Goal: Transaction & Acquisition: Purchase product/service

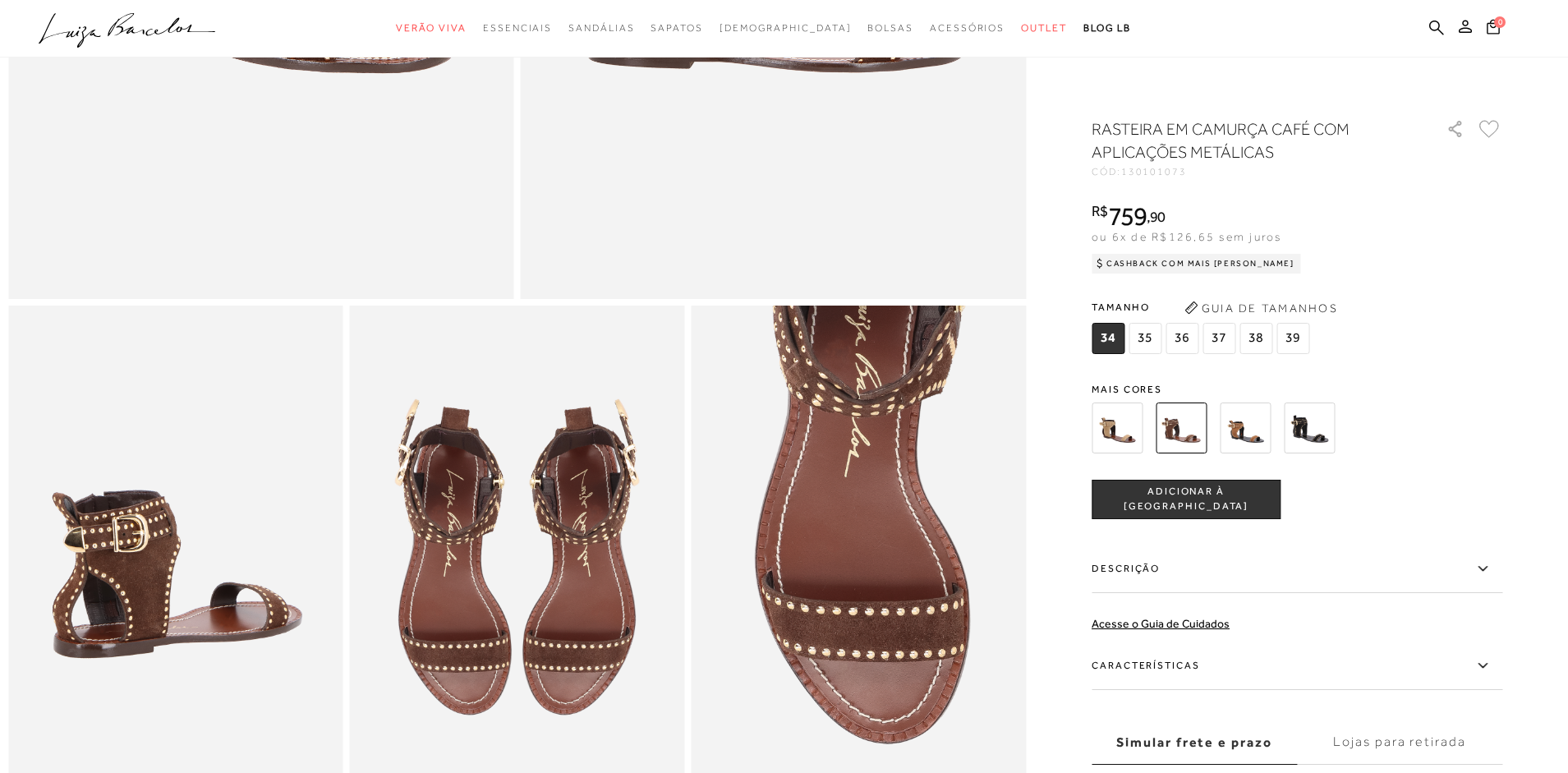
scroll to position [575, 0]
click at [1240, 427] on img at bounding box center [1245, 427] width 51 height 51
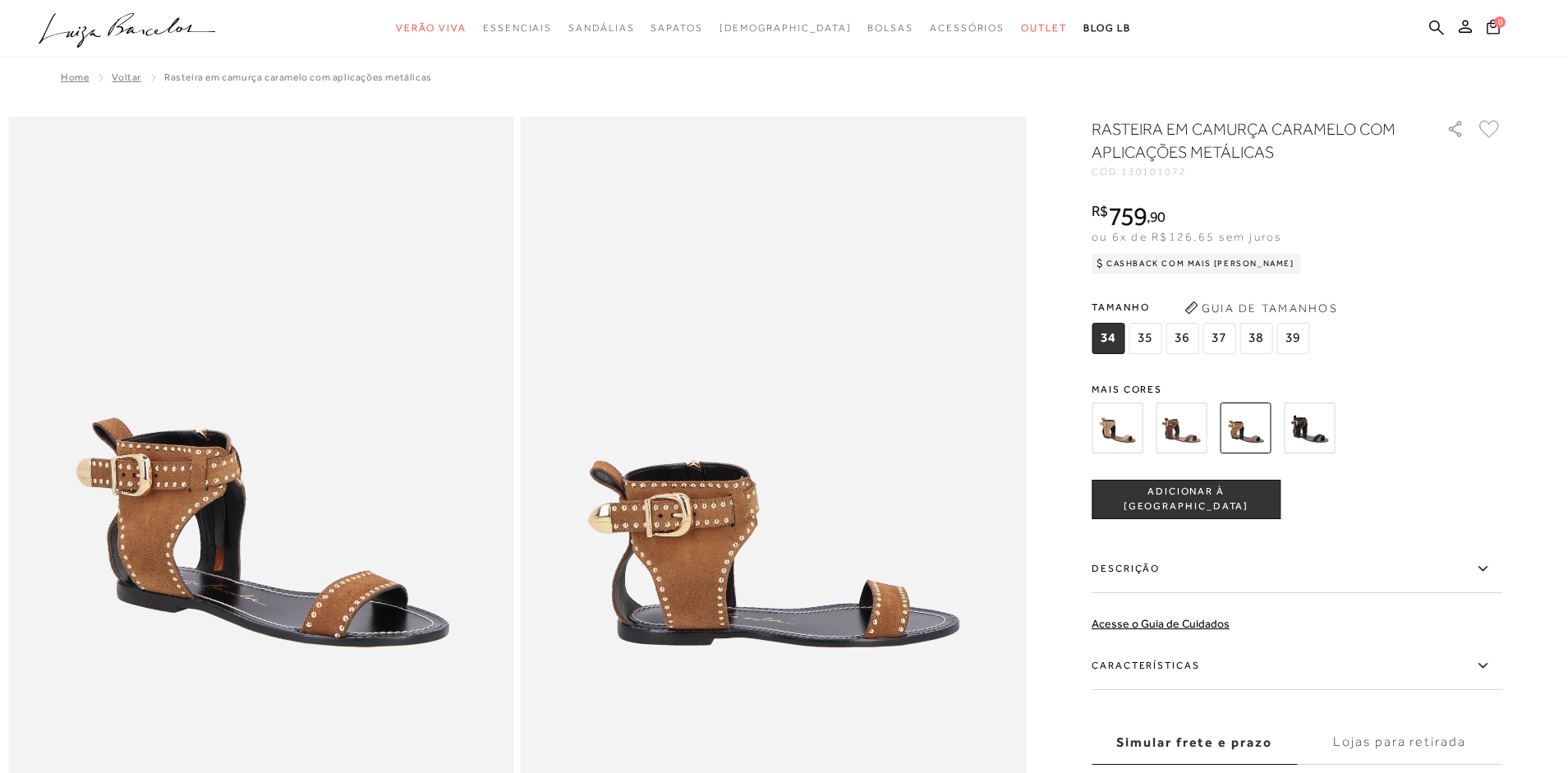
click at [1115, 421] on img at bounding box center [1117, 427] width 51 height 51
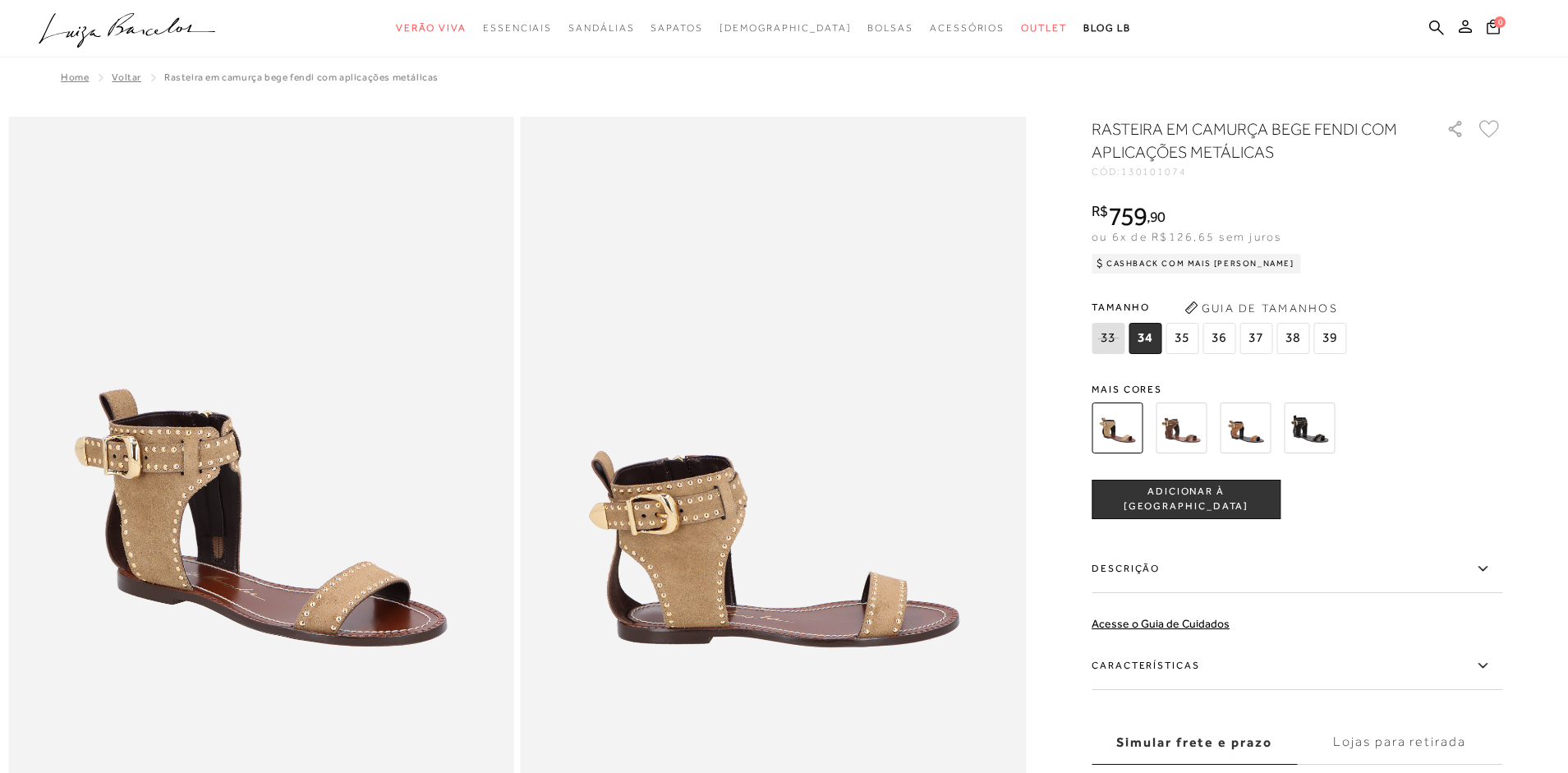
click at [1173, 422] on img at bounding box center [1180, 427] width 51 height 51
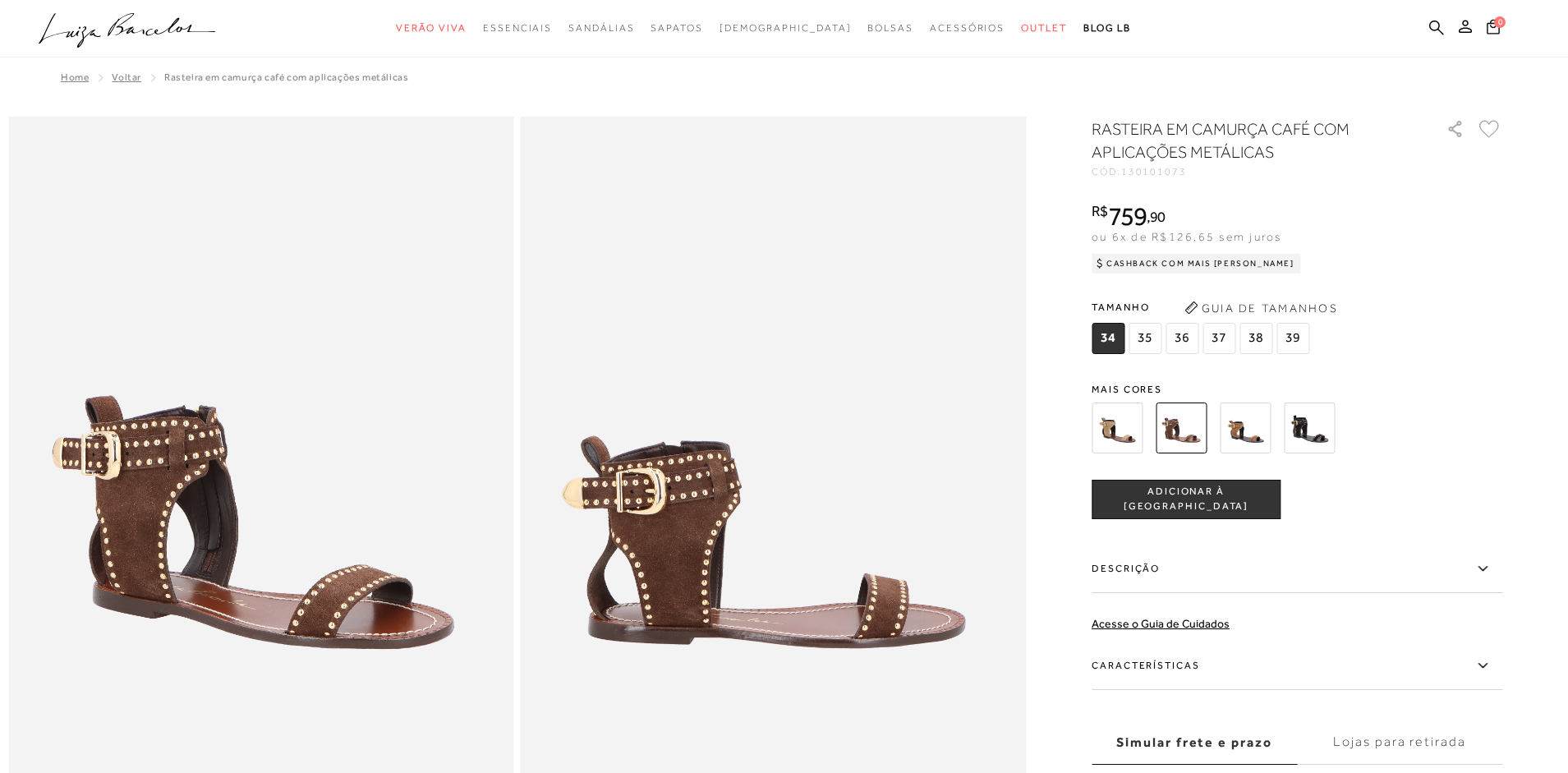
click at [1117, 429] on img at bounding box center [1117, 427] width 51 height 51
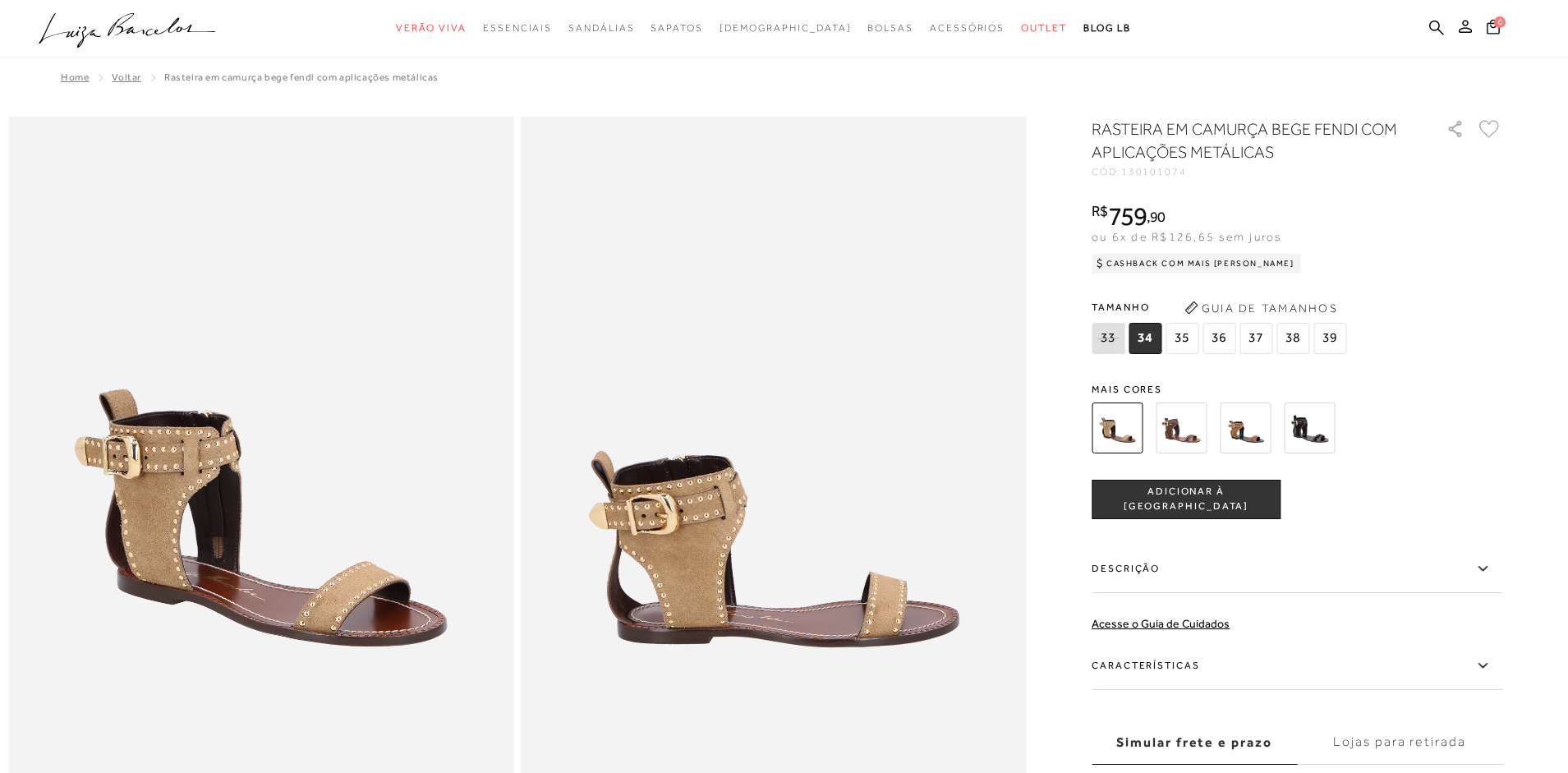
click at [1250, 429] on img at bounding box center [1245, 427] width 51 height 51
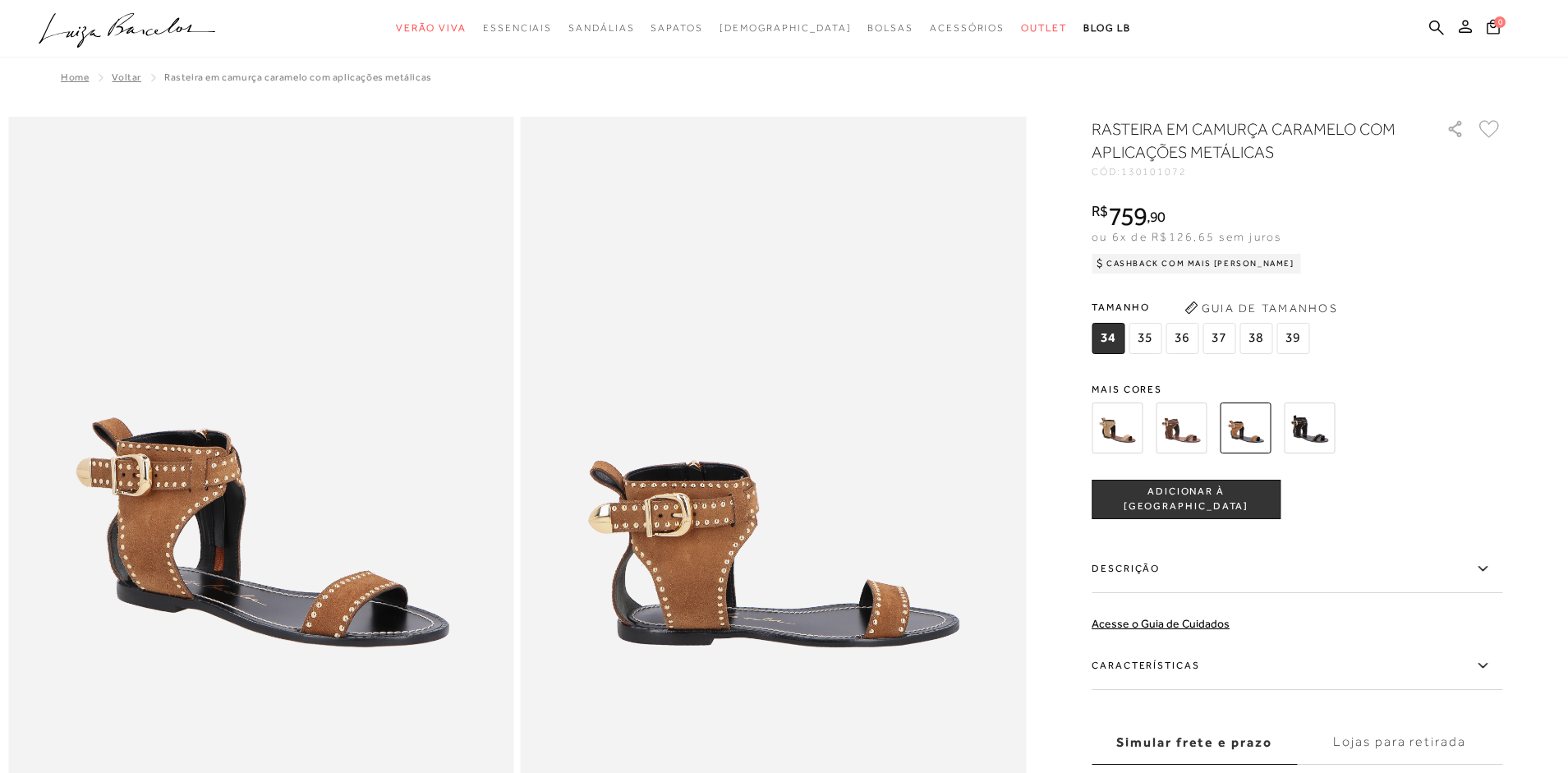
click at [1310, 420] on img at bounding box center [1309, 427] width 51 height 51
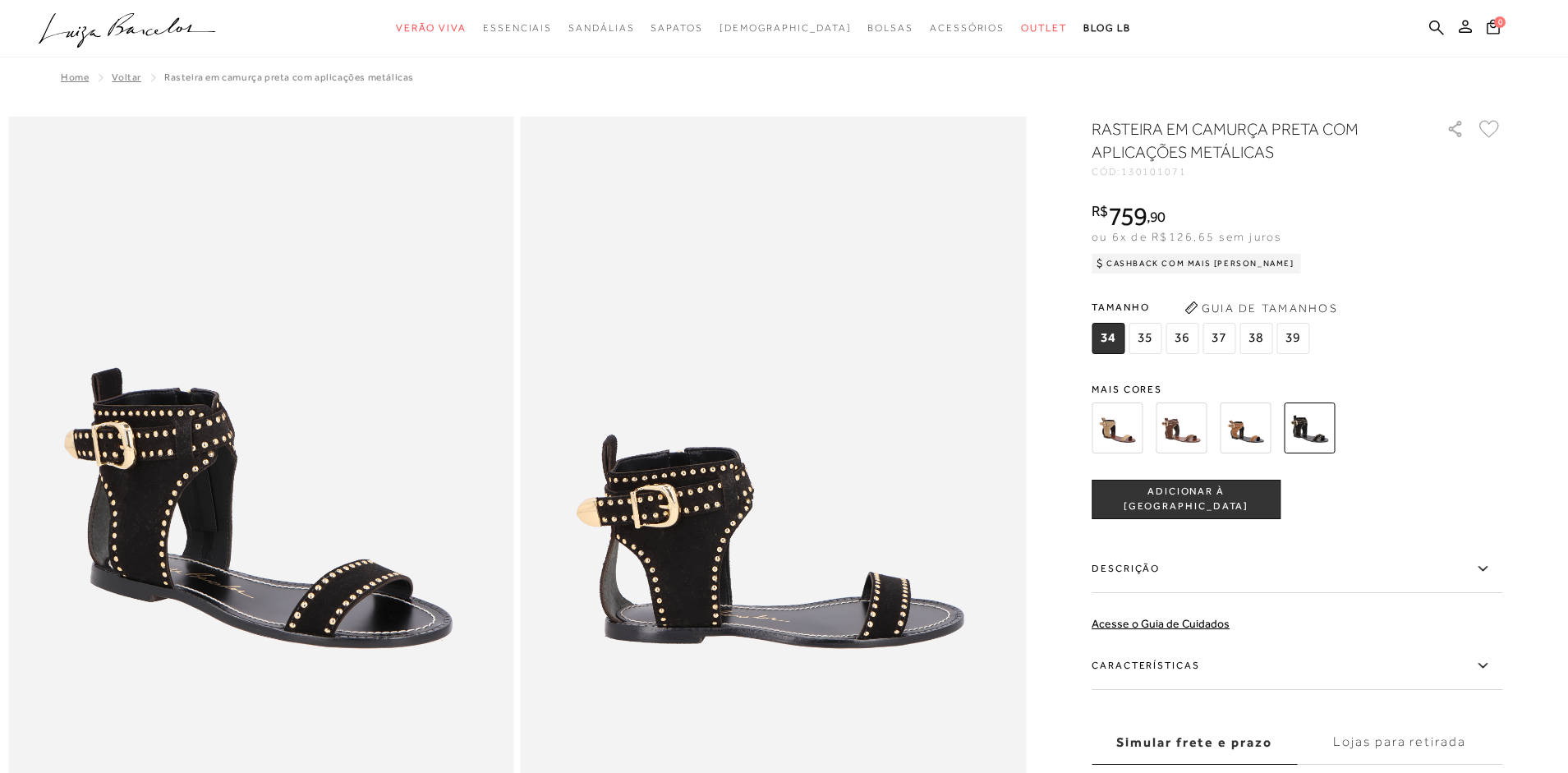
click at [1240, 433] on img at bounding box center [1245, 427] width 51 height 51
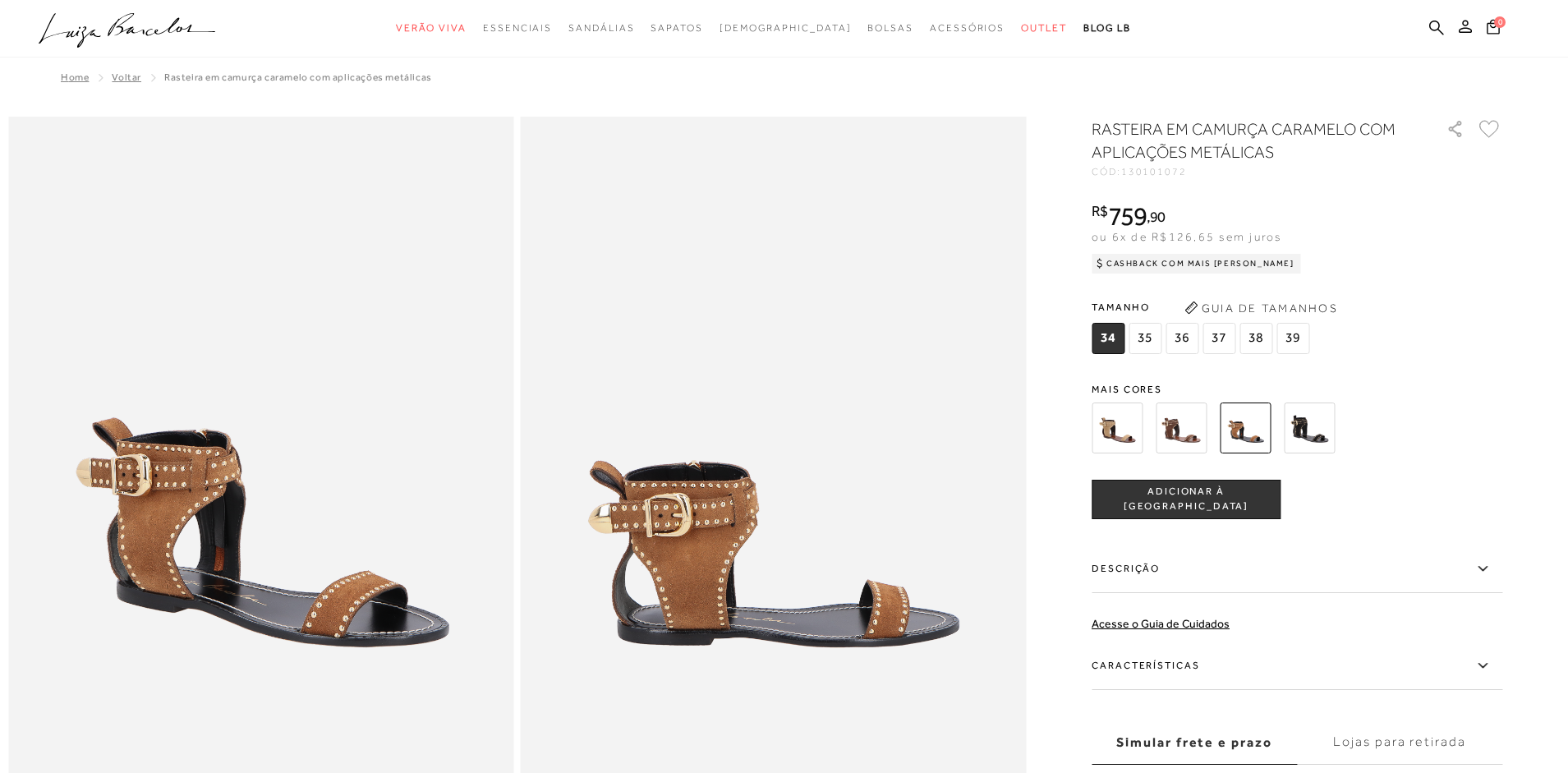
click at [1122, 424] on img at bounding box center [1117, 427] width 51 height 51
click at [1120, 424] on img at bounding box center [1117, 427] width 51 height 51
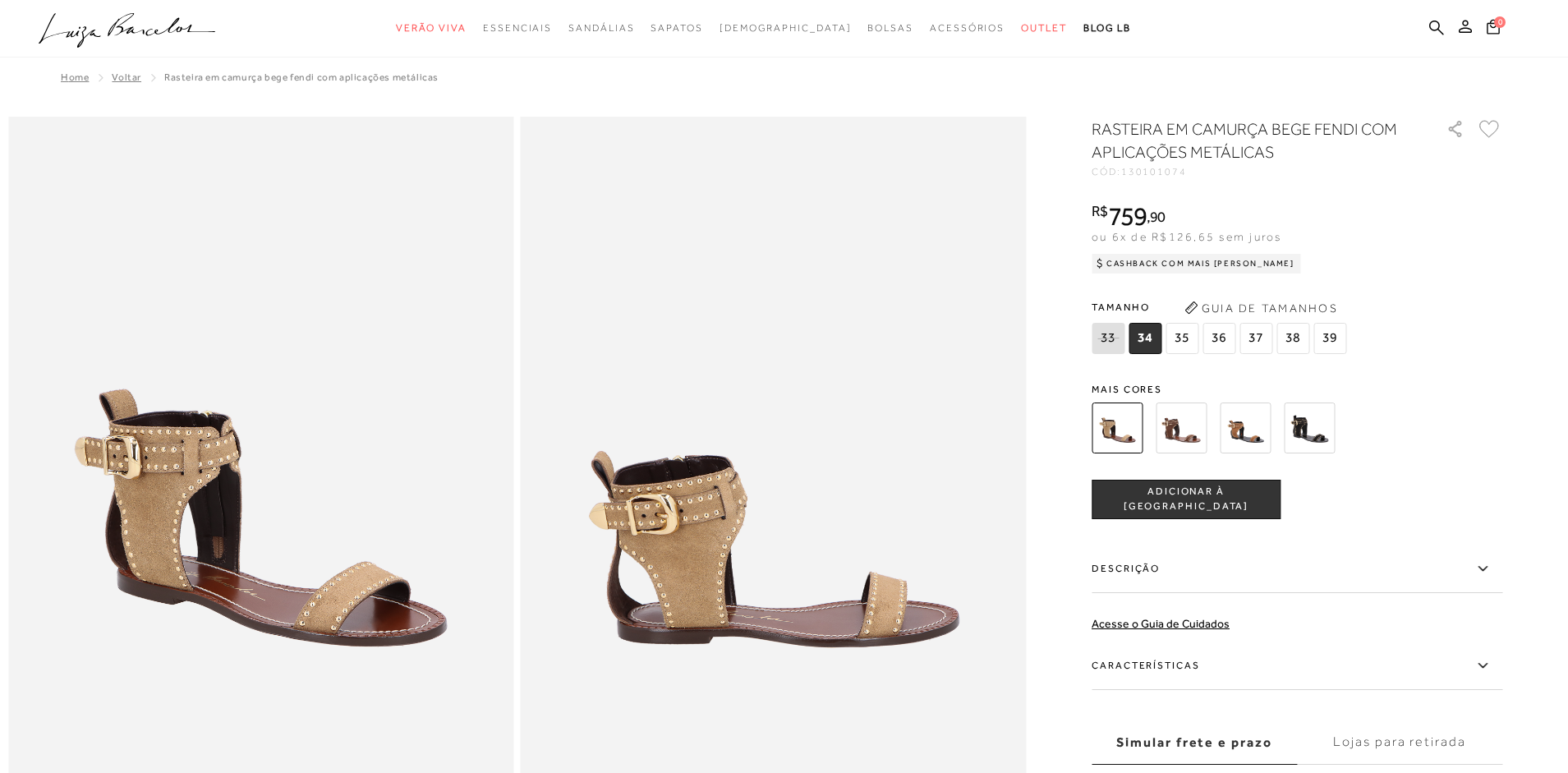
click at [1222, 335] on span "36" at bounding box center [1218, 338] width 33 height 31
click at [1185, 488] on button "ADICIONAR À [GEOGRAPHIC_DATA]" at bounding box center [1186, 499] width 188 height 40
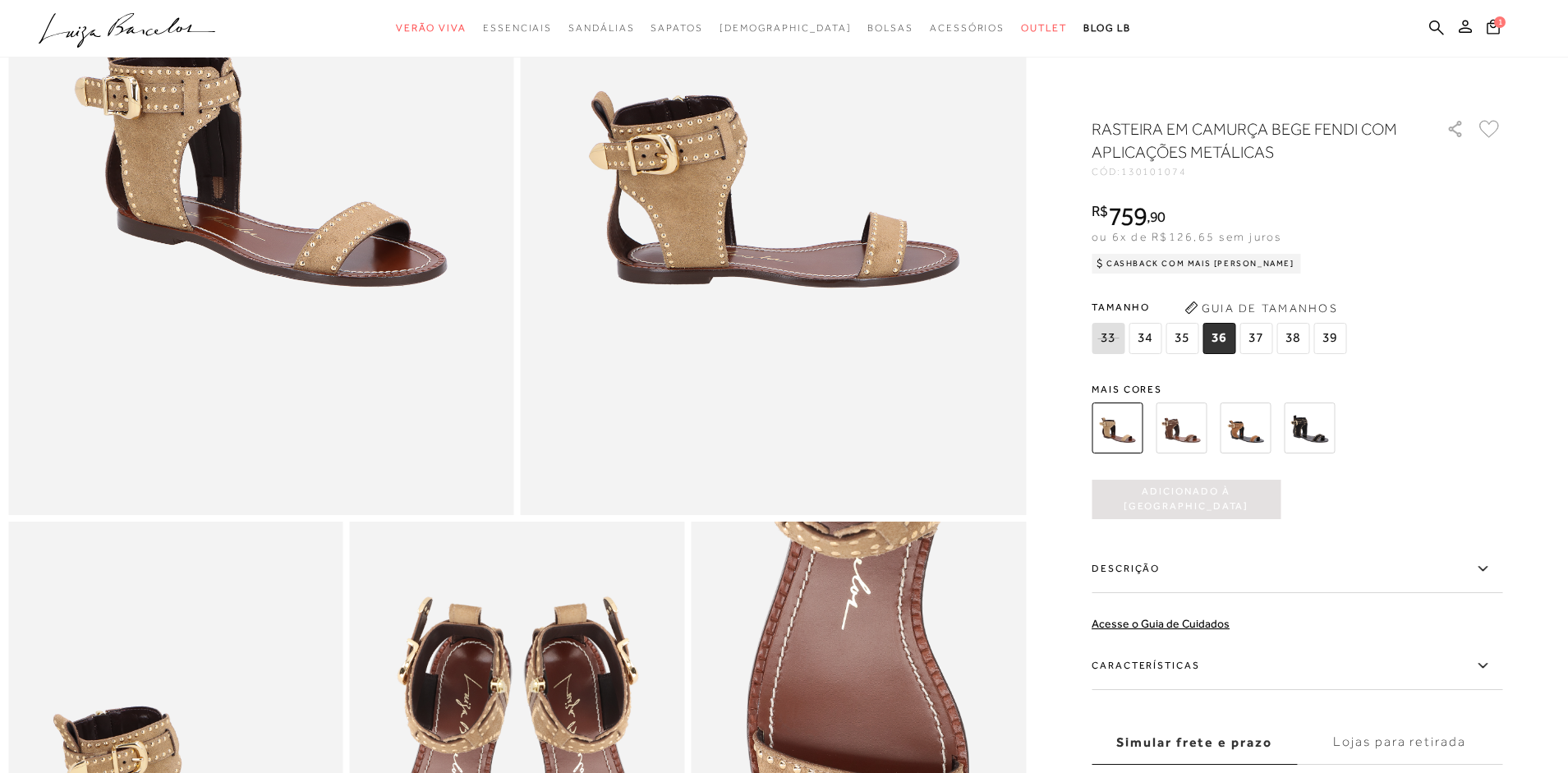
scroll to position [329, 0]
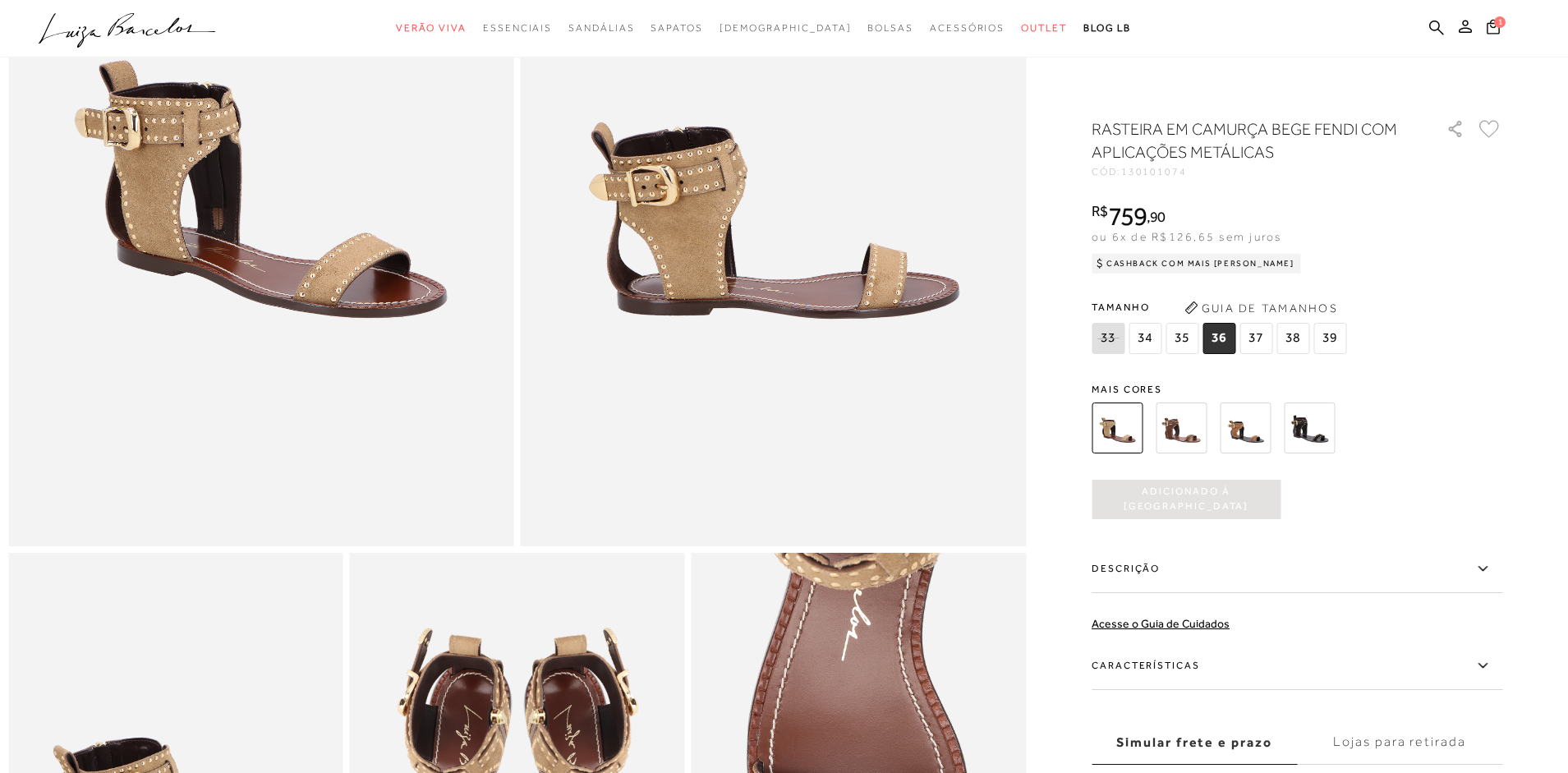
click at [1315, 426] on img at bounding box center [1309, 427] width 51 height 51
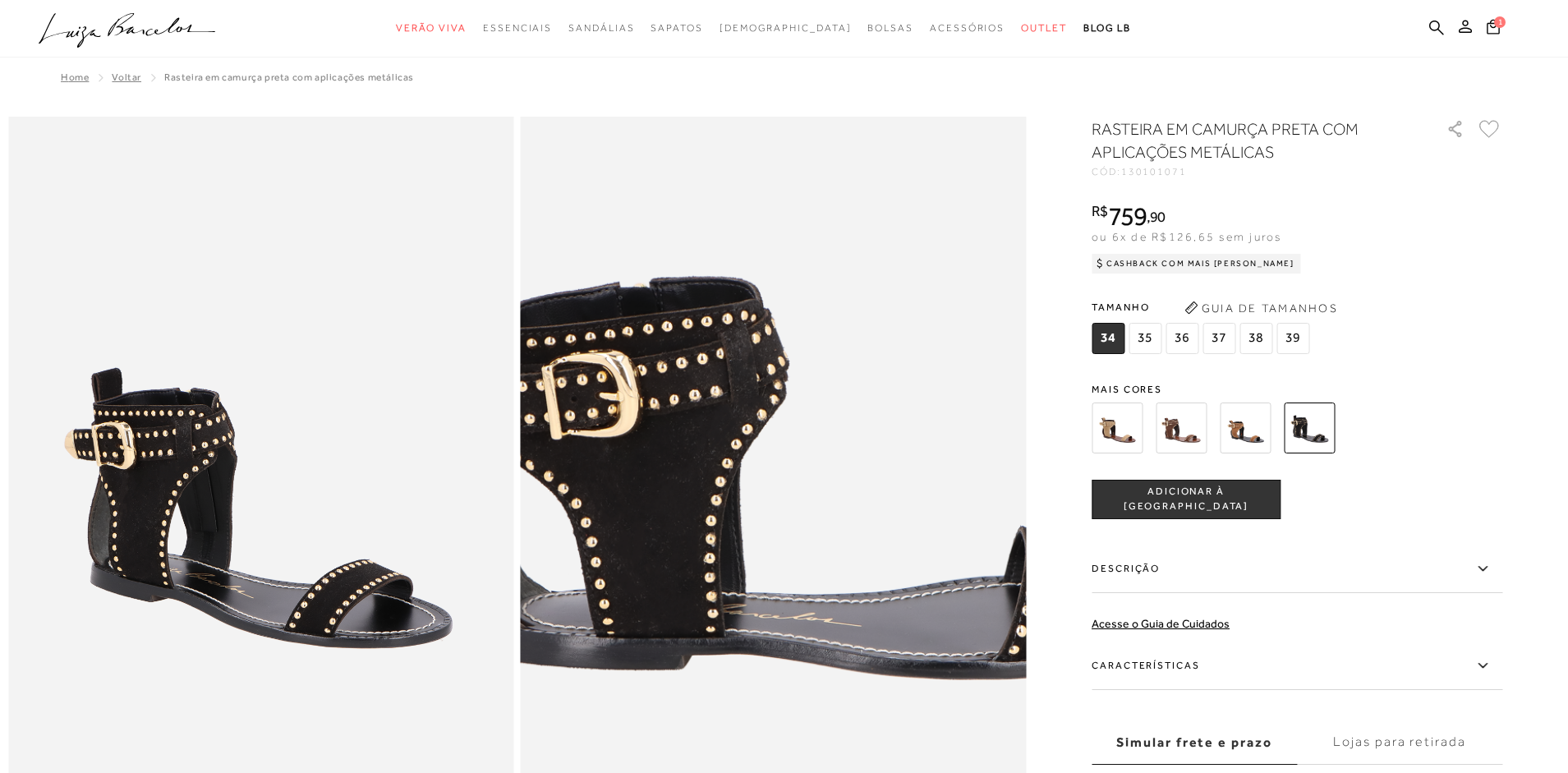
scroll to position [164, 0]
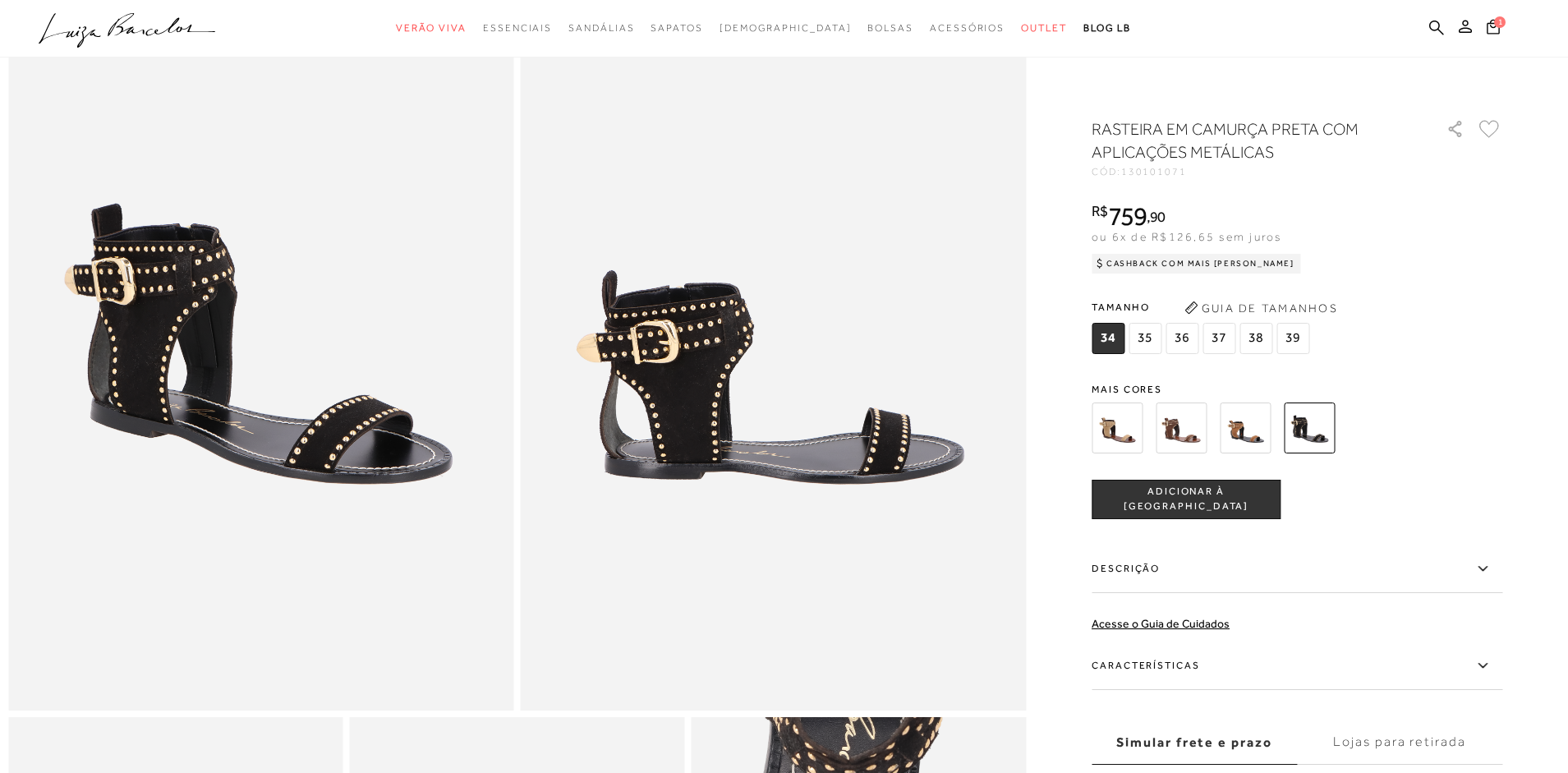
click at [1115, 427] on img at bounding box center [1117, 427] width 51 height 51
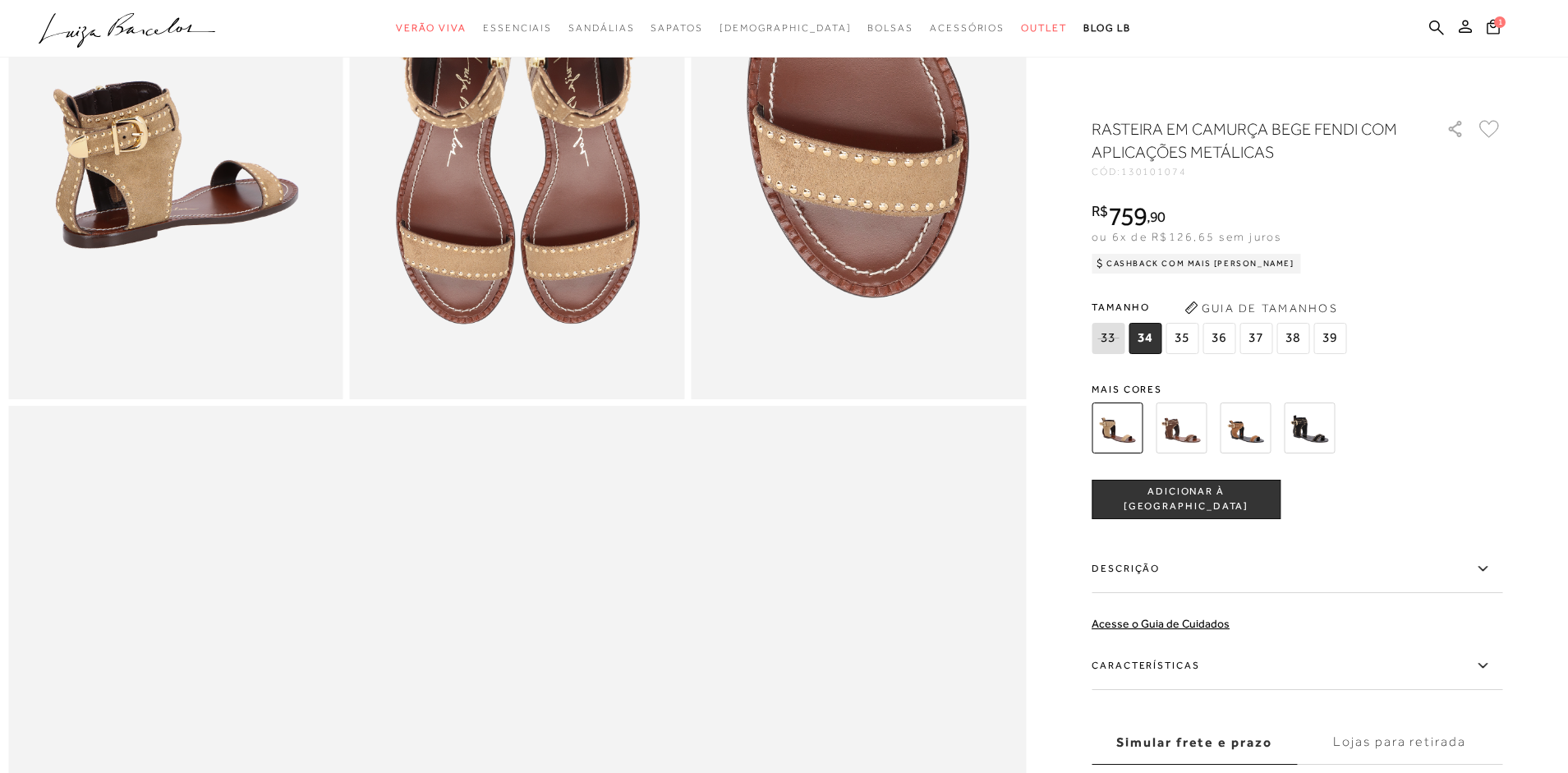
scroll to position [986, 0]
click at [1246, 742] on label "Simular frete e prazo" at bounding box center [1194, 742] width 206 height 44
click at [0, 0] on input "Simular frete e prazo" at bounding box center [0, 0] width 0 height 0
click at [1248, 736] on label "Simular frete e prazo" at bounding box center [1194, 742] width 206 height 44
click at [0, 0] on input "Simular frete e prazo" at bounding box center [0, 0] width 0 height 0
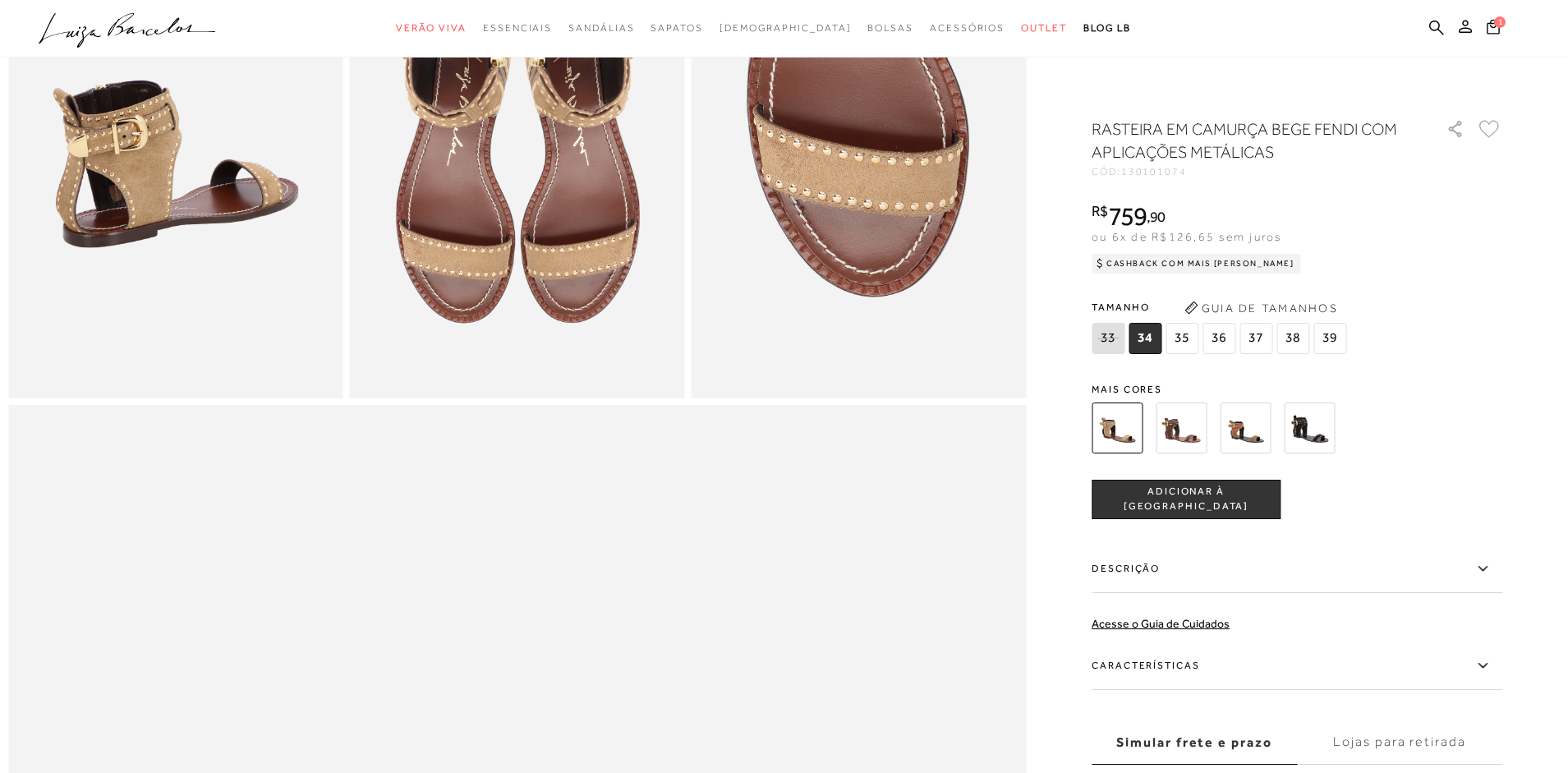
click at [1129, 561] on label "Descrição" at bounding box center [1296, 568] width 410 height 48
click at [0, 0] on input "Descrição" at bounding box center [0, 0] width 0 height 0
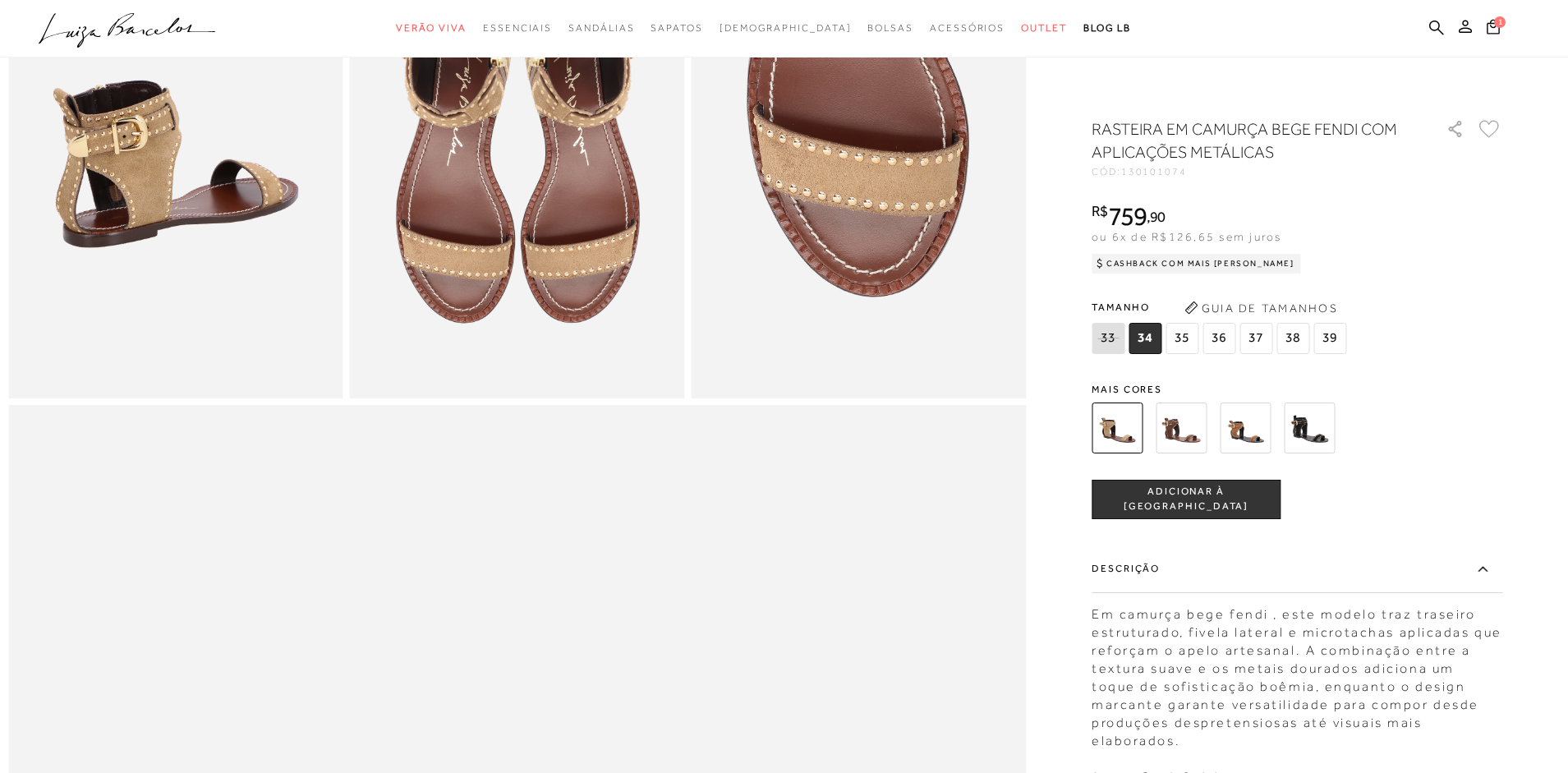
click at [1129, 561] on label "Descrição" at bounding box center [1296, 568] width 410 height 48
click at [0, 0] on input "Descrição" at bounding box center [0, 0] width 0 height 0
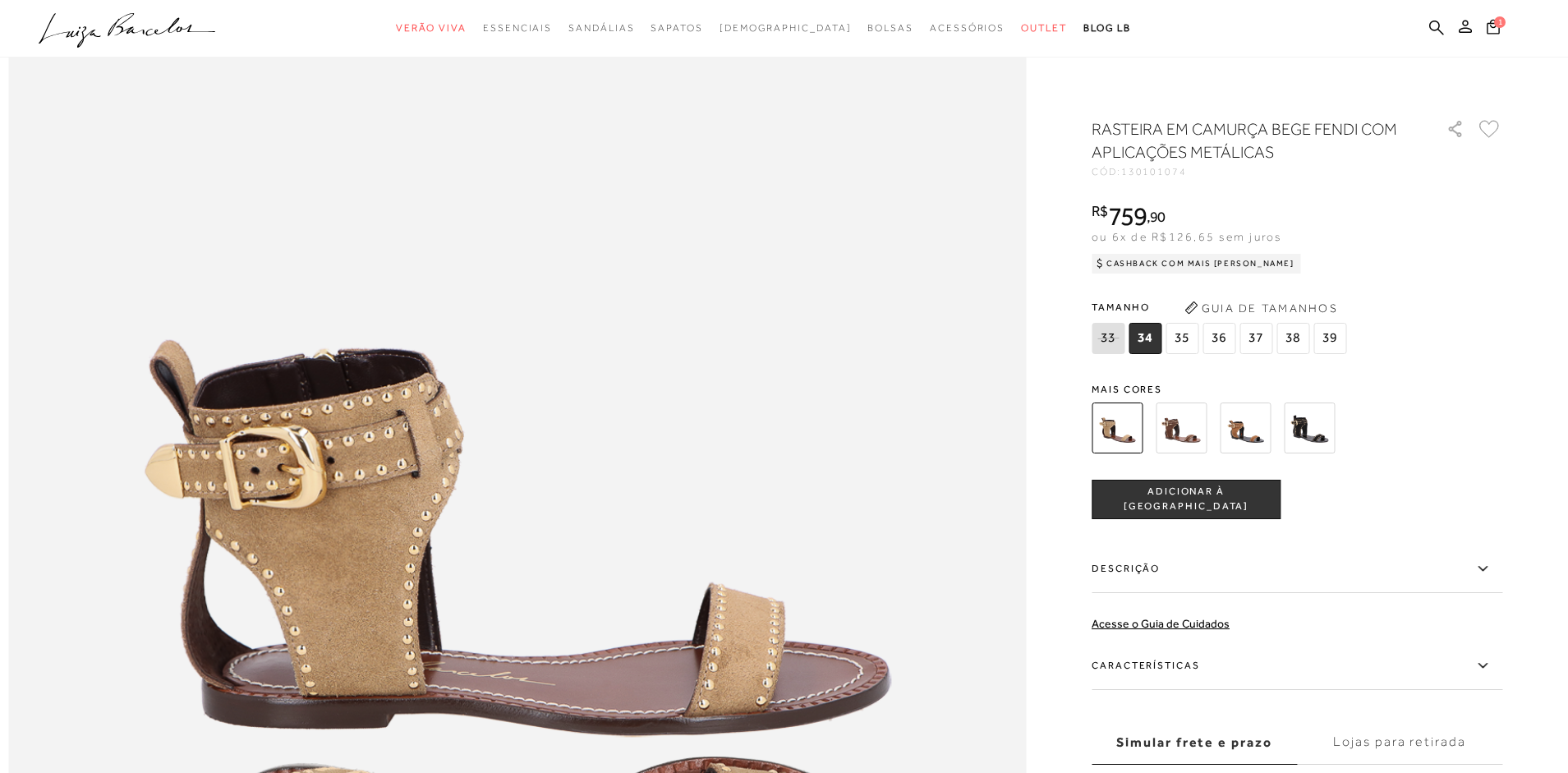
scroll to position [1396, 0]
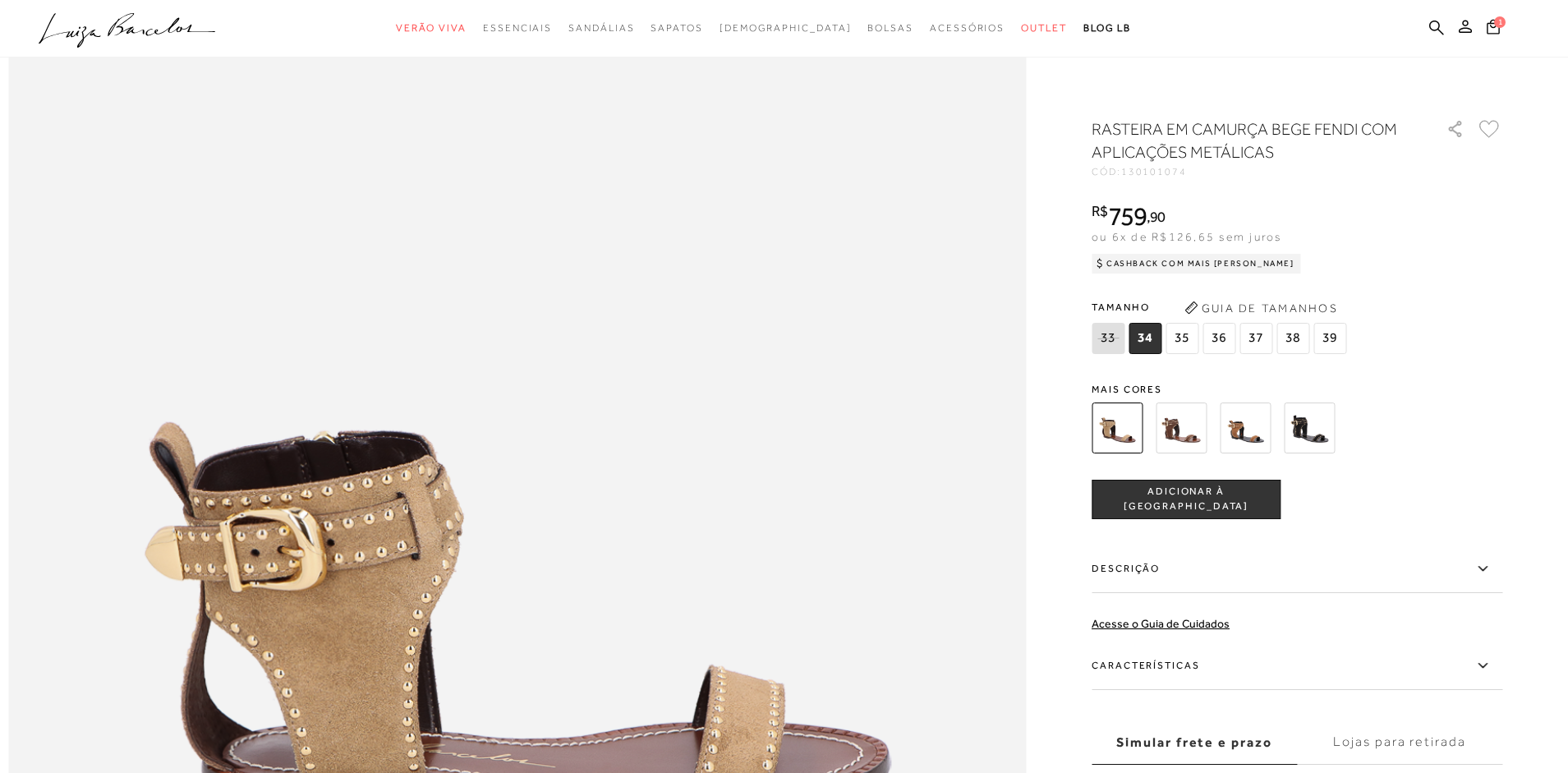
click at [1188, 659] on label "Características" at bounding box center [1296, 665] width 410 height 48
click at [0, 0] on input "Características" at bounding box center [0, 0] width 0 height 0
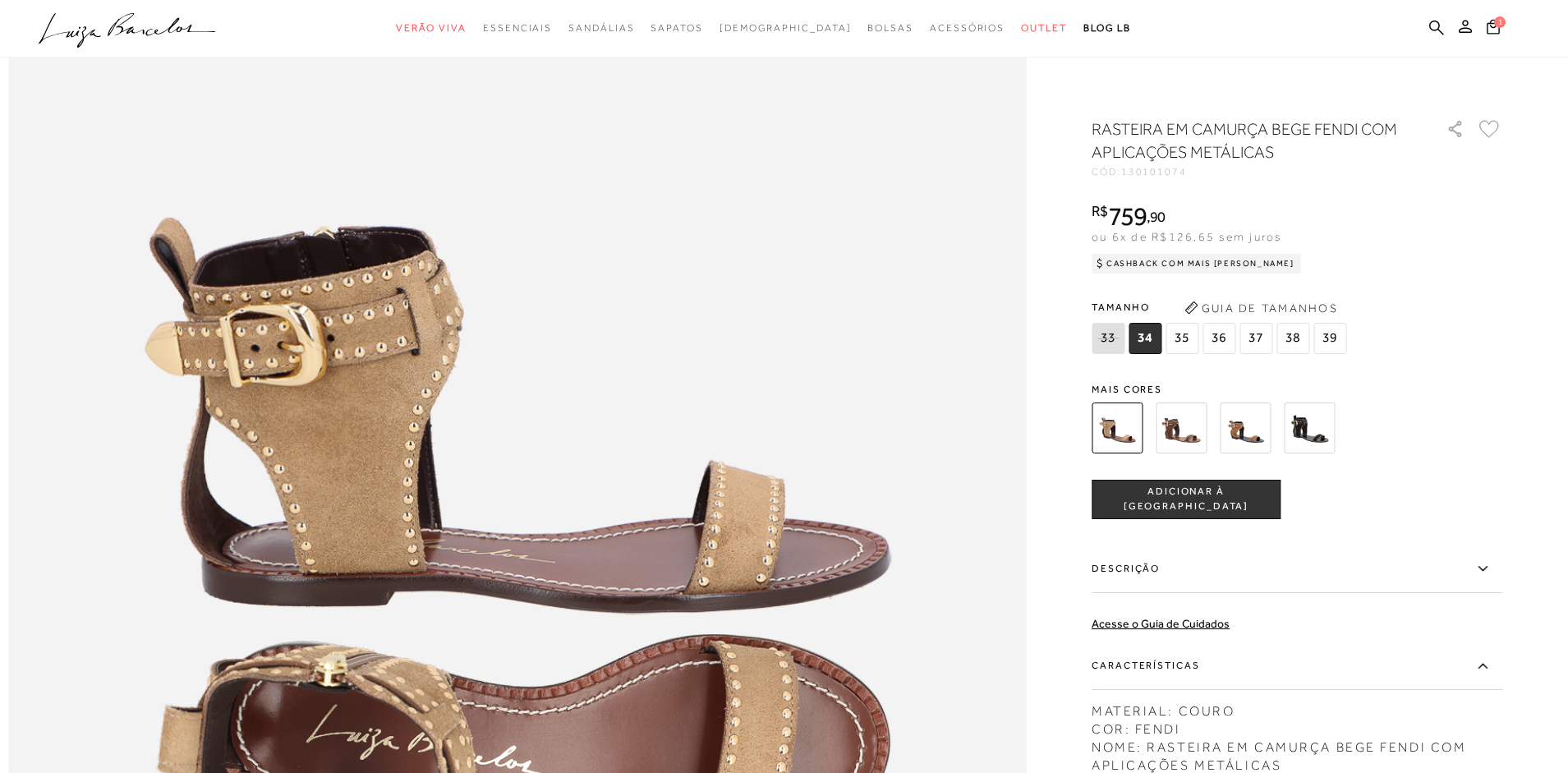
scroll to position [1643, 0]
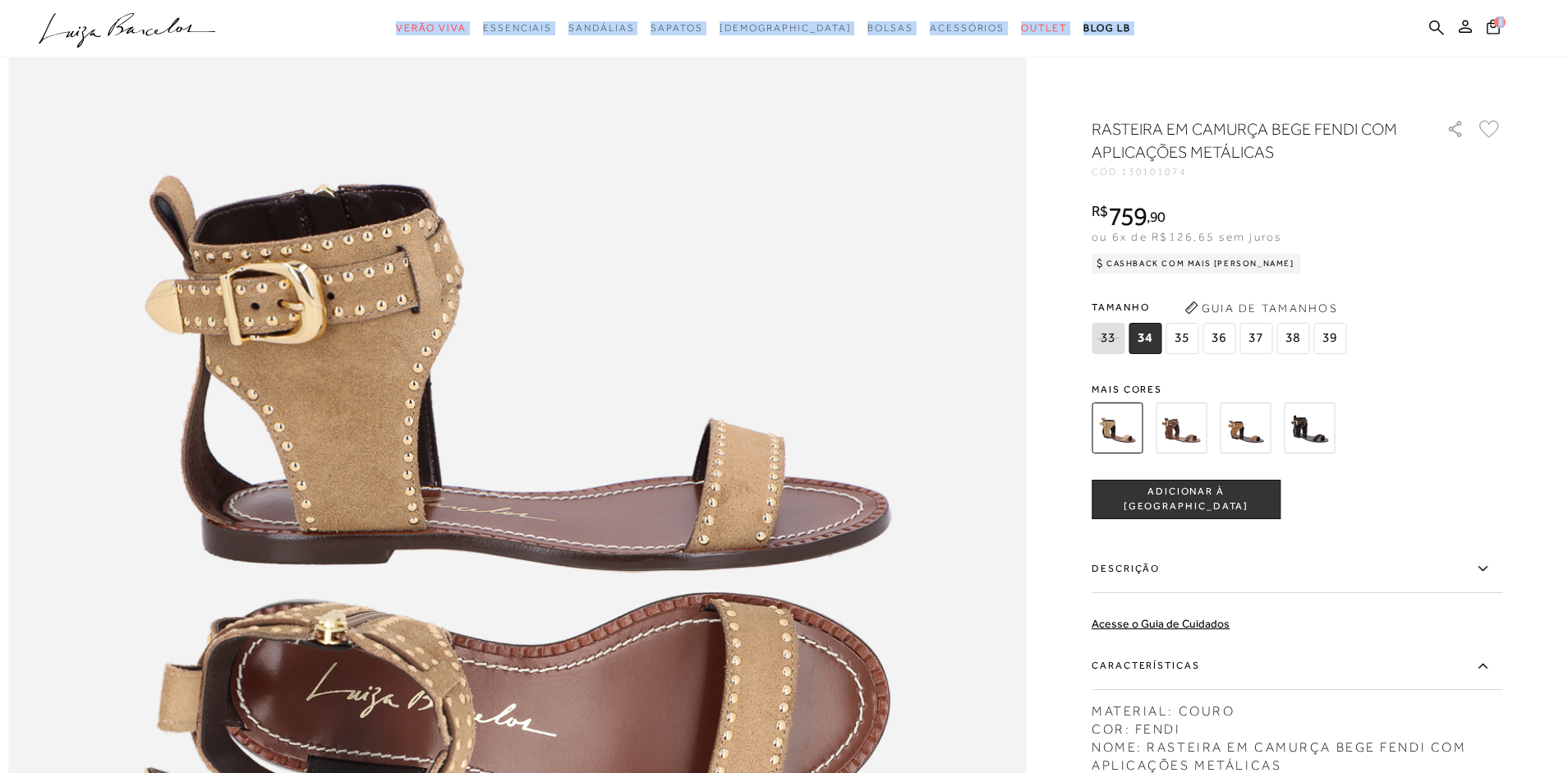
drag, startPoint x: 1, startPoint y: 168, endPoint x: -112, endPoint y: 125, distance: 120.9
click at [587, 195] on img at bounding box center [517, 511] width 1018 height 1527
click at [1432, 22] on icon at bounding box center [1436, 27] width 14 height 14
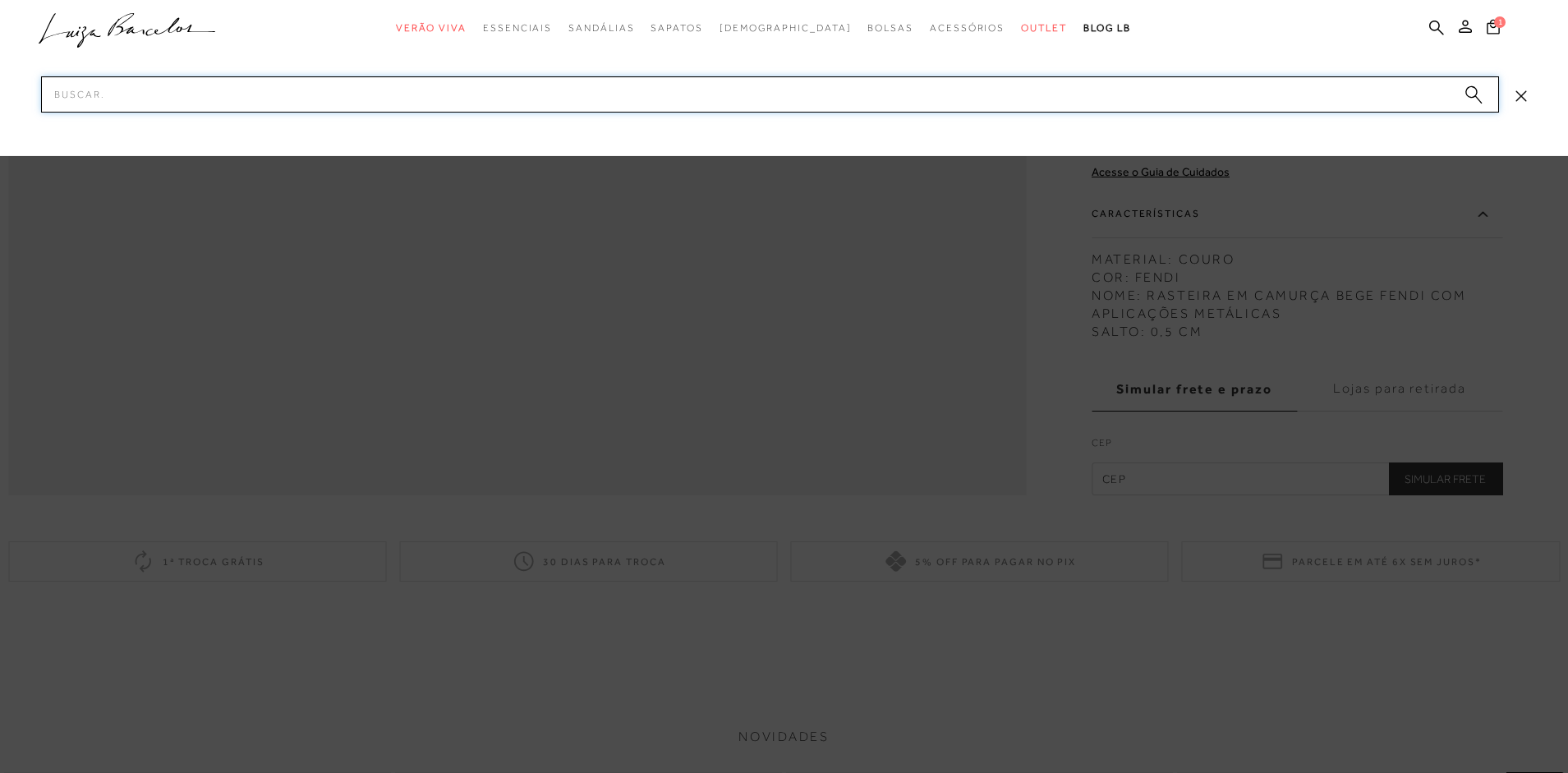
scroll to position [2382, 0]
click at [1143, 506] on div at bounding box center [784, 386] width 1568 height 773
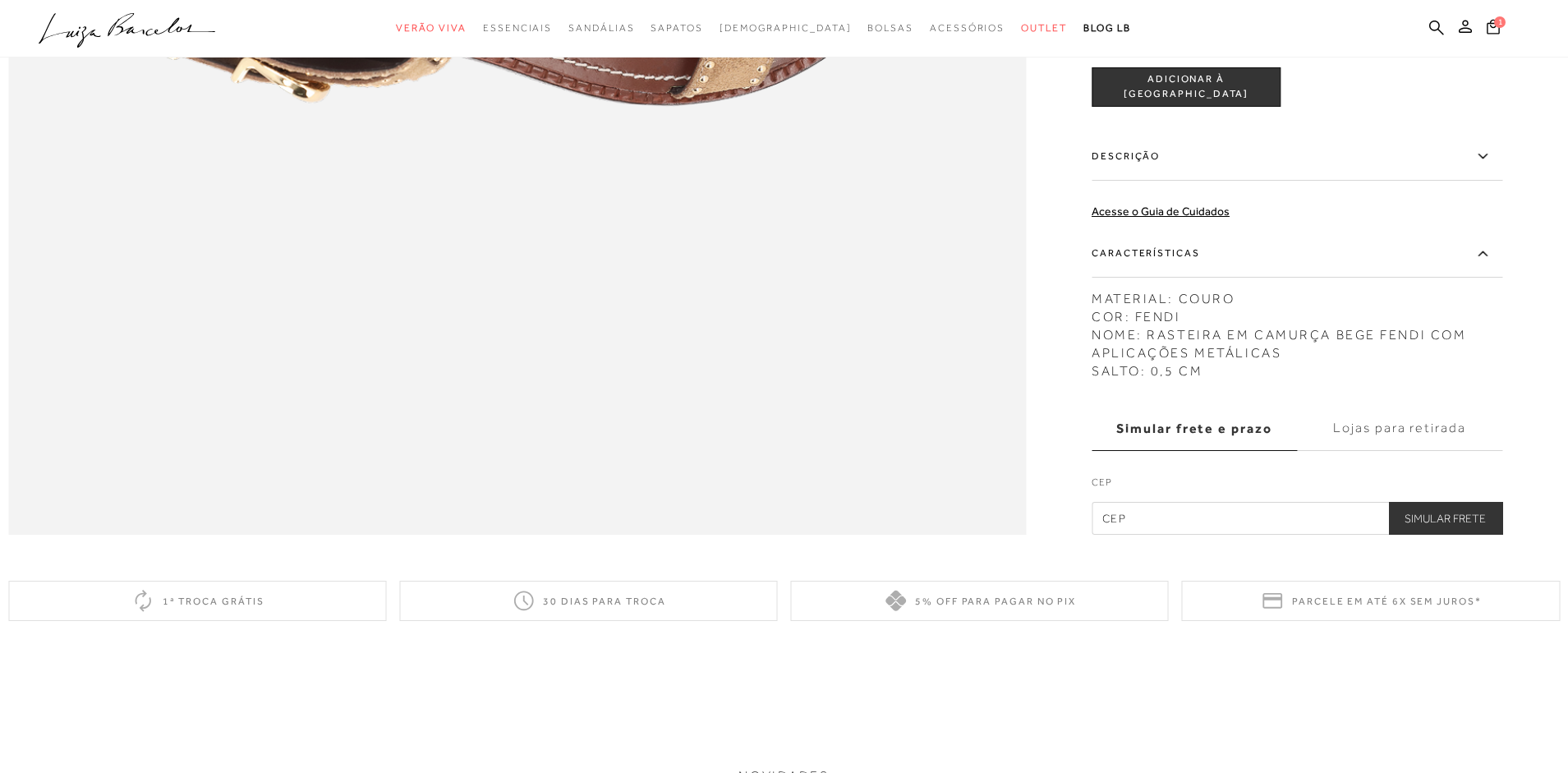
click at [1144, 497] on label "CEP" at bounding box center [1296, 487] width 410 height 23
click at [1139, 497] on label "CEP" at bounding box center [1296, 487] width 410 height 23
click at [1133, 497] on label "CEP" at bounding box center [1296, 487] width 410 height 23
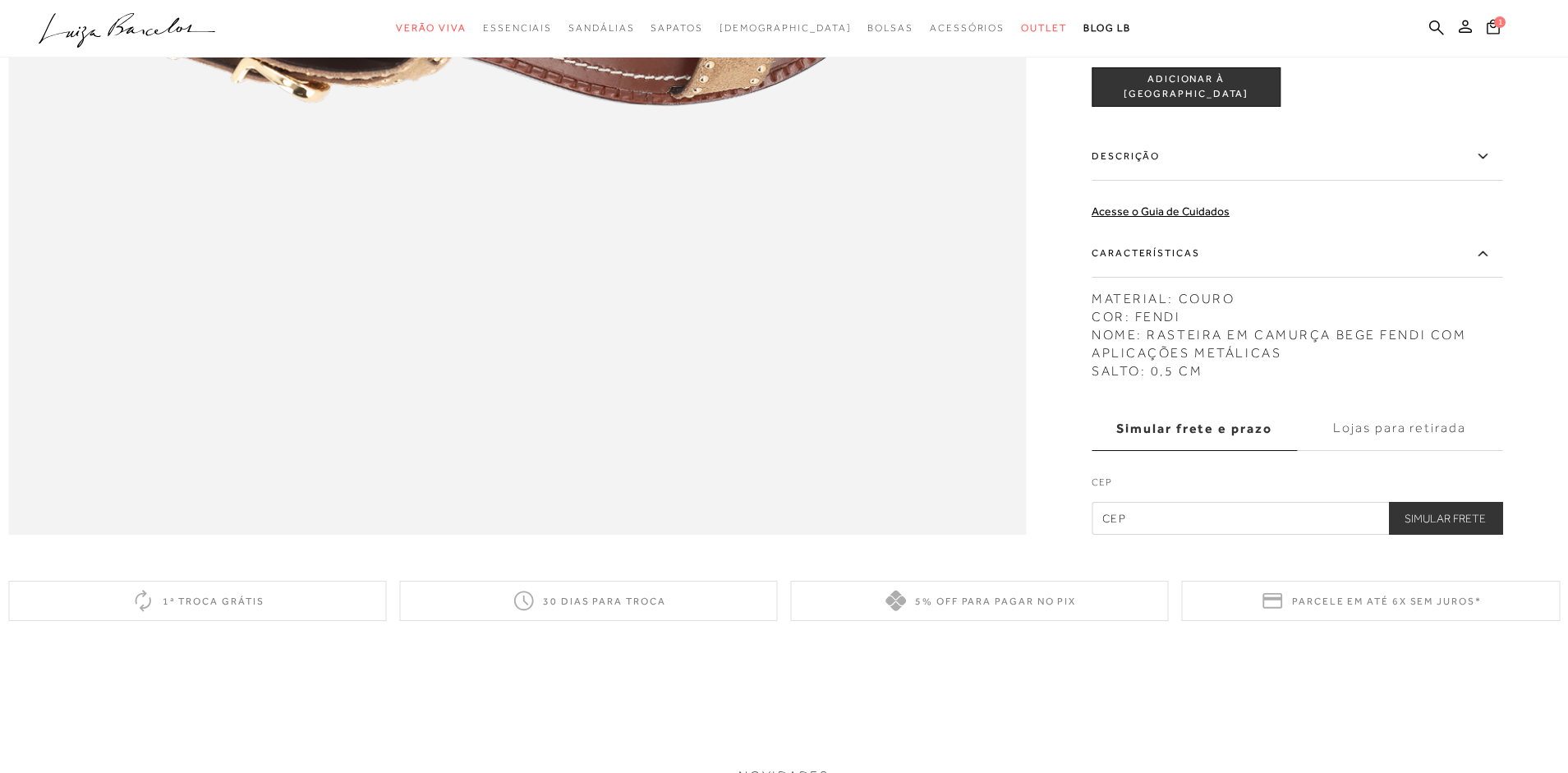
click at [1106, 497] on label "CEP" at bounding box center [1296, 487] width 410 height 23
click at [1146, 497] on label "CEP" at bounding box center [1296, 487] width 410 height 23
click at [1142, 535] on input "text" at bounding box center [1296, 518] width 410 height 33
type input "70862-040"
click at [1449, 535] on button "Simular Frete" at bounding box center [1444, 518] width 114 height 33
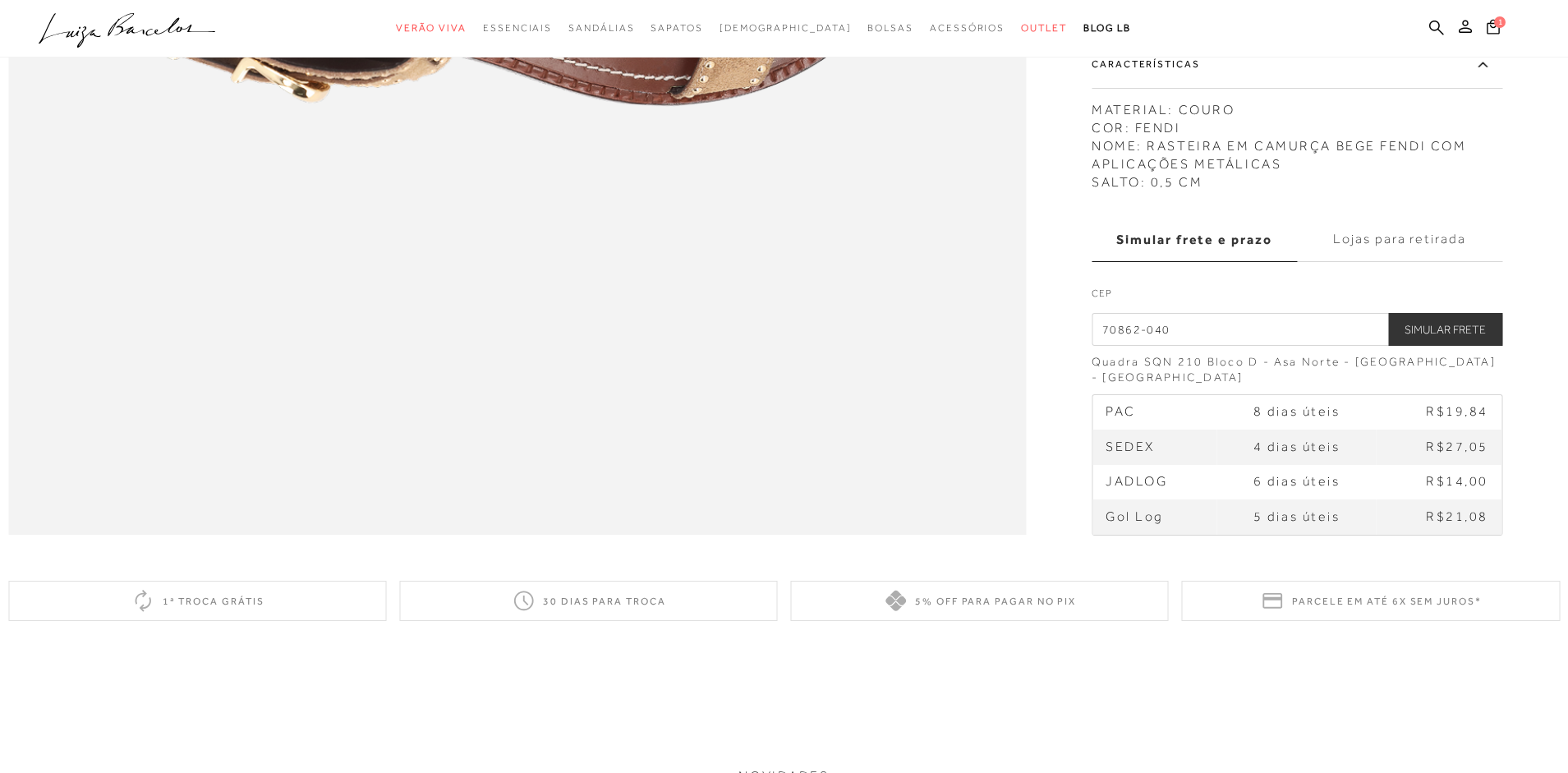
click at [1449, 523] on span "R$21,08" at bounding box center [1457, 515] width 63 height 14
drag, startPoint x: 1286, startPoint y: 506, endPoint x: 1246, endPoint y: 521, distance: 42.7
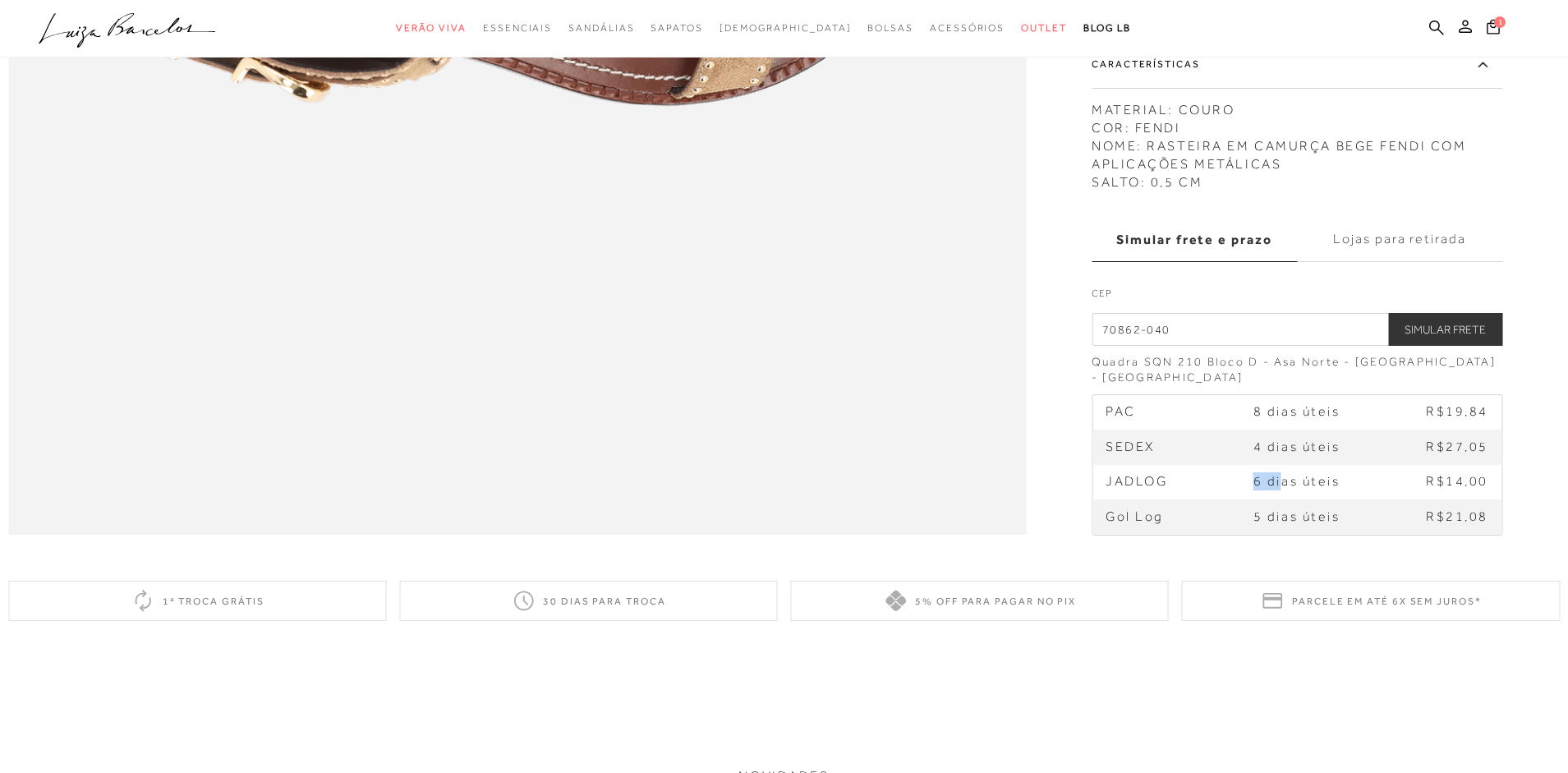
click at [1253, 498] on td "6 dias úteis" at bounding box center [1295, 481] width 159 height 34
click at [1129, 488] on span "JADLOG" at bounding box center [1135, 481] width 62 height 14
drag, startPoint x: 1463, startPoint y: 119, endPoint x: 584, endPoint y: 66, distance: 880.6
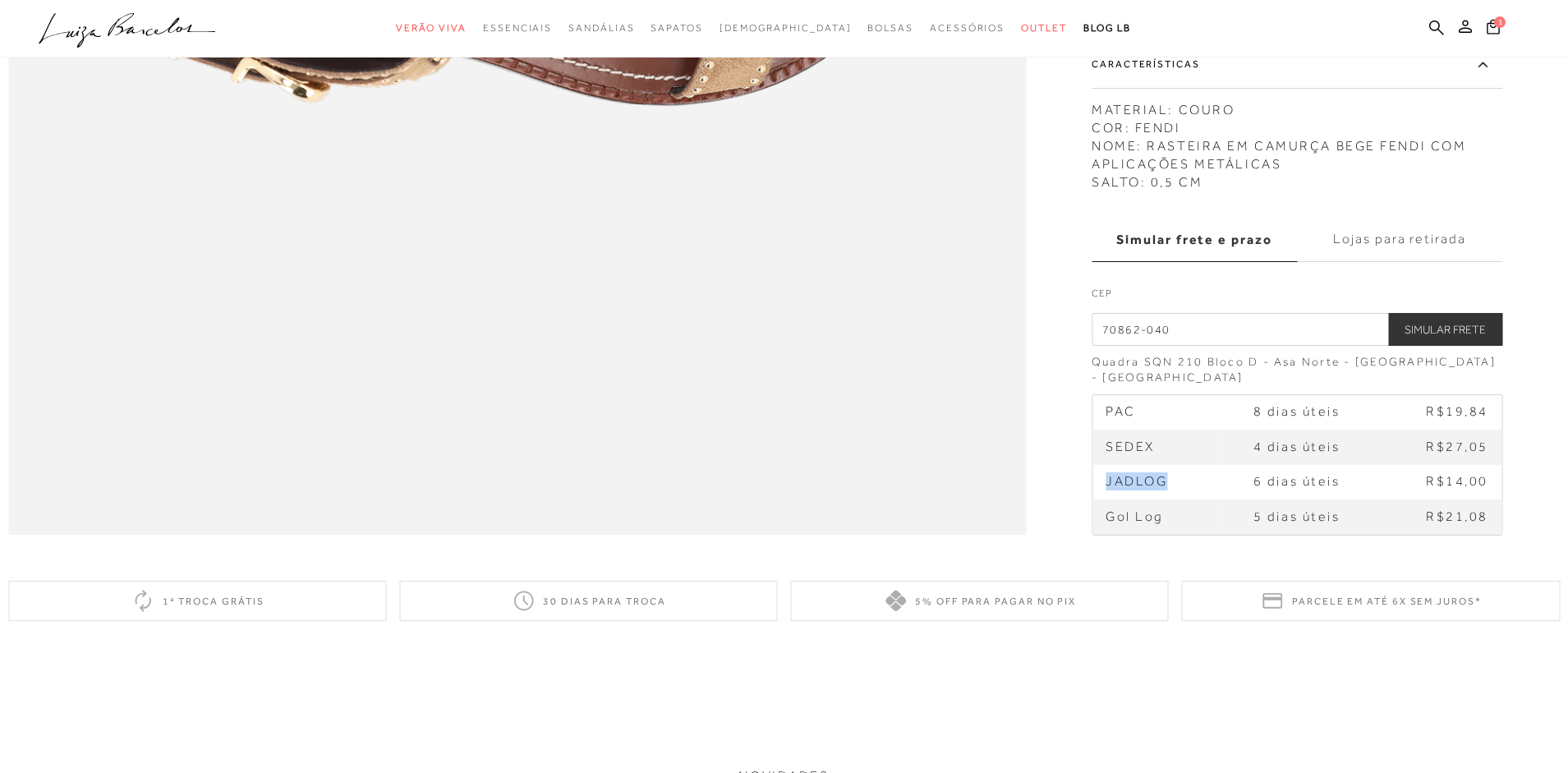
click at [1328, 88] on label "Características" at bounding box center [1296, 64] width 410 height 48
click at [0, 0] on input "Características" at bounding box center [0, 0] width 0 height 0
click at [1318, 621] on div "Parcele em até 6x sem juros*" at bounding box center [1371, 601] width 378 height 40
click at [1365, 621] on div "Parcele em até 6x sem juros*" at bounding box center [1371, 601] width 378 height 40
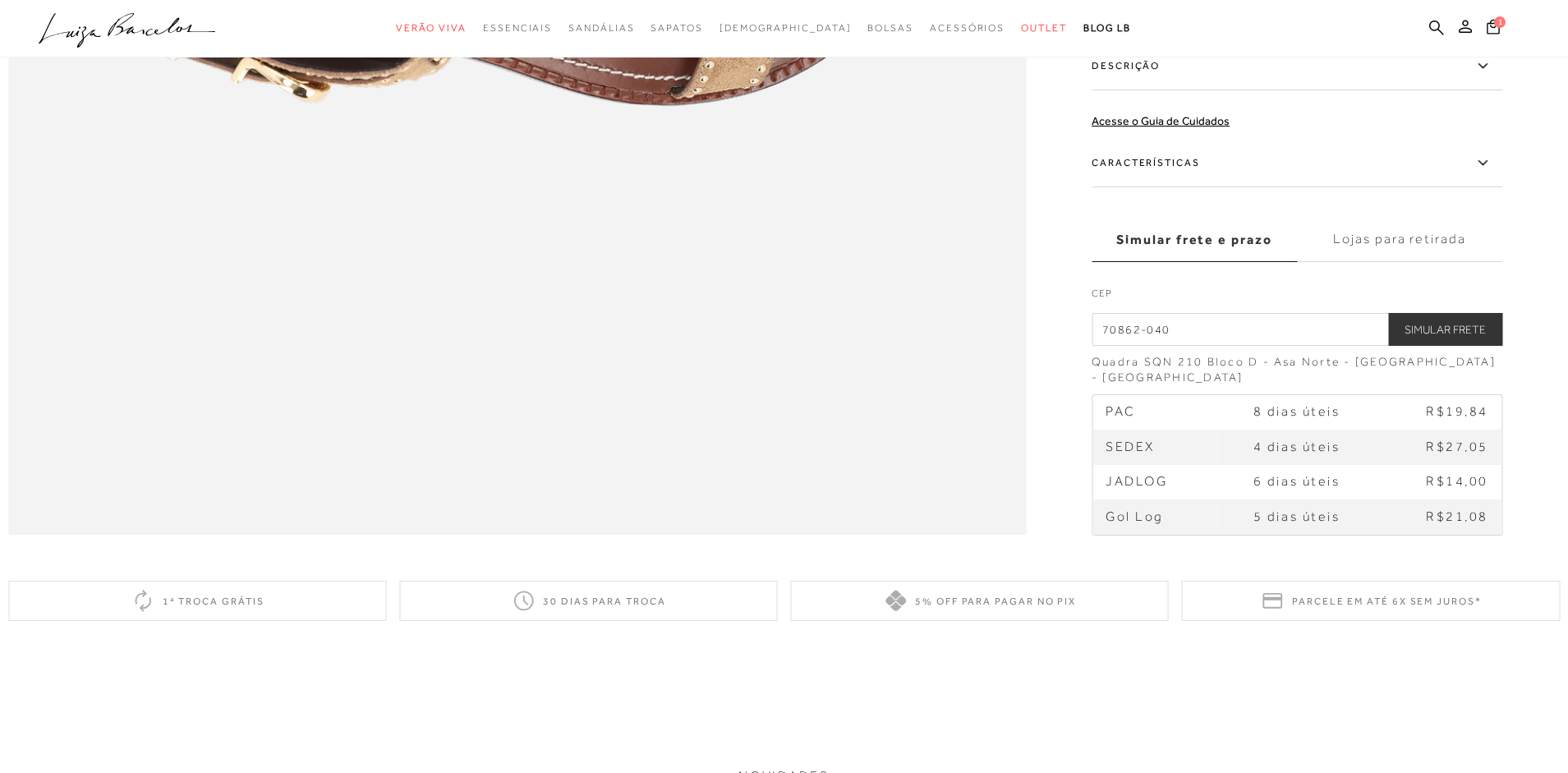
click at [1240, 621] on div "Parcele em até 6x sem juros*" at bounding box center [1371, 601] width 378 height 40
click at [1281, 613] on icon at bounding box center [1272, 601] width 25 height 25
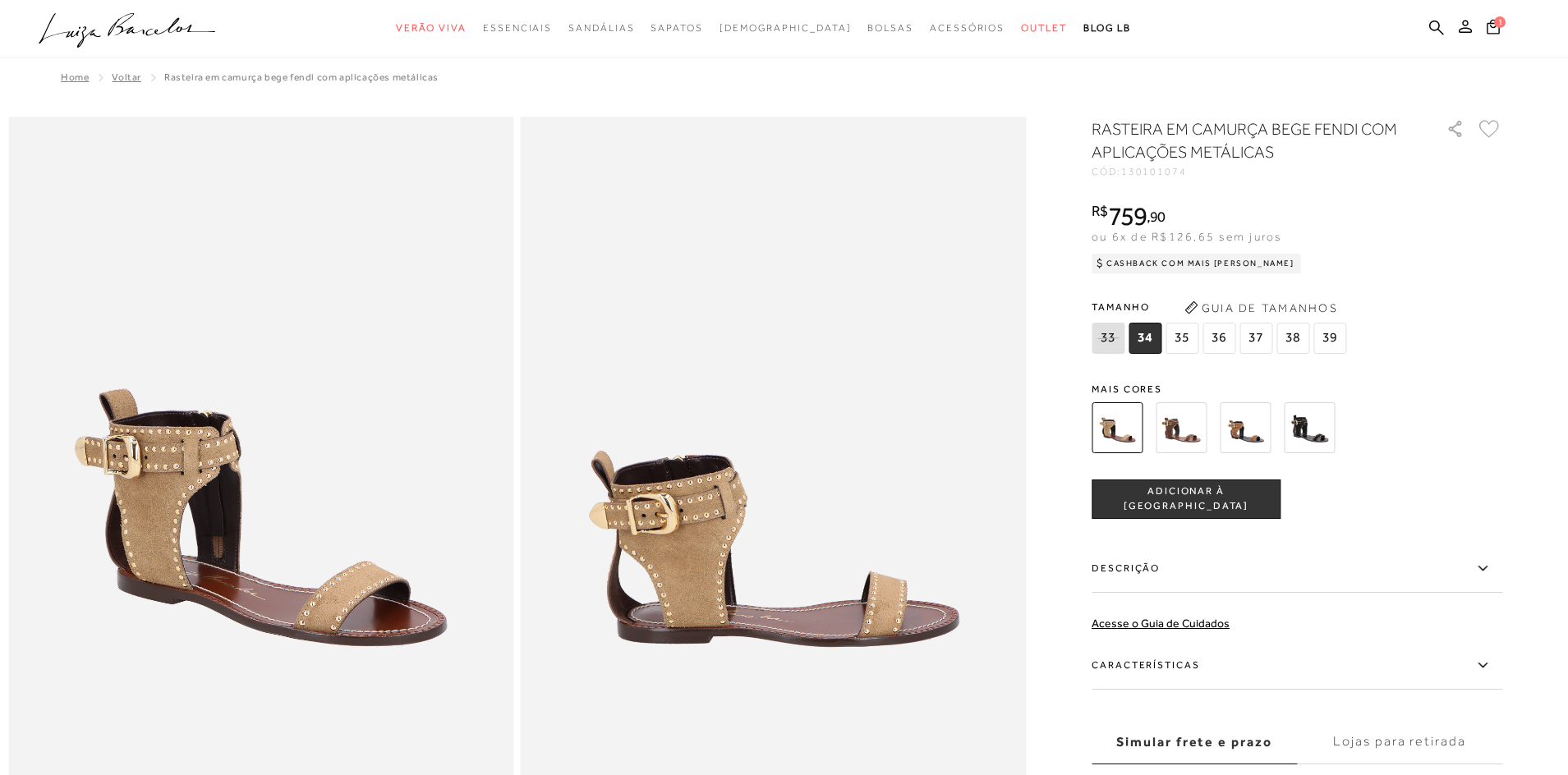
click at [1221, 333] on span "36" at bounding box center [1218, 338] width 33 height 31
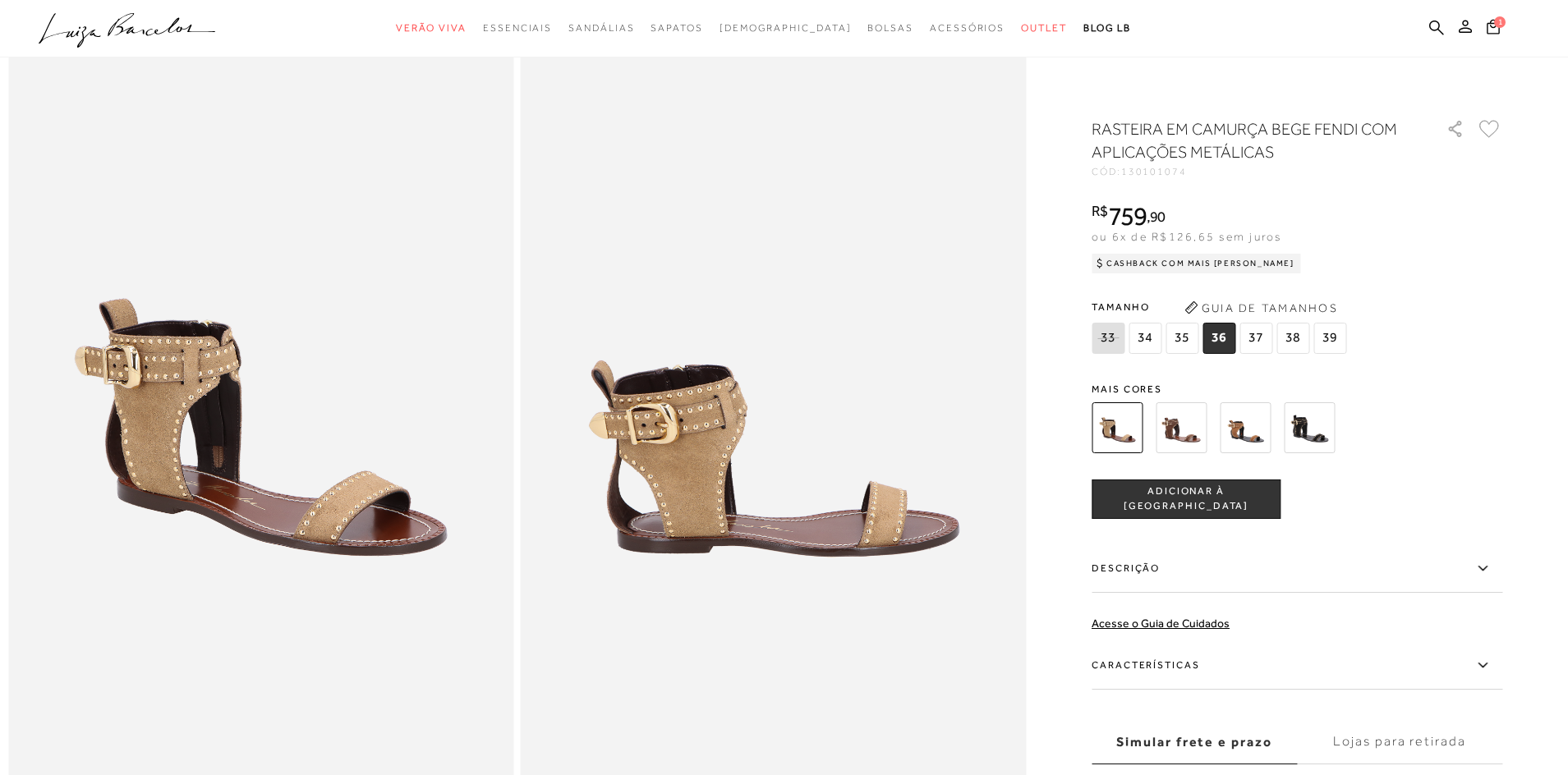
scroll to position [246, 0]
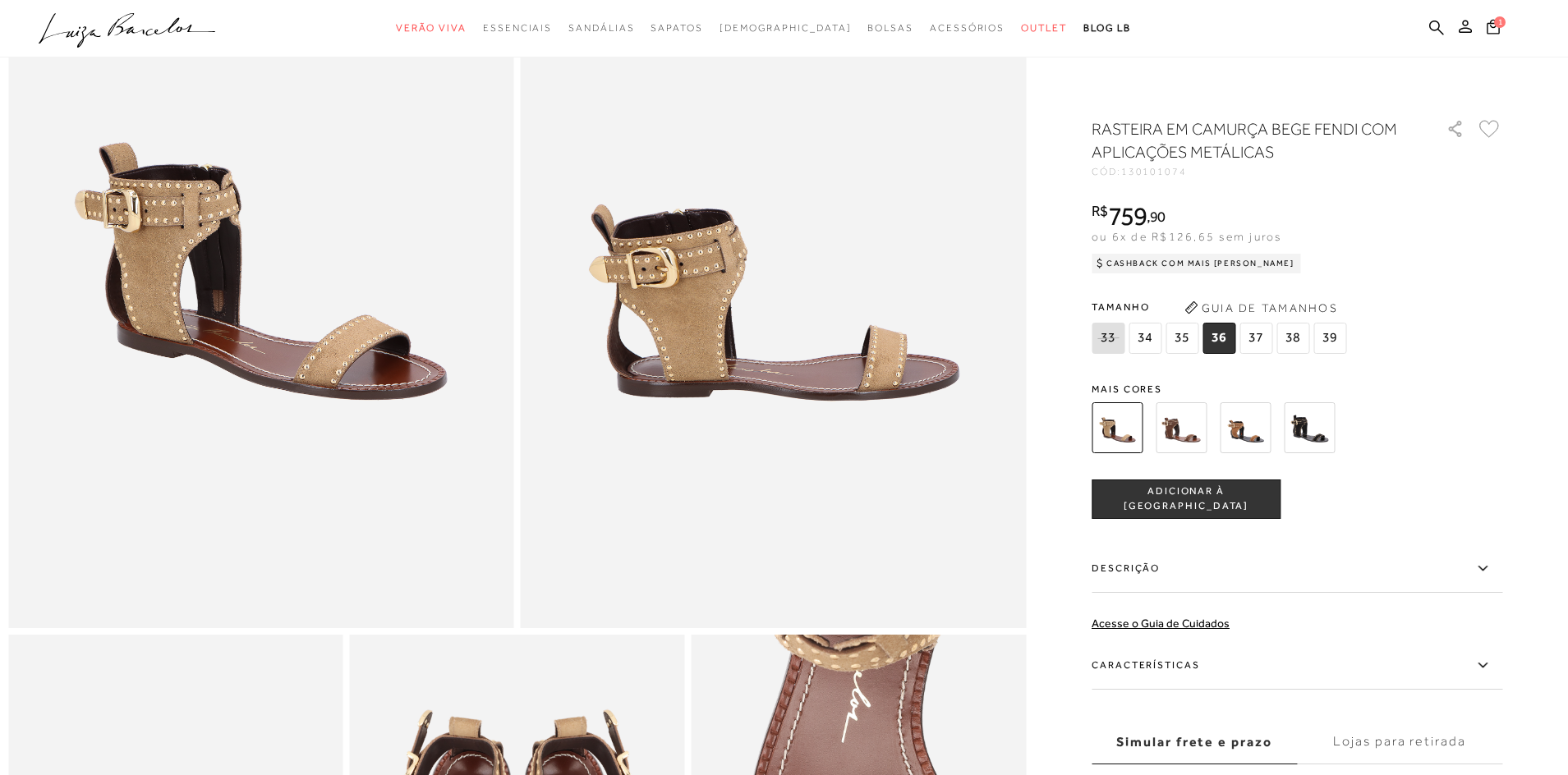
click at [1219, 493] on span "ADICIONAR À [GEOGRAPHIC_DATA]" at bounding box center [1186, 499] width 188 height 29
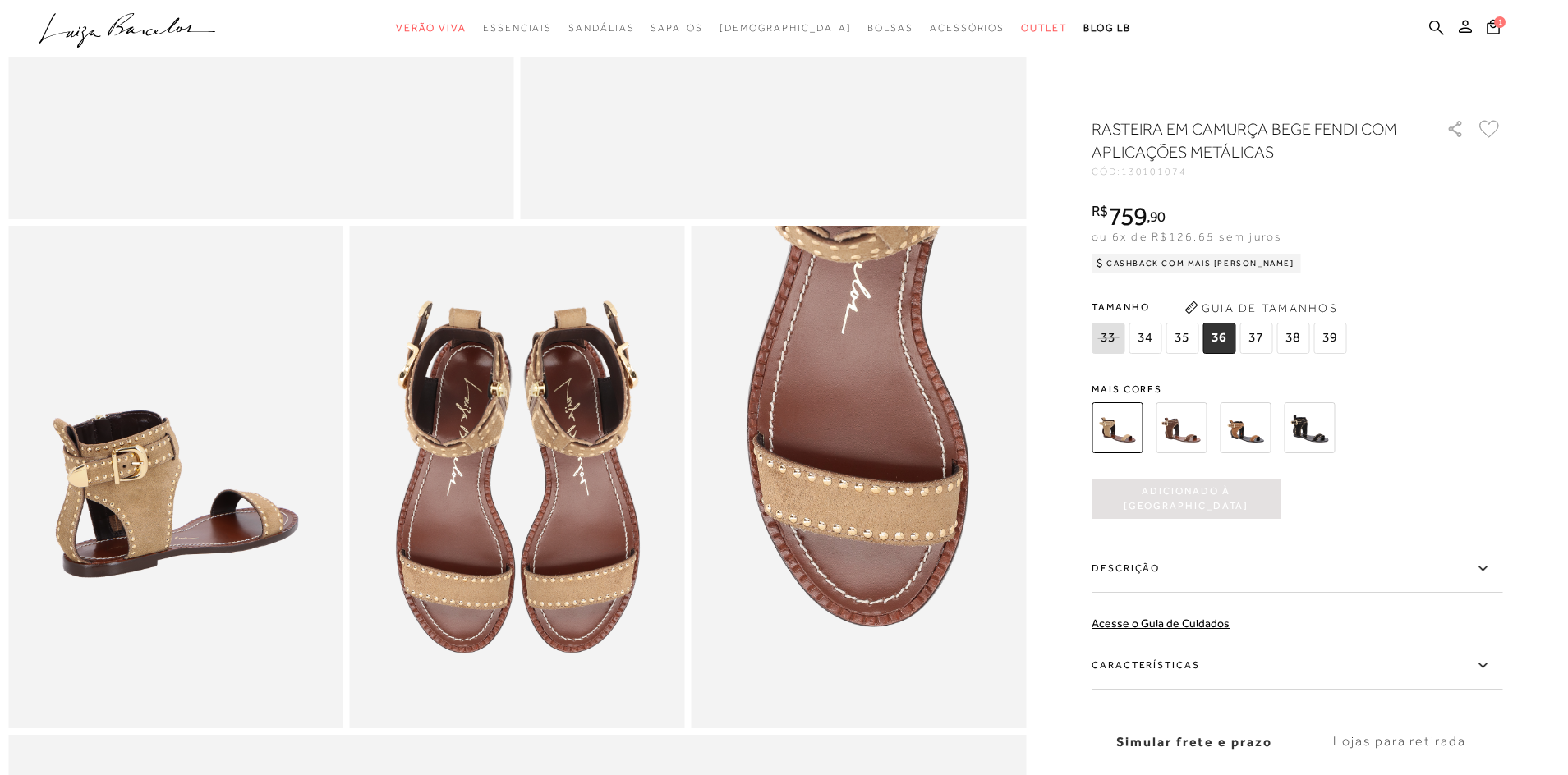
scroll to position [657, 0]
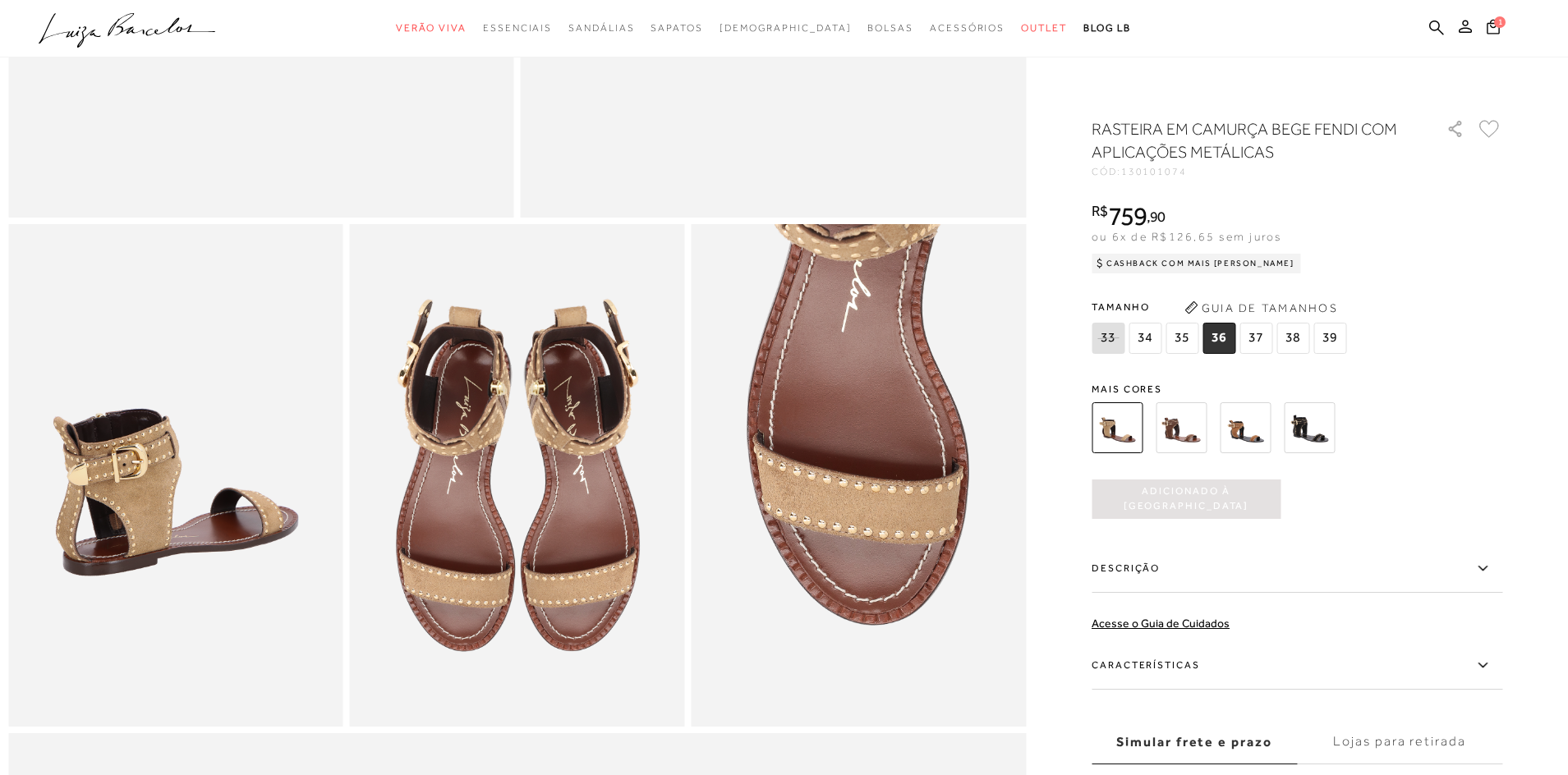
click at [1242, 737] on label "Simular frete e prazo" at bounding box center [1194, 741] width 206 height 44
click at [0, 0] on input "Simular frete e prazo" at bounding box center [0, 0] width 0 height 0
click at [1242, 736] on label "Simular frete e prazo" at bounding box center [1194, 741] width 206 height 44
click at [0, 0] on input "Simular frete e prazo" at bounding box center [0, 0] width 0 height 0
click at [1158, 744] on label "Simular frete e prazo" at bounding box center [1194, 741] width 206 height 44
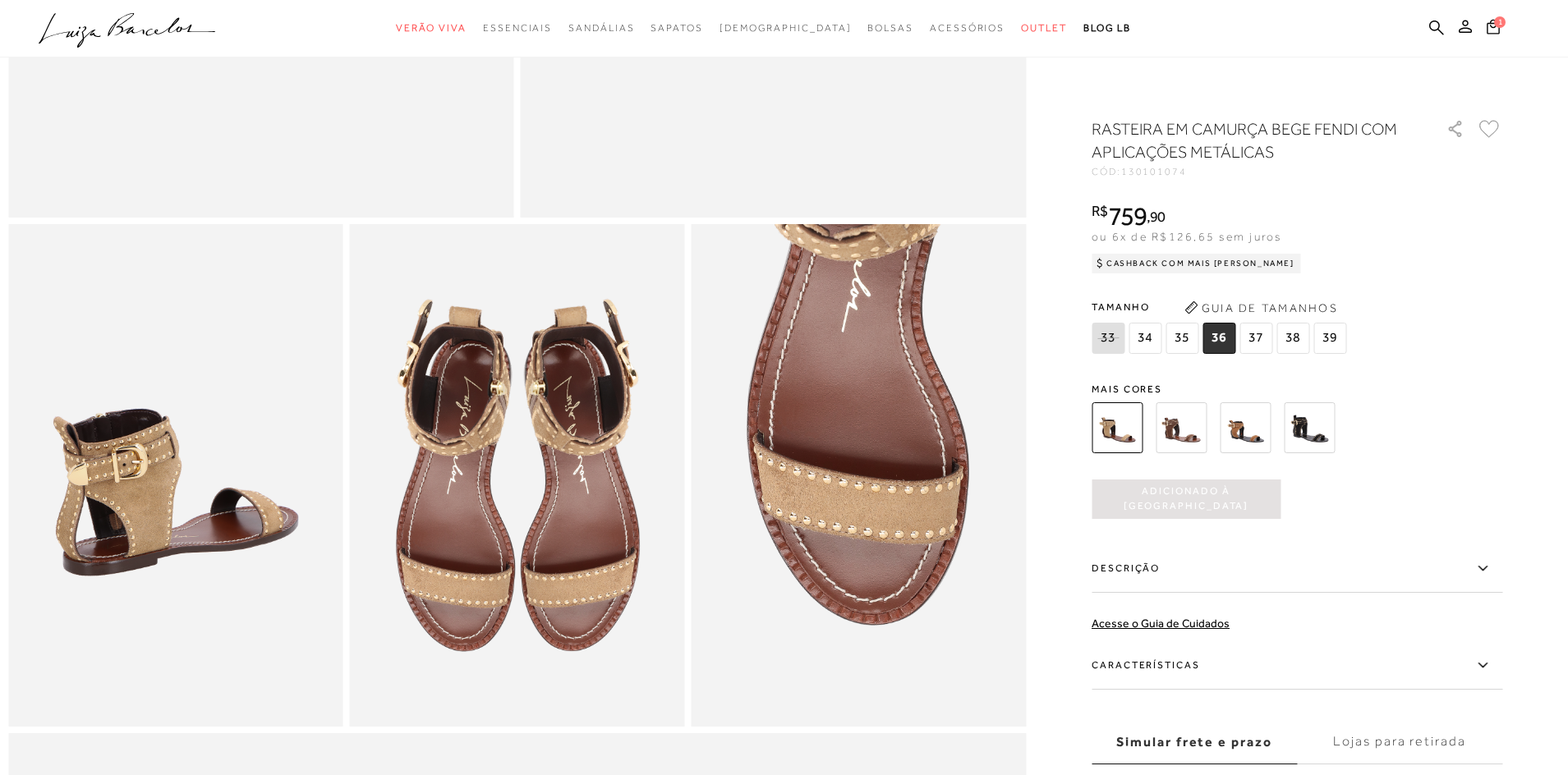
click at [0, 0] on input "Simular frete e prazo" at bounding box center [0, 0] width 0 height 0
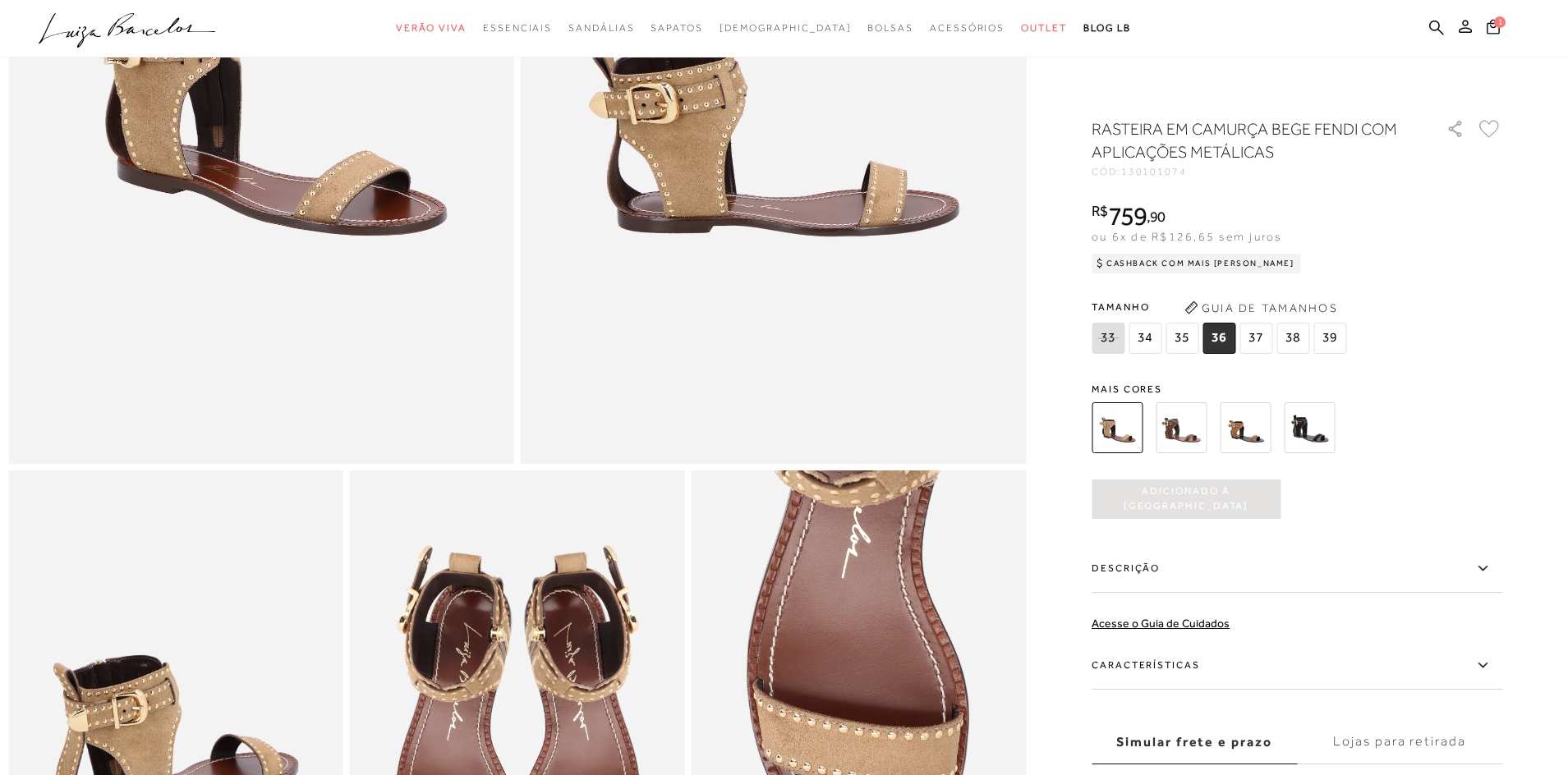
click at [1193, 495] on span "Adicionado à [GEOGRAPHIC_DATA]" at bounding box center [1186, 499] width 188 height 29
click at [1135, 566] on label "Descrição" at bounding box center [1296, 568] width 410 height 48
click at [0, 0] on input "Descrição" at bounding box center [0, 0] width 0 height 0
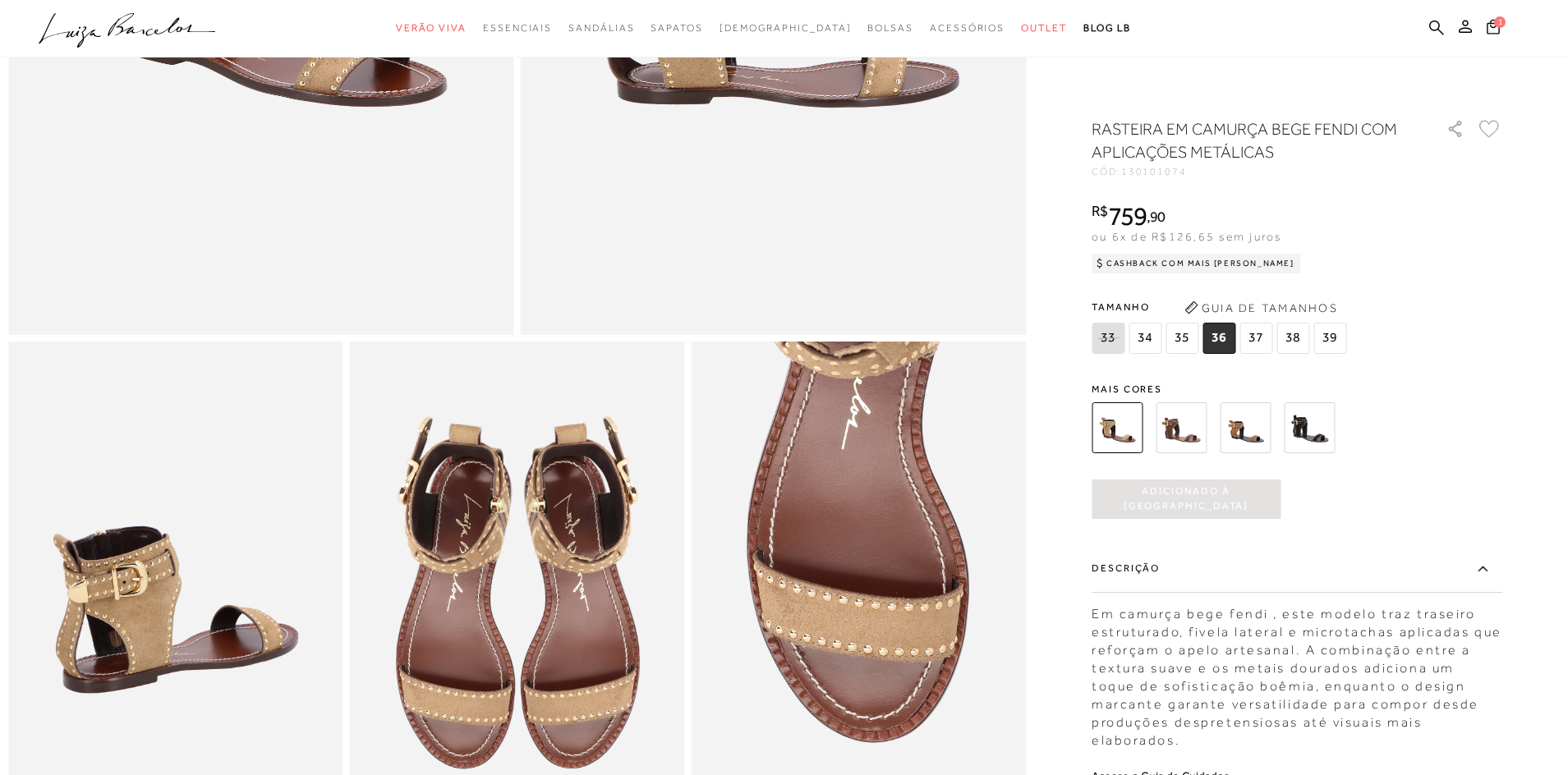
scroll to position [738, 0]
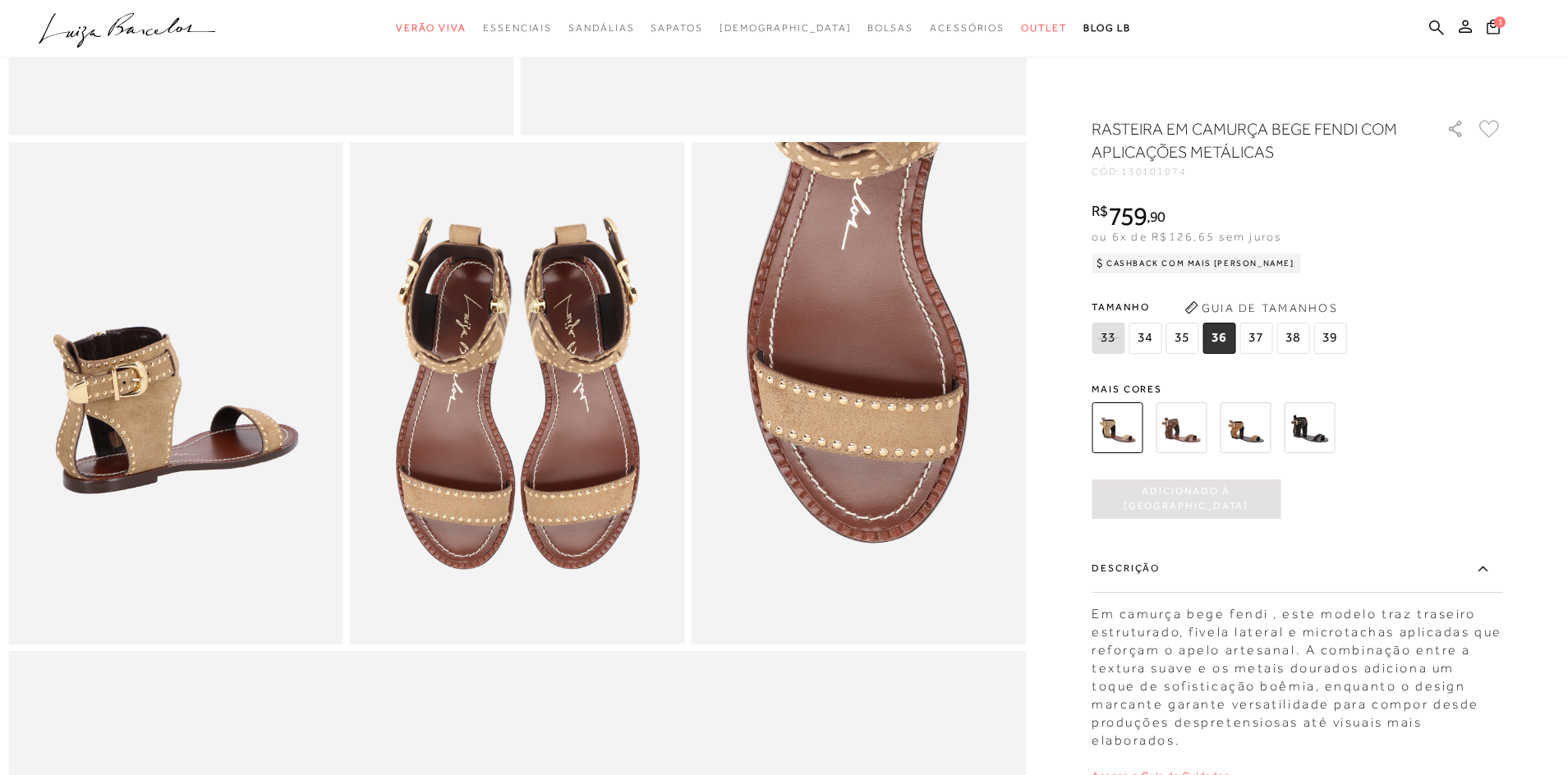
click at [1203, 769] on link "Acesse o Guia de Cuidados" at bounding box center [1161, 775] width 138 height 13
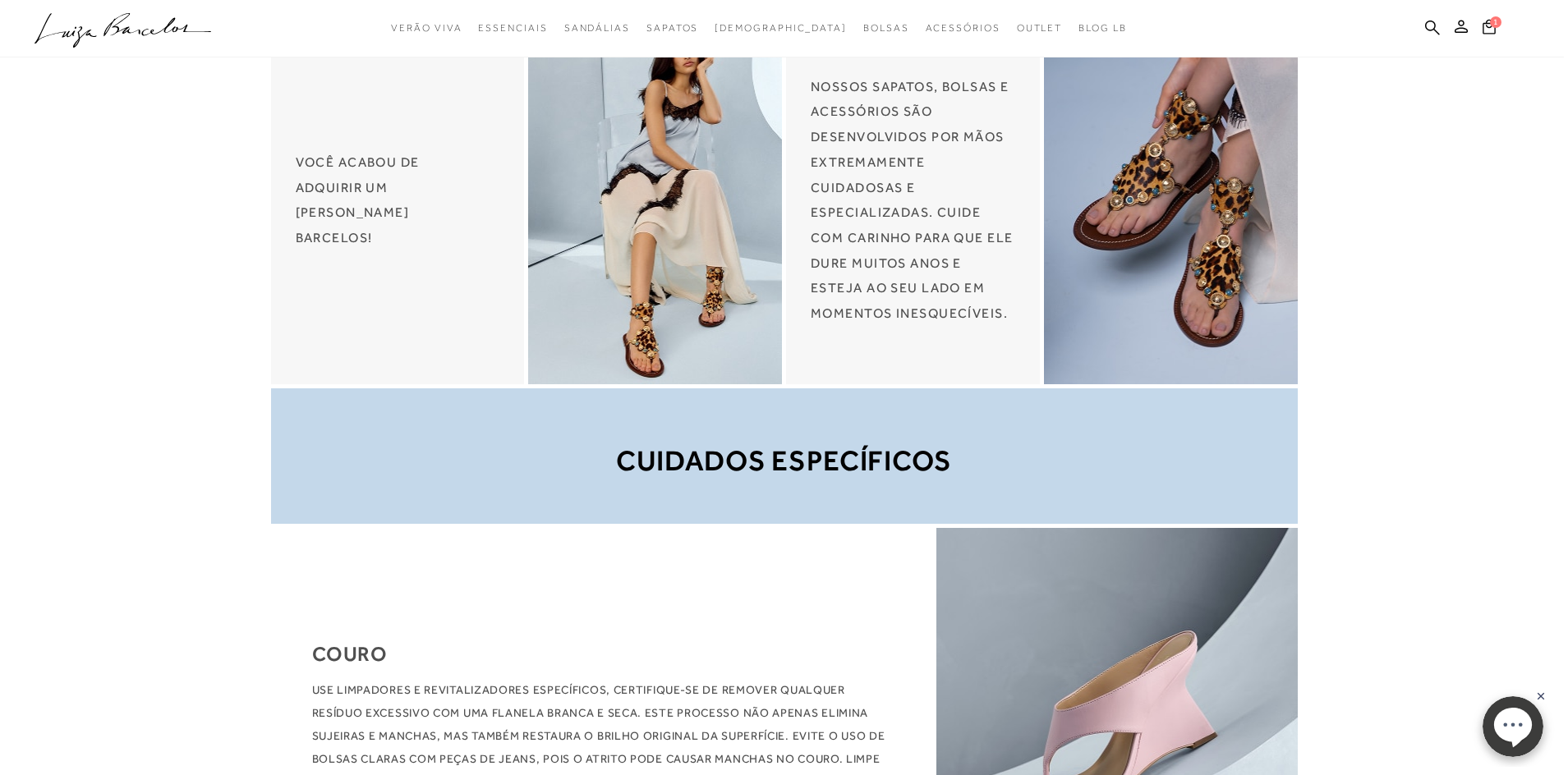
scroll to position [82, 0]
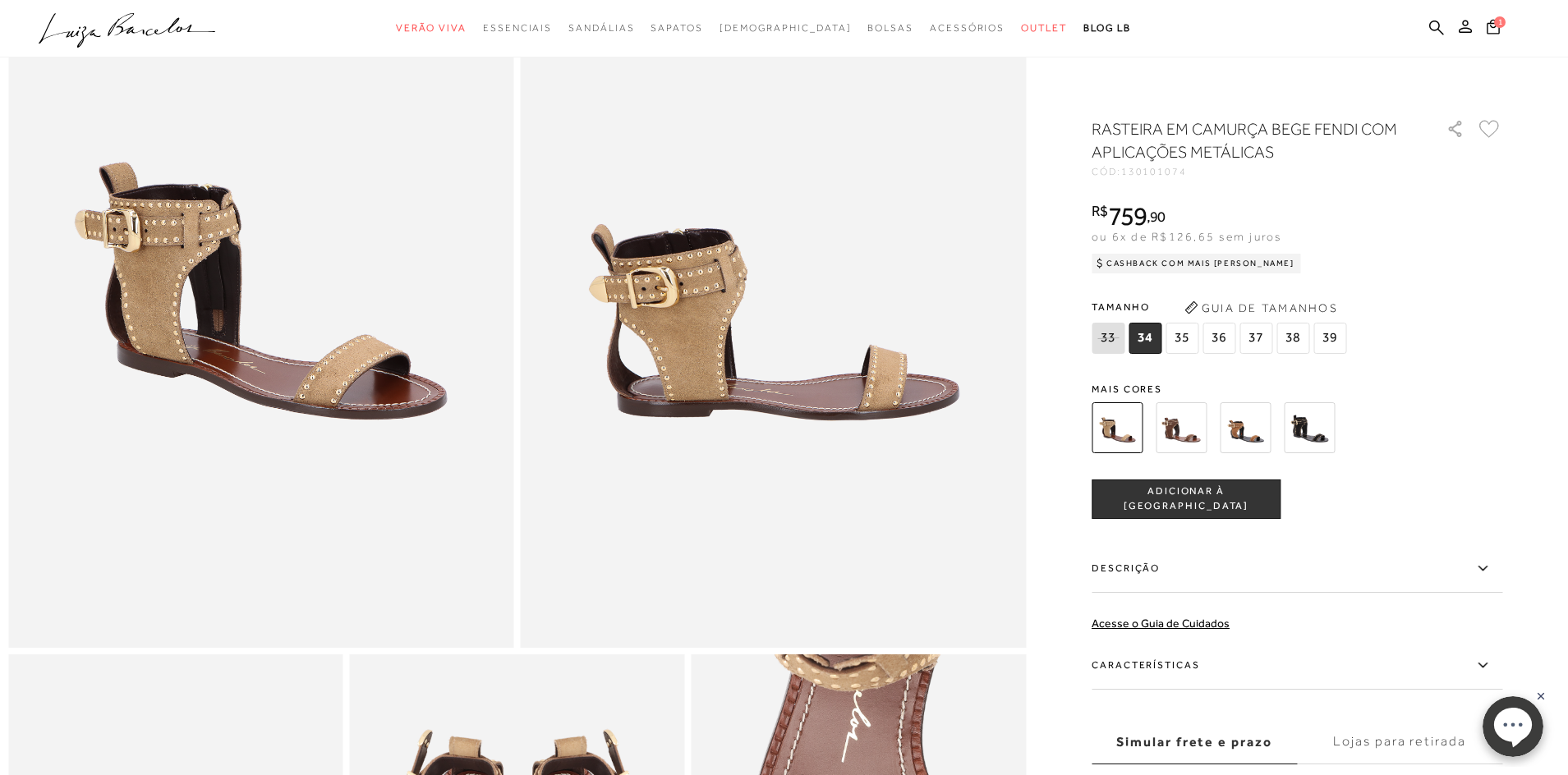
scroll to position [246, 0]
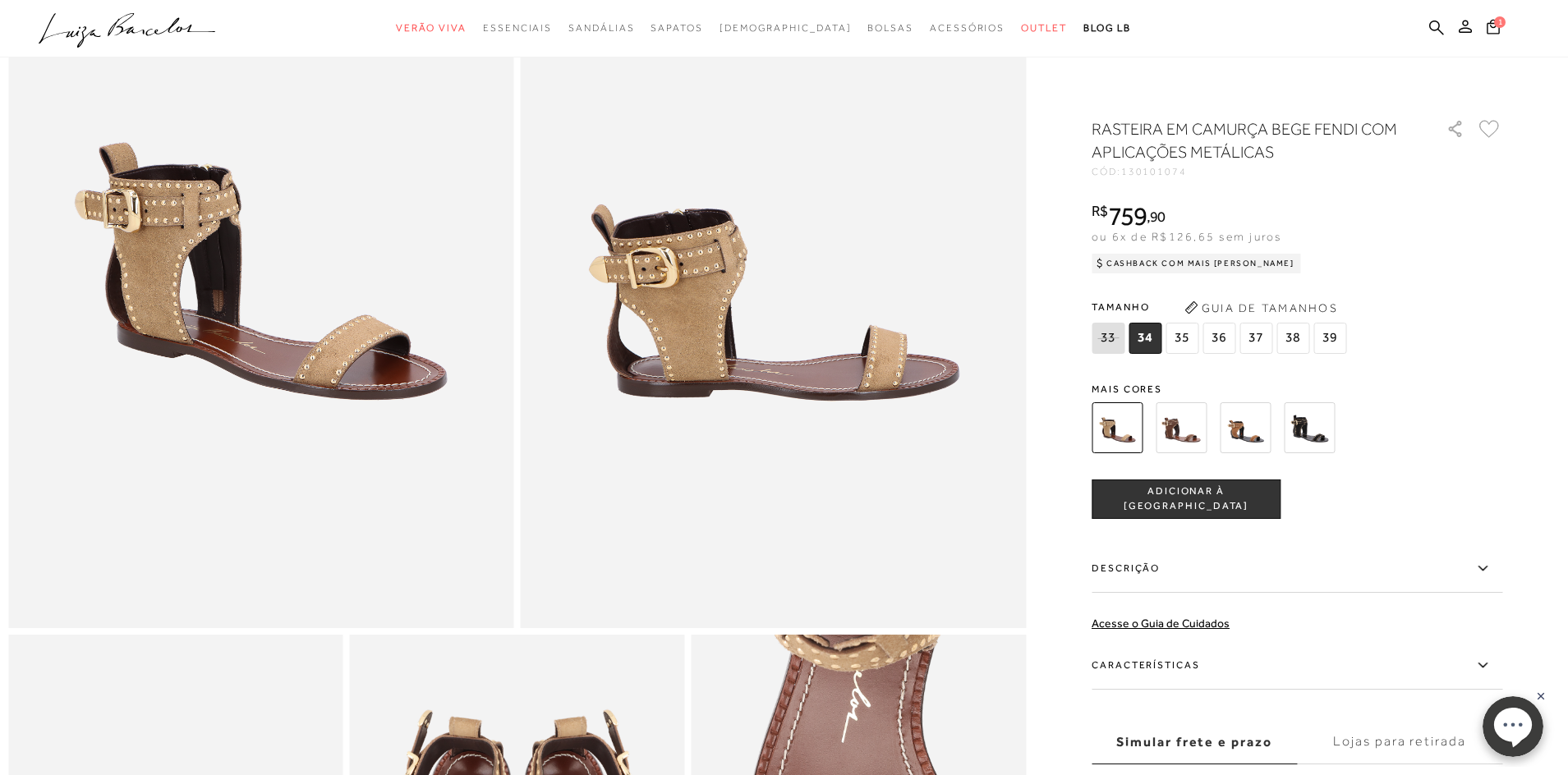
click at [1210, 767] on div "Simular frete e prazo Lojas para retirada CEP Simular Frete Primeiro digite seu…" at bounding box center [1296, 783] width 410 height 128
click at [1228, 333] on span "36" at bounding box center [1218, 338] width 33 height 31
click at [1207, 742] on label "Simular frete e prazo" at bounding box center [1194, 741] width 206 height 44
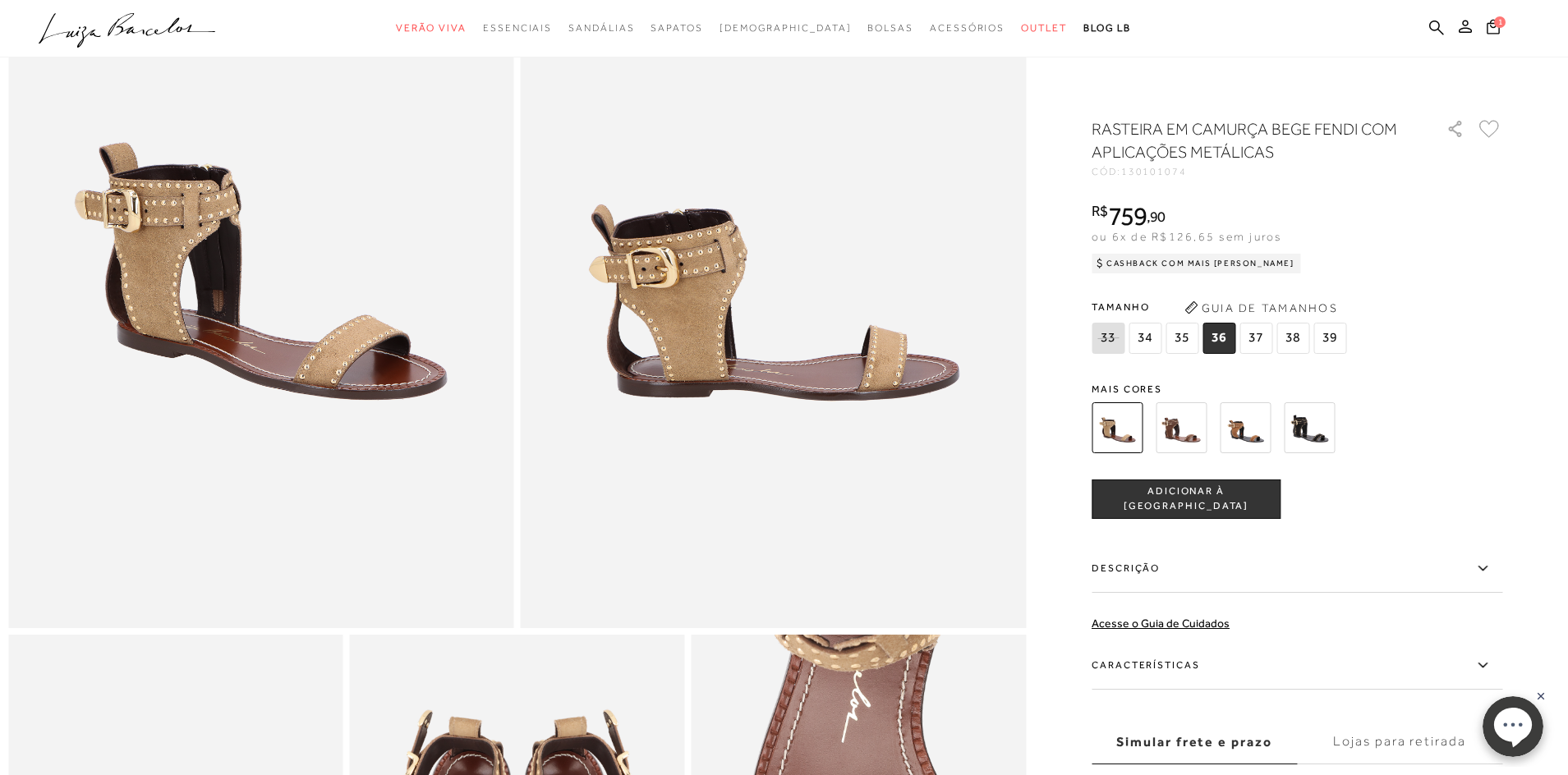
click at [0, 0] on input "Simular frete e prazo" at bounding box center [0, 0] width 0 height 0
click at [1207, 742] on label "Simular frete e prazo" at bounding box center [1194, 741] width 206 height 44
click at [0, 0] on input "Simular frete e prazo" at bounding box center [0, 0] width 0 height 0
click at [1207, 742] on label "Simular frete e prazo" at bounding box center [1194, 741] width 206 height 44
click at [0, 0] on input "Simular frete e prazo" at bounding box center [0, 0] width 0 height 0
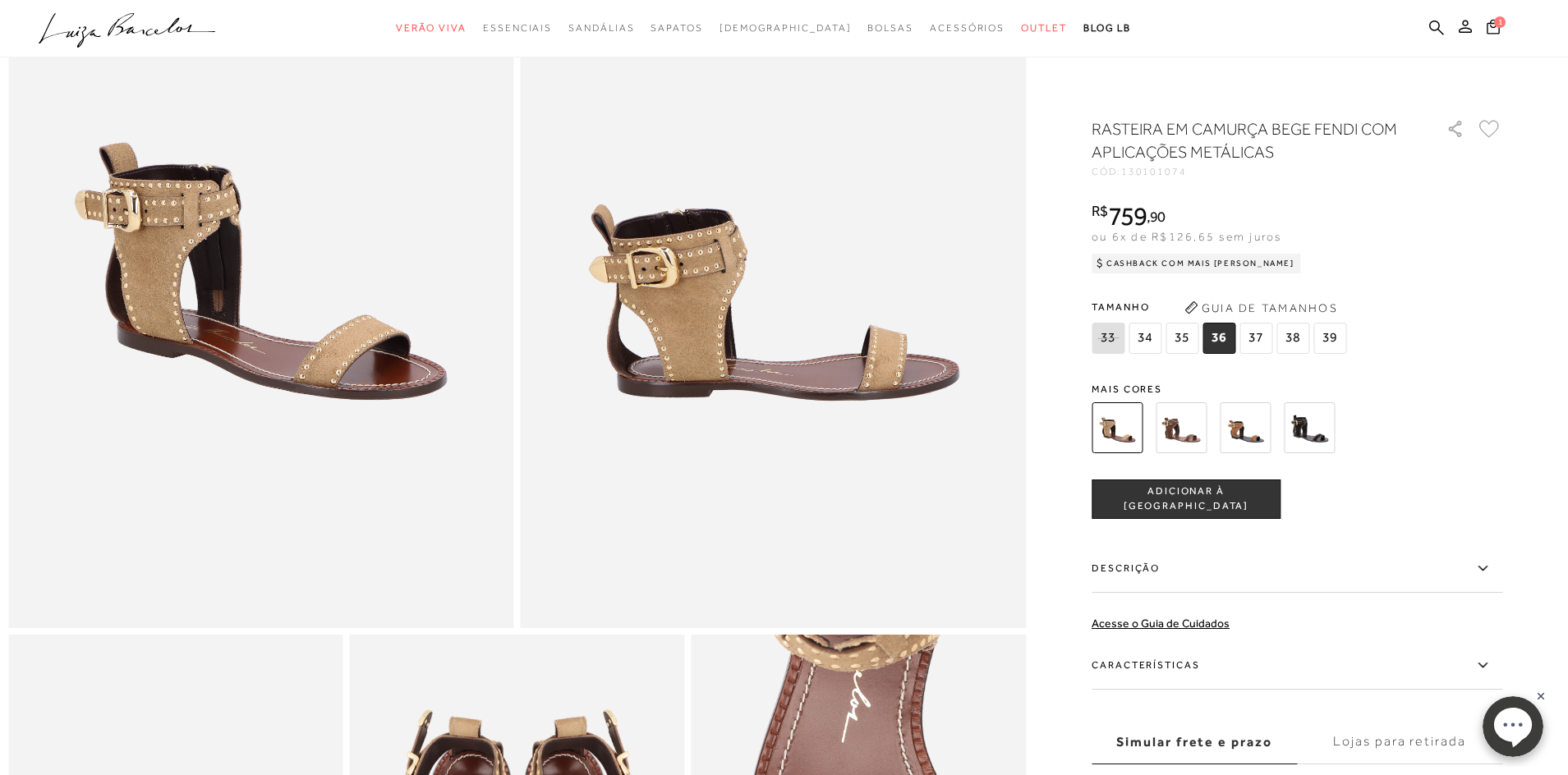
click at [1403, 739] on label "Lojas para retirada" at bounding box center [1399, 741] width 206 height 44
click at [0, 0] on input "Lojas para retirada" at bounding box center [0, 0] width 0 height 0
click at [1403, 739] on label "Lojas para retirada" at bounding box center [1399, 741] width 206 height 44
click at [0, 0] on input "Lojas para retirada" at bounding box center [0, 0] width 0 height 0
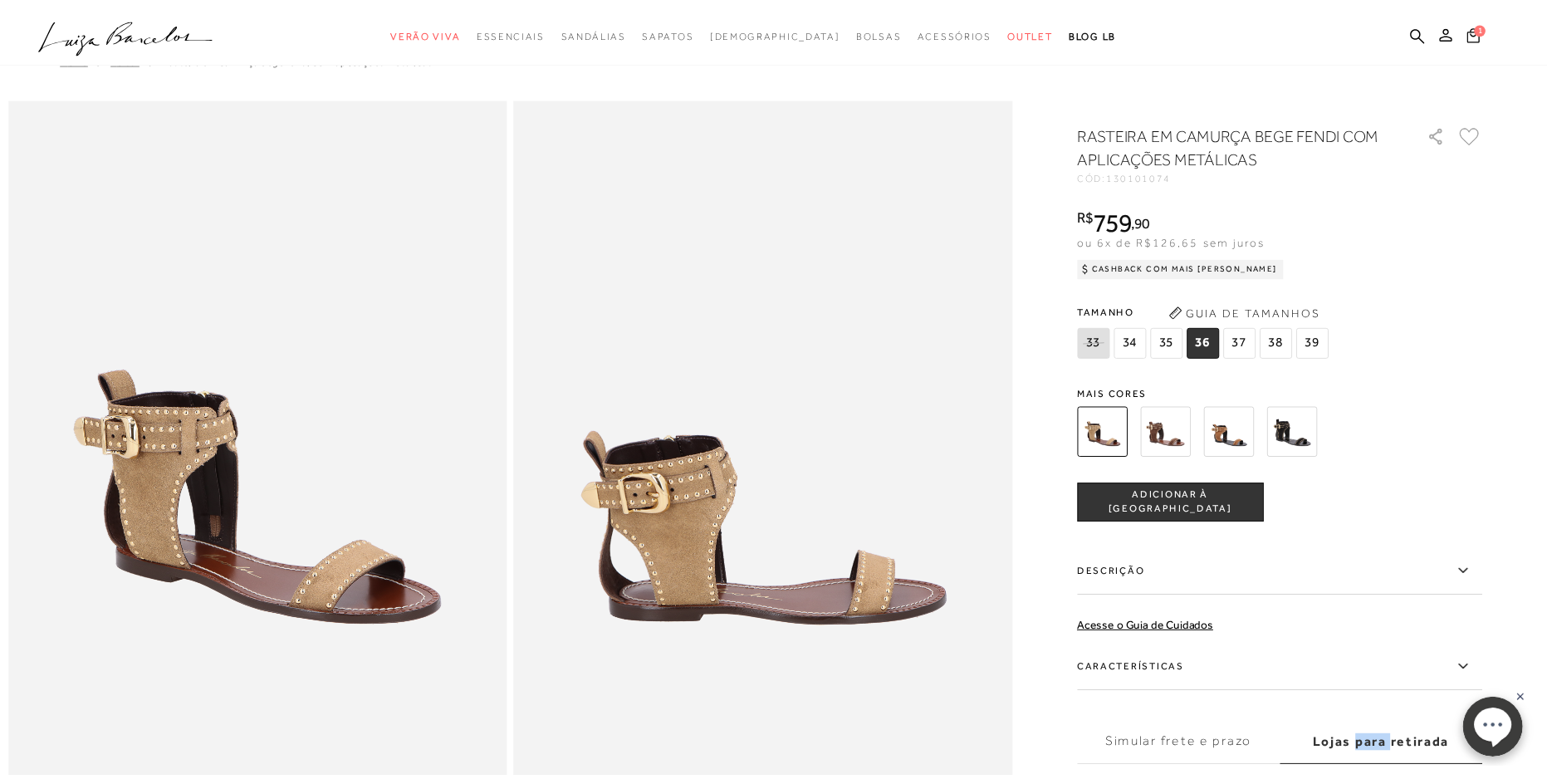
scroll to position [0, 0]
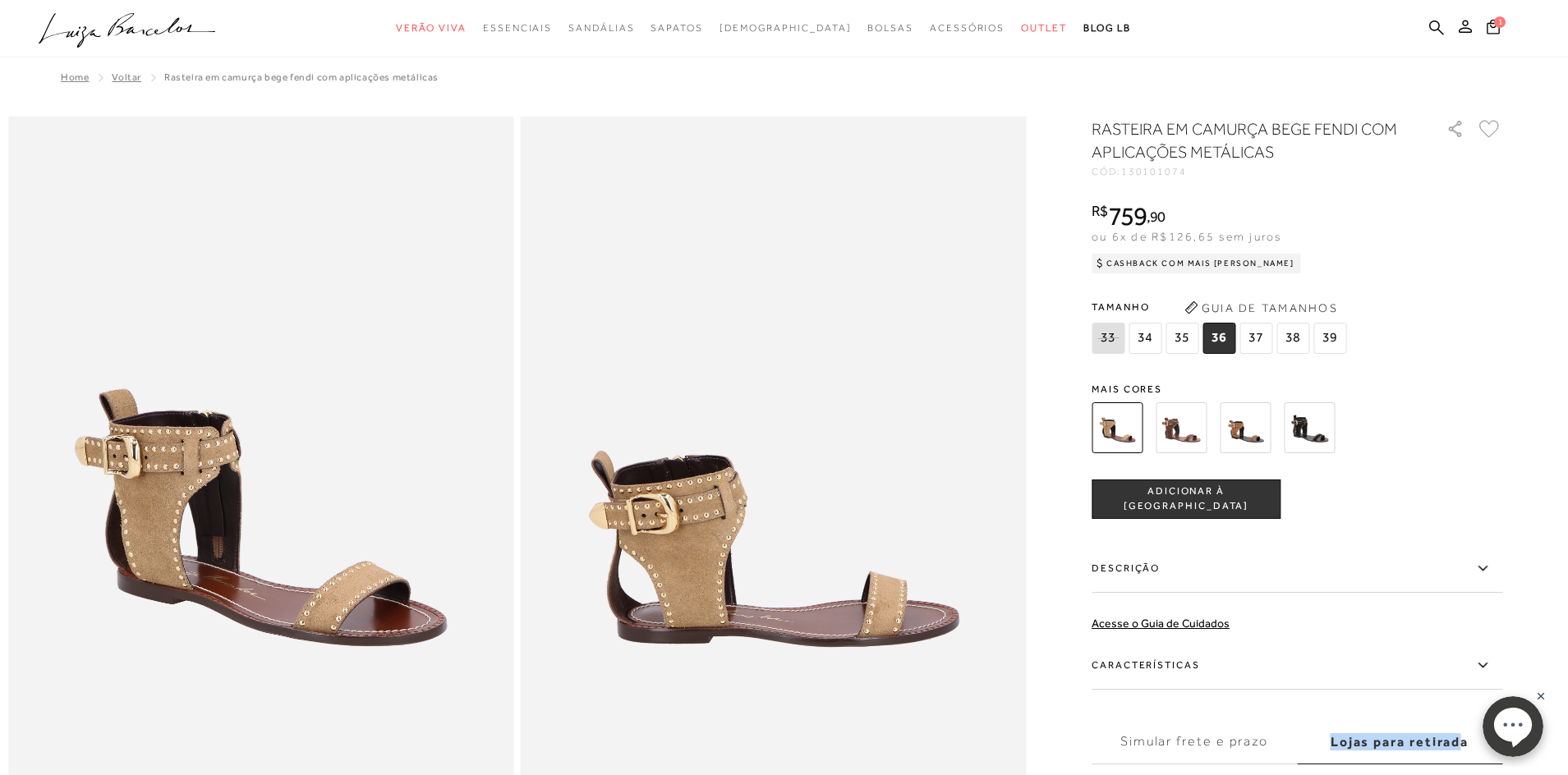
drag, startPoint x: 1463, startPoint y: 744, endPoint x: 1308, endPoint y: 740, distance: 155.1
click at [1308, 740] on label "Lojas para retirada" at bounding box center [1399, 741] width 206 height 44
click at [1463, 753] on label "Lojas para retirada" at bounding box center [1399, 741] width 206 height 44
click at [0, 0] on input "Lojas para retirada" at bounding box center [0, 0] width 0 height 0
click at [1456, 744] on label "Lojas para retirada" at bounding box center [1399, 741] width 206 height 44
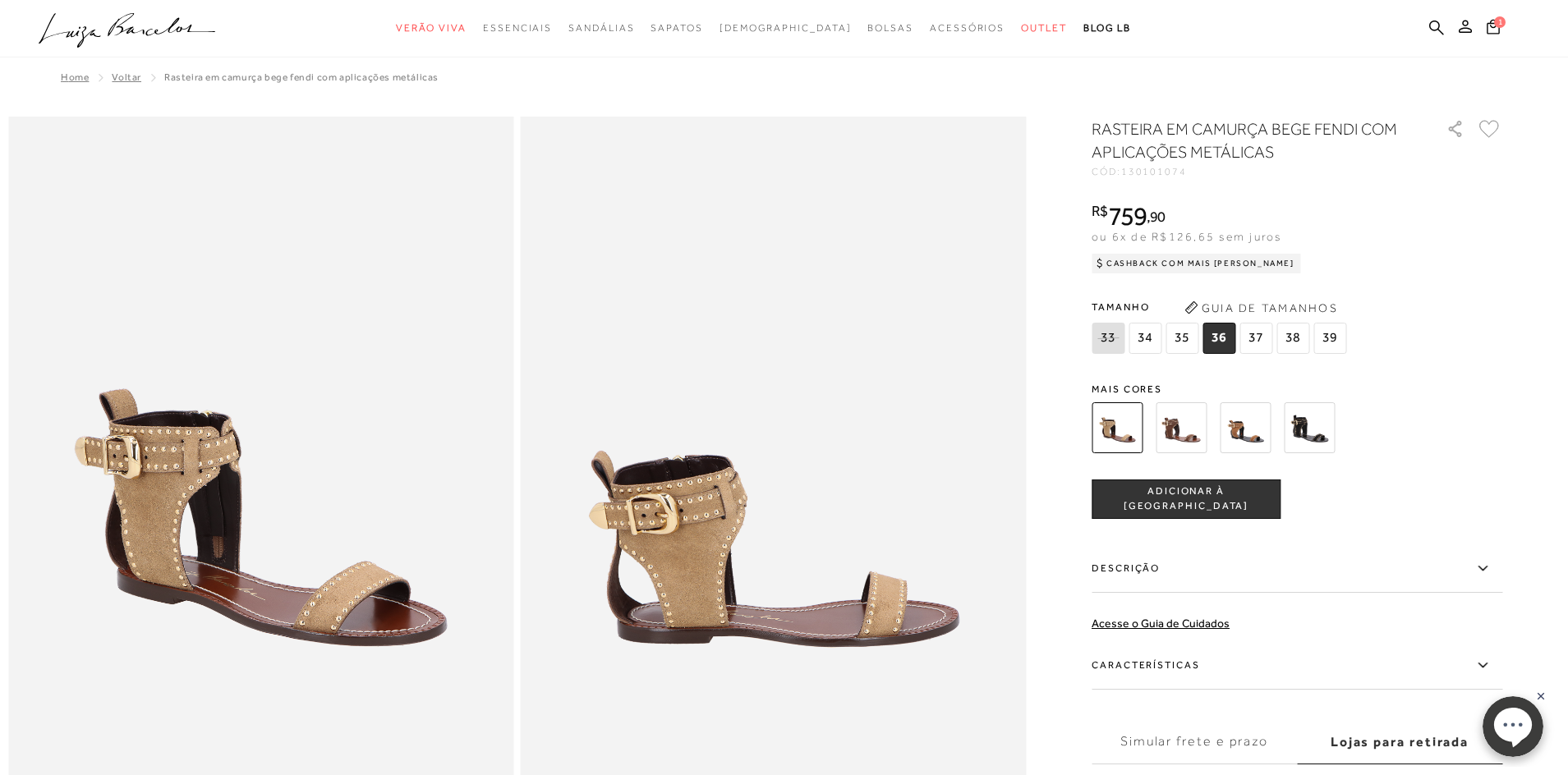
click at [0, 0] on input "Lojas para retirada" at bounding box center [0, 0] width 0 height 0
drag, startPoint x: 1463, startPoint y: 747, endPoint x: 1423, endPoint y: 741, distance: 40.4
click at [1440, 743] on label "Lojas para retirada" at bounding box center [1399, 741] width 206 height 44
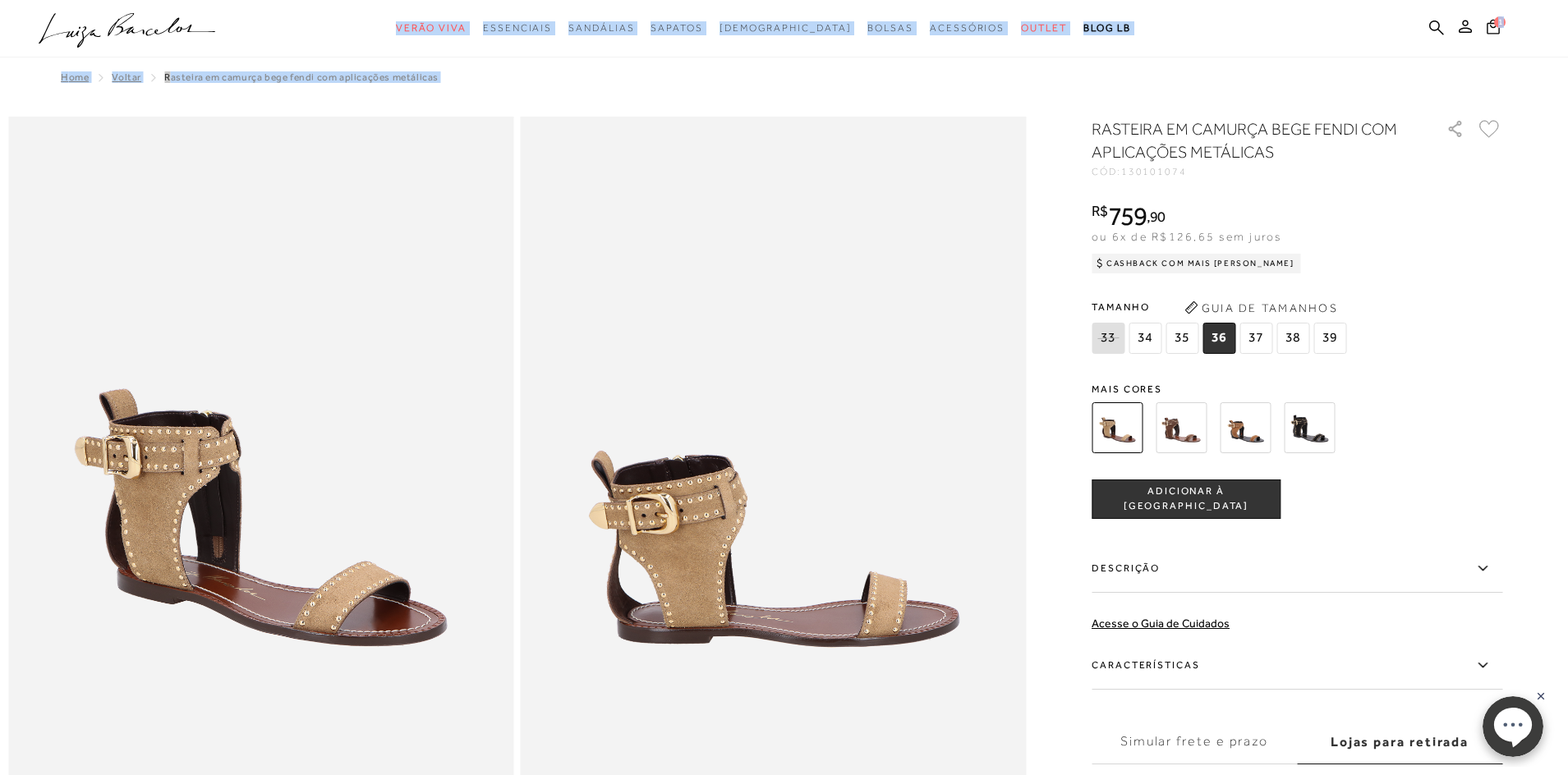
drag, startPoint x: 2, startPoint y: 748, endPoint x: -112, endPoint y: 709, distance: 120.5
click at [0, 709] on html "Página de detalhes do produto de RASTEIRA EM CAMURÇA BEGE FENDI COM APLICAÇÕES …" at bounding box center [784, 388] width 1568 height 775
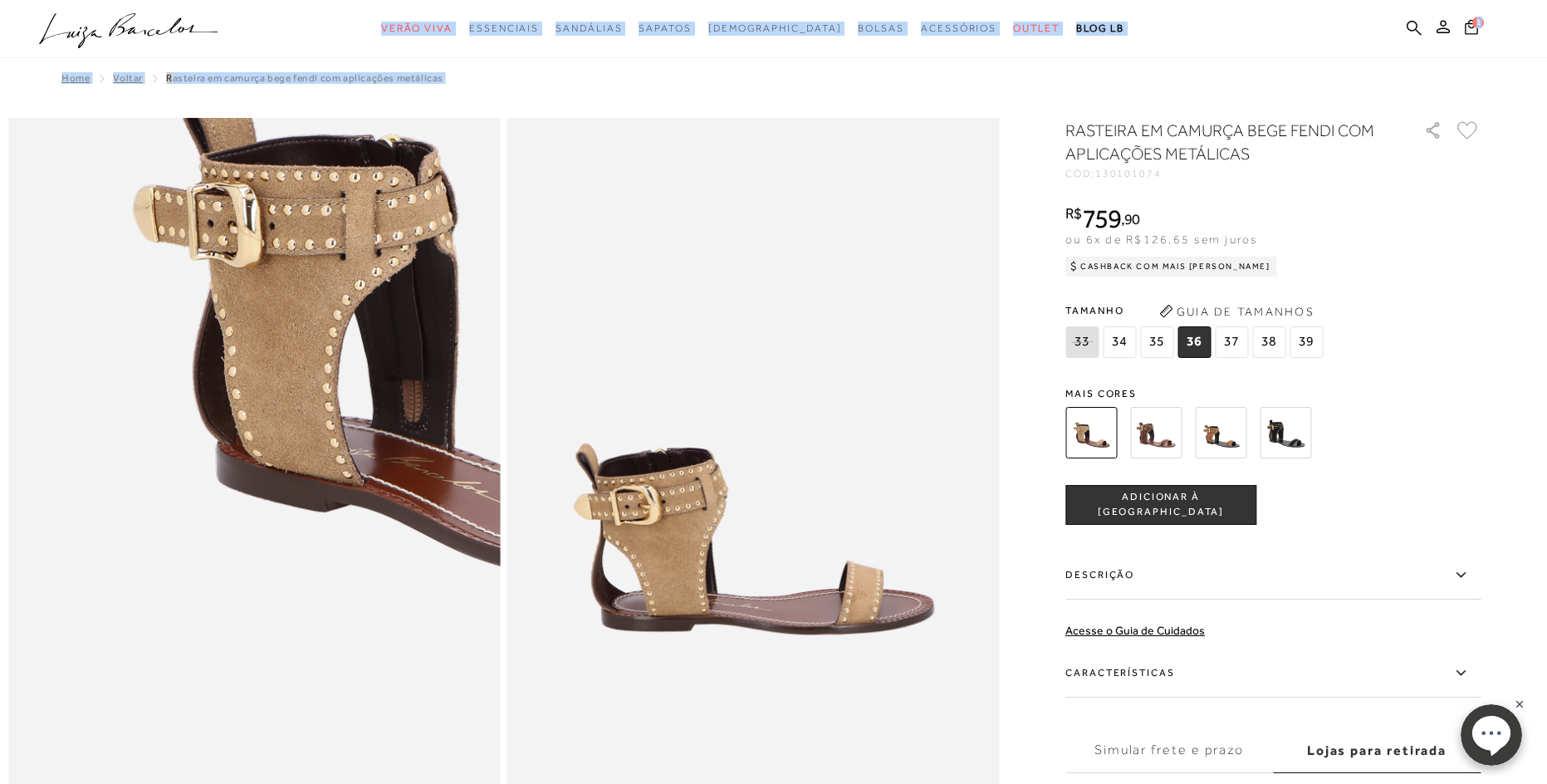
click at [6, 681] on img at bounding box center [497, 299] width 984 height 1476
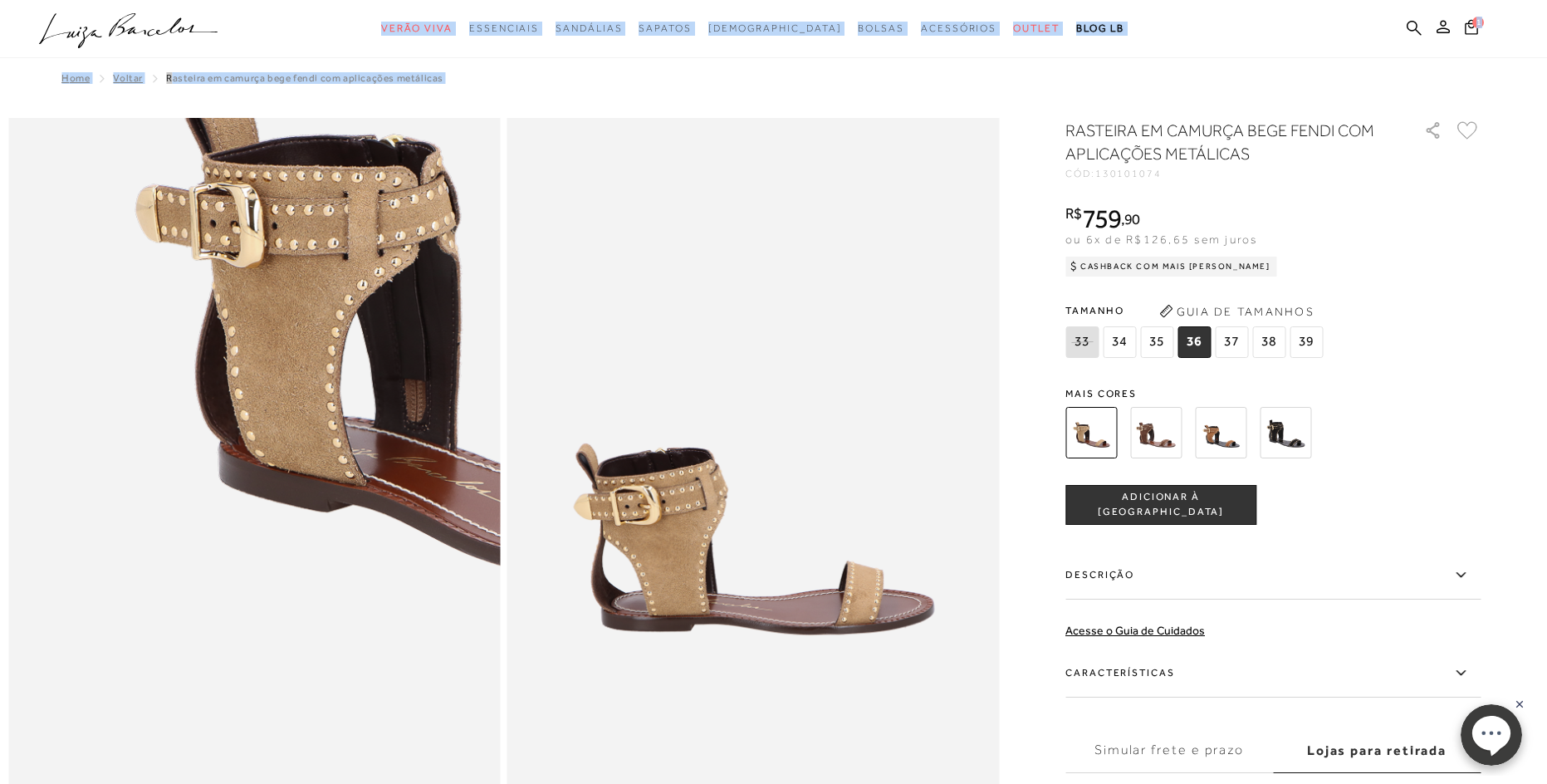
click at [6, 681] on img at bounding box center [498, 299] width 984 height 1476
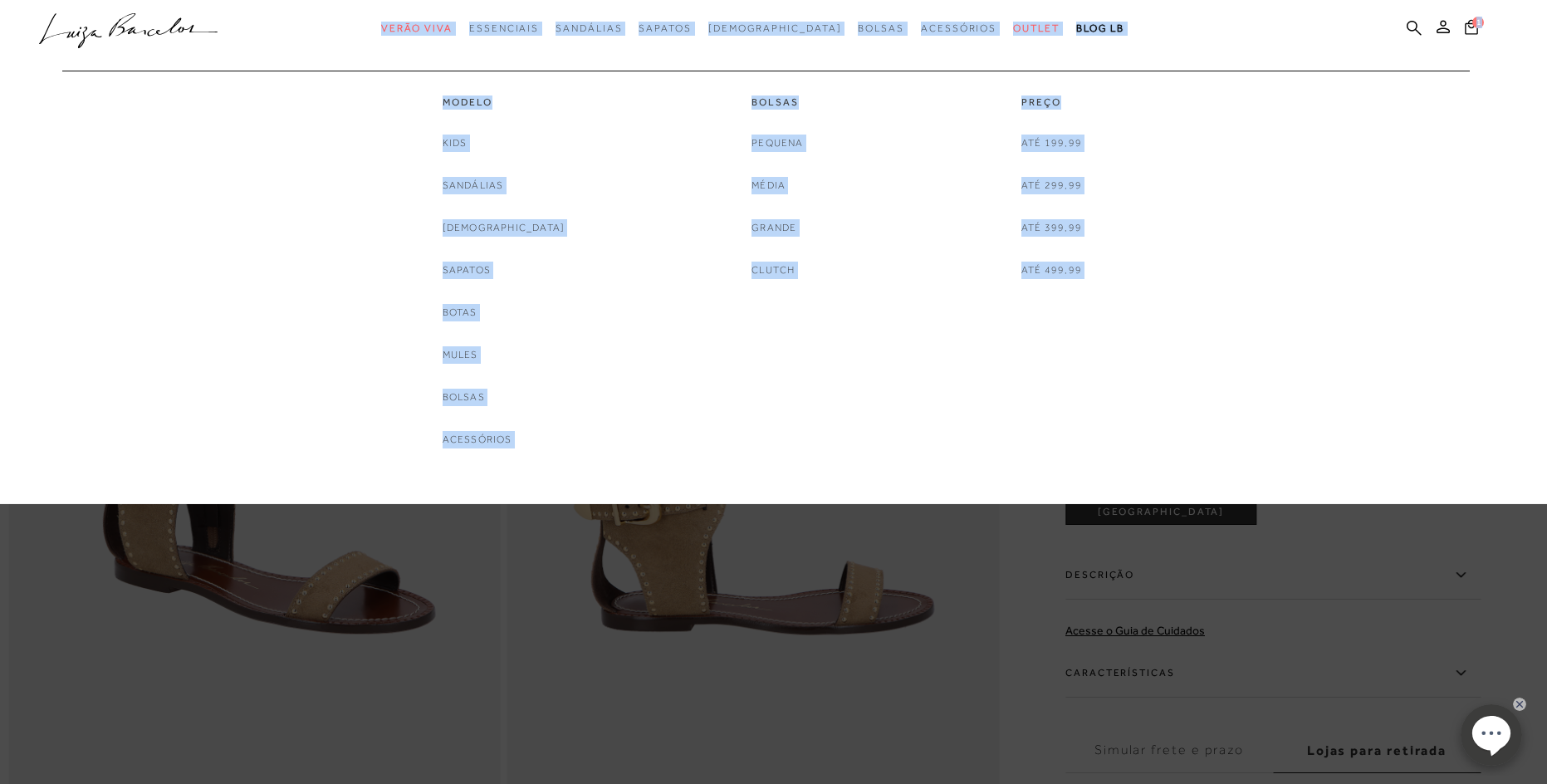
click at [1266, 193] on div "Modelo Kids Sandálias Rasteiras Sapatos Botas Mules Bolsas Acessórios Bolsas" at bounding box center [765, 260] width 1438 height 377
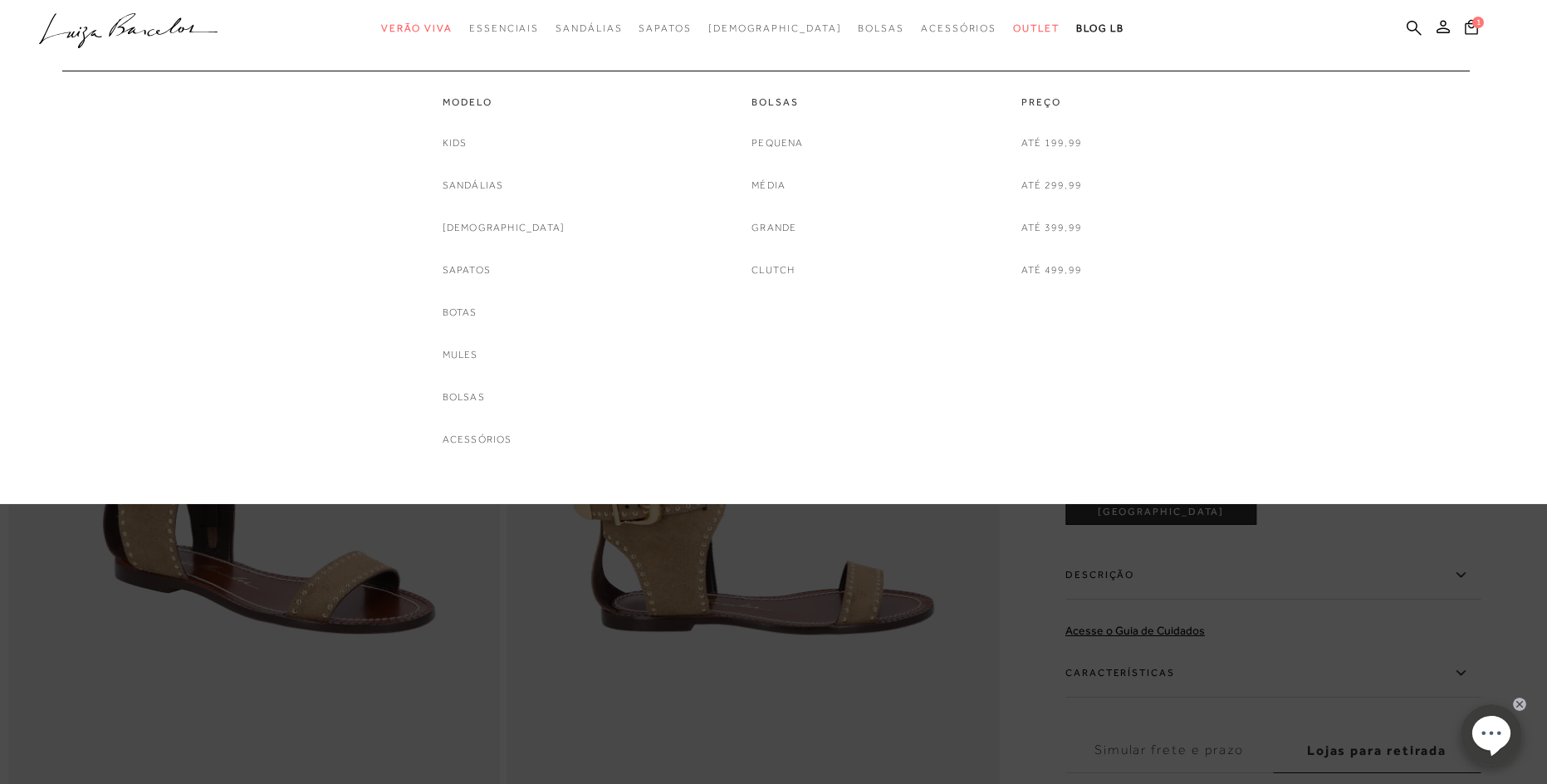
click at [543, 297] on div "Modelo Kids Sandálias Rasteiras Sapatos Botas Mules Bolsas Acessórios" at bounding box center [504, 260] width 249 height 377
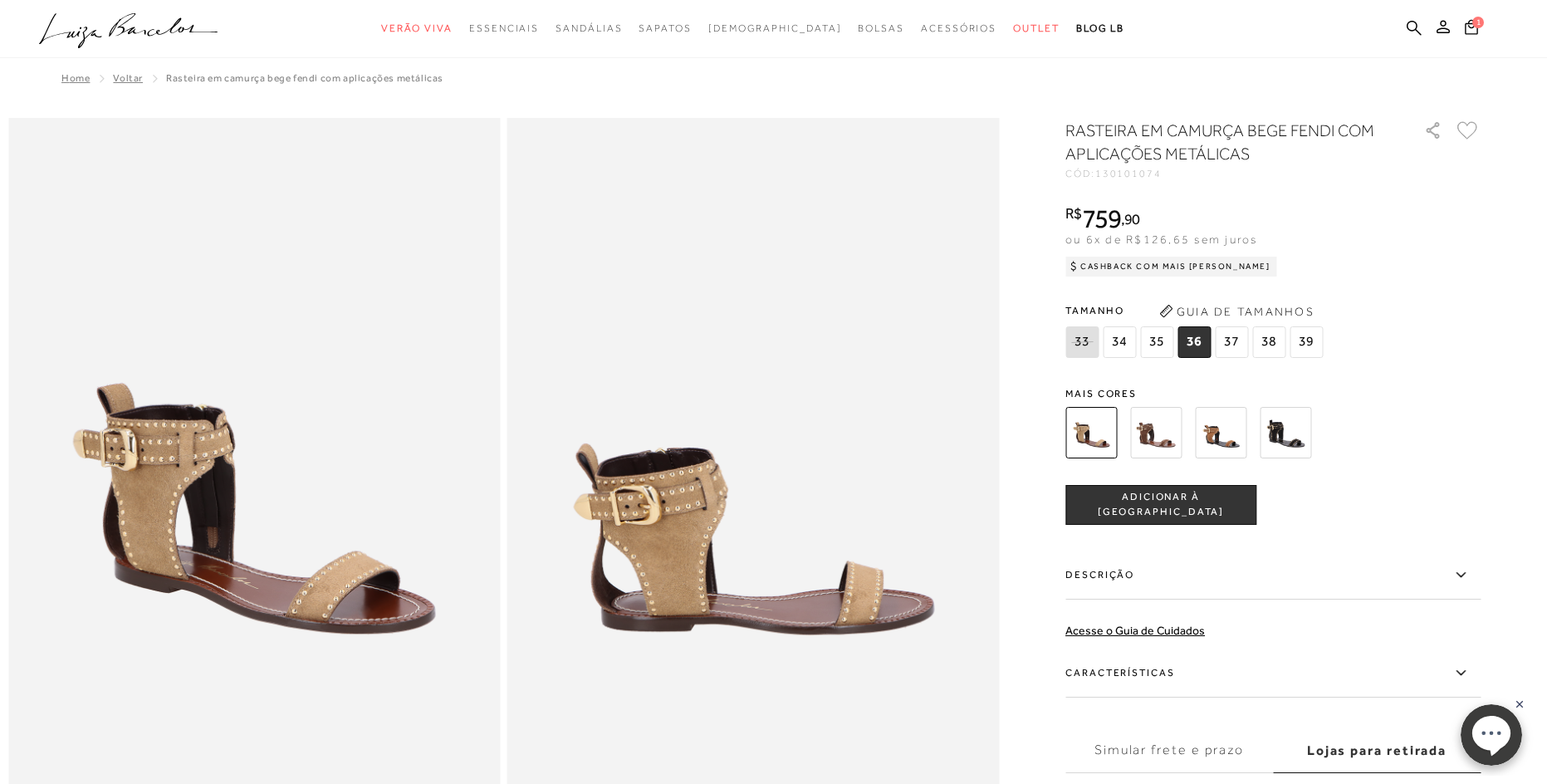
click at [720, 606] on img at bounding box center [754, 486] width 493 height 738
click at [1368, 749] on label "Lojas para retirada" at bounding box center [1377, 750] width 208 height 44
click at [0, 0] on input "Lojas para retirada" at bounding box center [0, 0] width 0 height 0
click at [1368, 749] on label "Lojas para retirada" at bounding box center [1377, 750] width 208 height 44
click at [0, 0] on input "Lojas para retirada" at bounding box center [0, 0] width 0 height 0
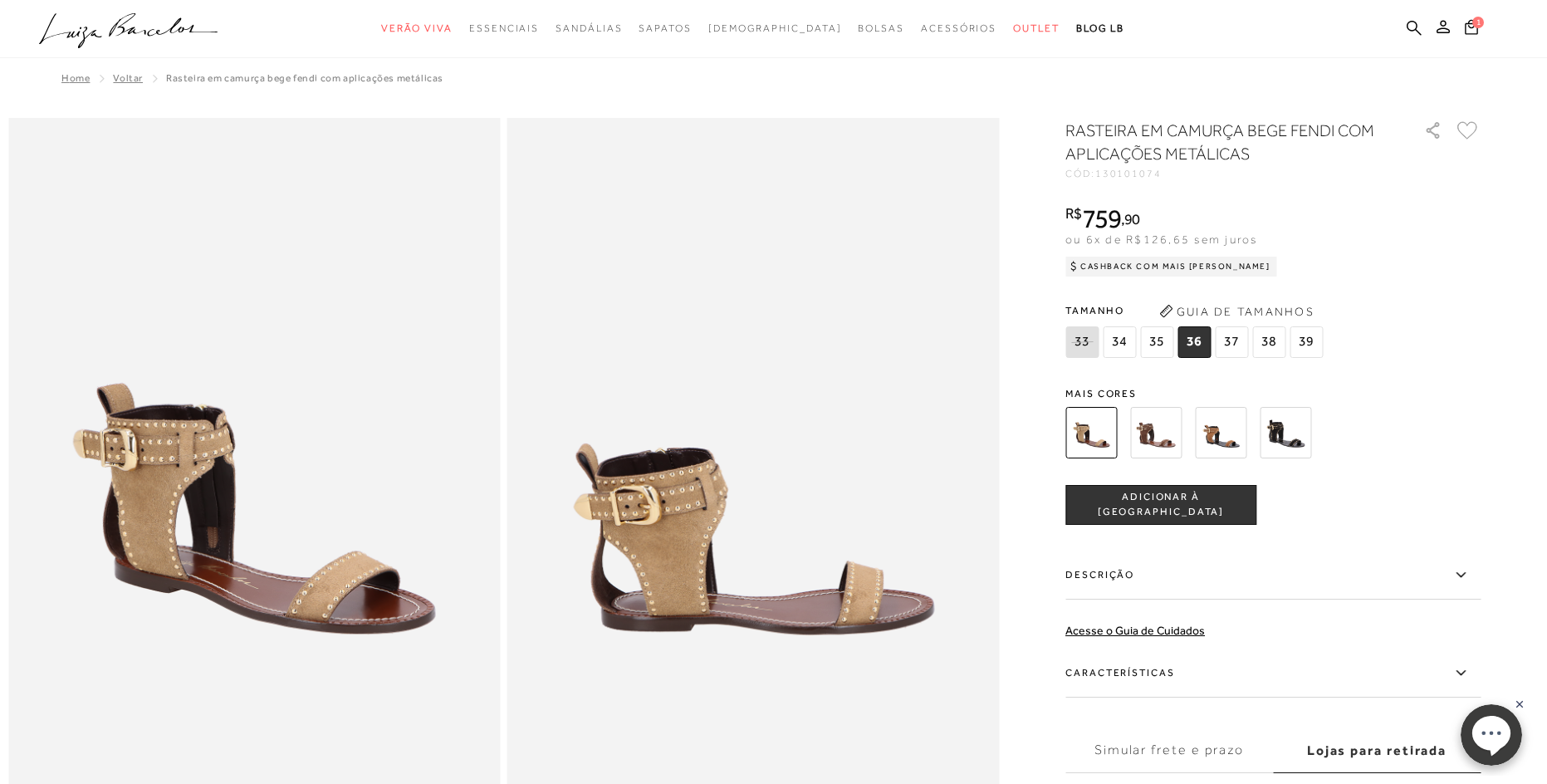
click at [1338, 761] on label "Lojas para retirada" at bounding box center [1377, 750] width 208 height 44
click at [0, 0] on input "Lojas para retirada" at bounding box center [0, 0] width 0 height 0
click at [1323, 752] on label "Lojas para retirada" at bounding box center [1377, 750] width 208 height 44
click at [0, 0] on input "Lojas para retirada" at bounding box center [0, 0] width 0 height 0
drag, startPoint x: 1323, startPoint y: 752, endPoint x: 1442, endPoint y: 752, distance: 119.0
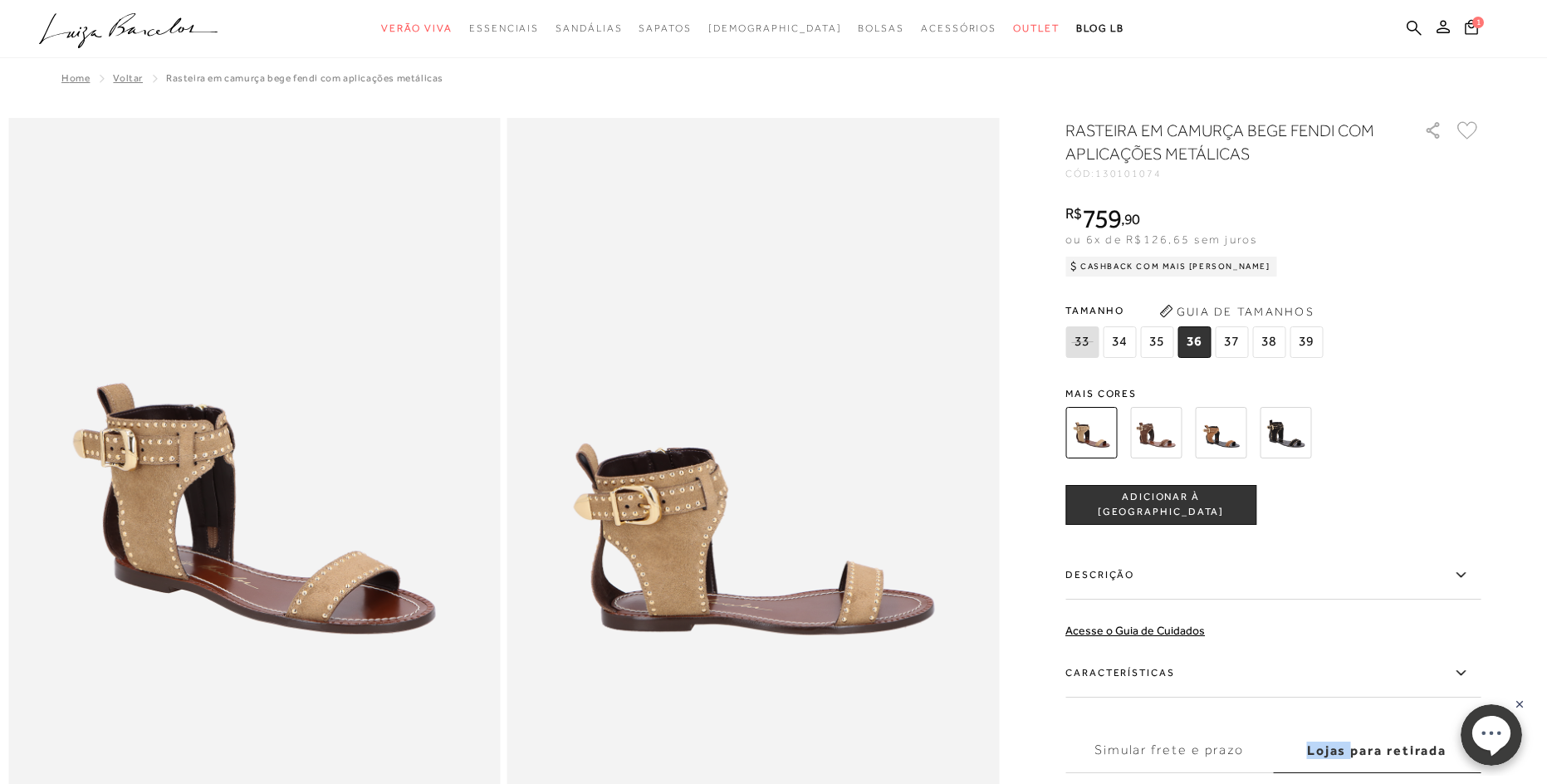
click at [1363, 752] on label "Lojas para retirada" at bounding box center [1377, 750] width 208 height 44
click at [0, 0] on input "Lojas para retirada" at bounding box center [0, 0] width 0 height 0
click at [1440, 740] on label "Lojas para retirada" at bounding box center [1377, 750] width 208 height 44
click at [0, 0] on input "Lojas para retirada" at bounding box center [0, 0] width 0 height 0
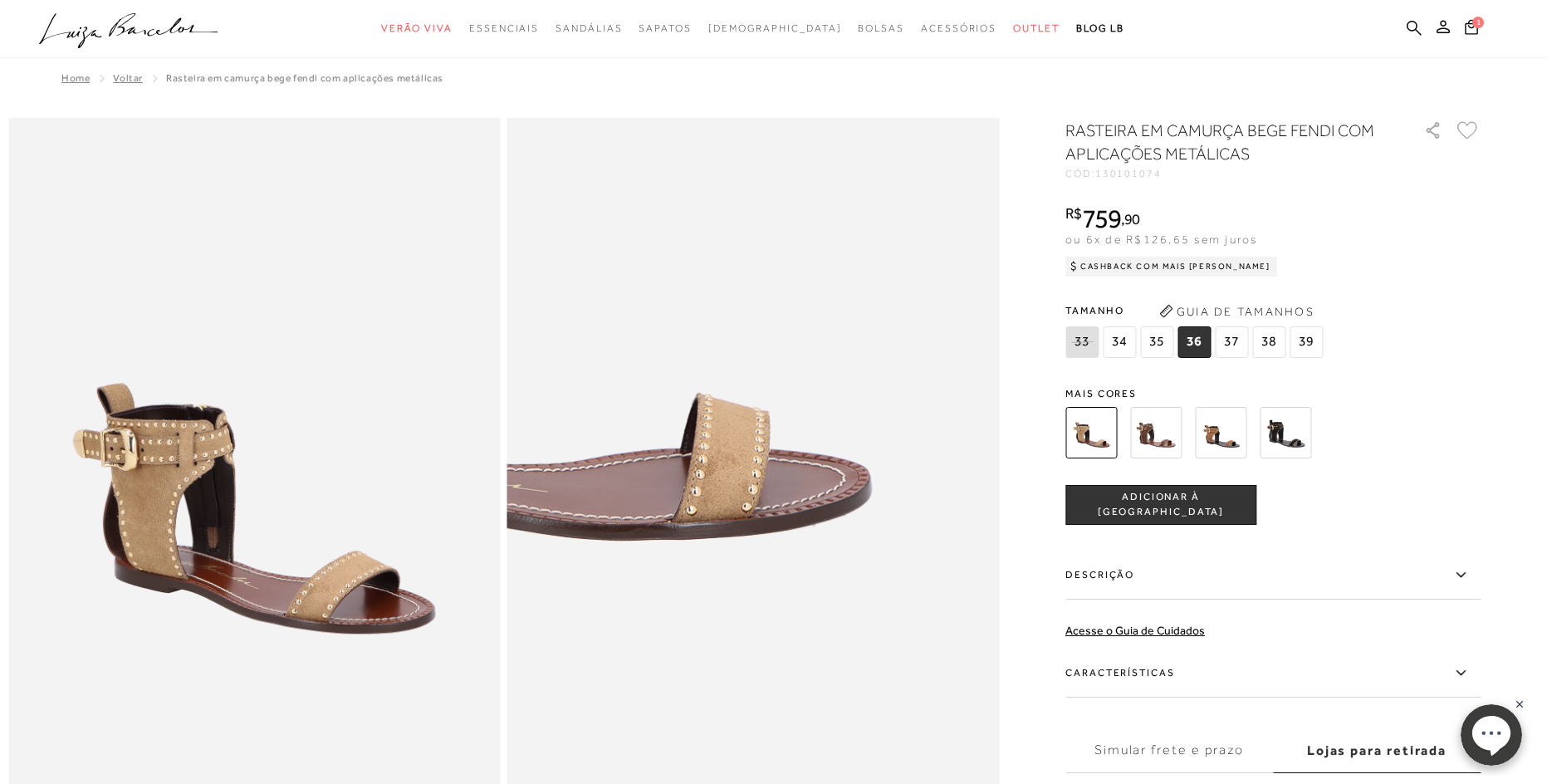
click at [1000, 737] on img at bounding box center [508, 245] width 984 height 1476
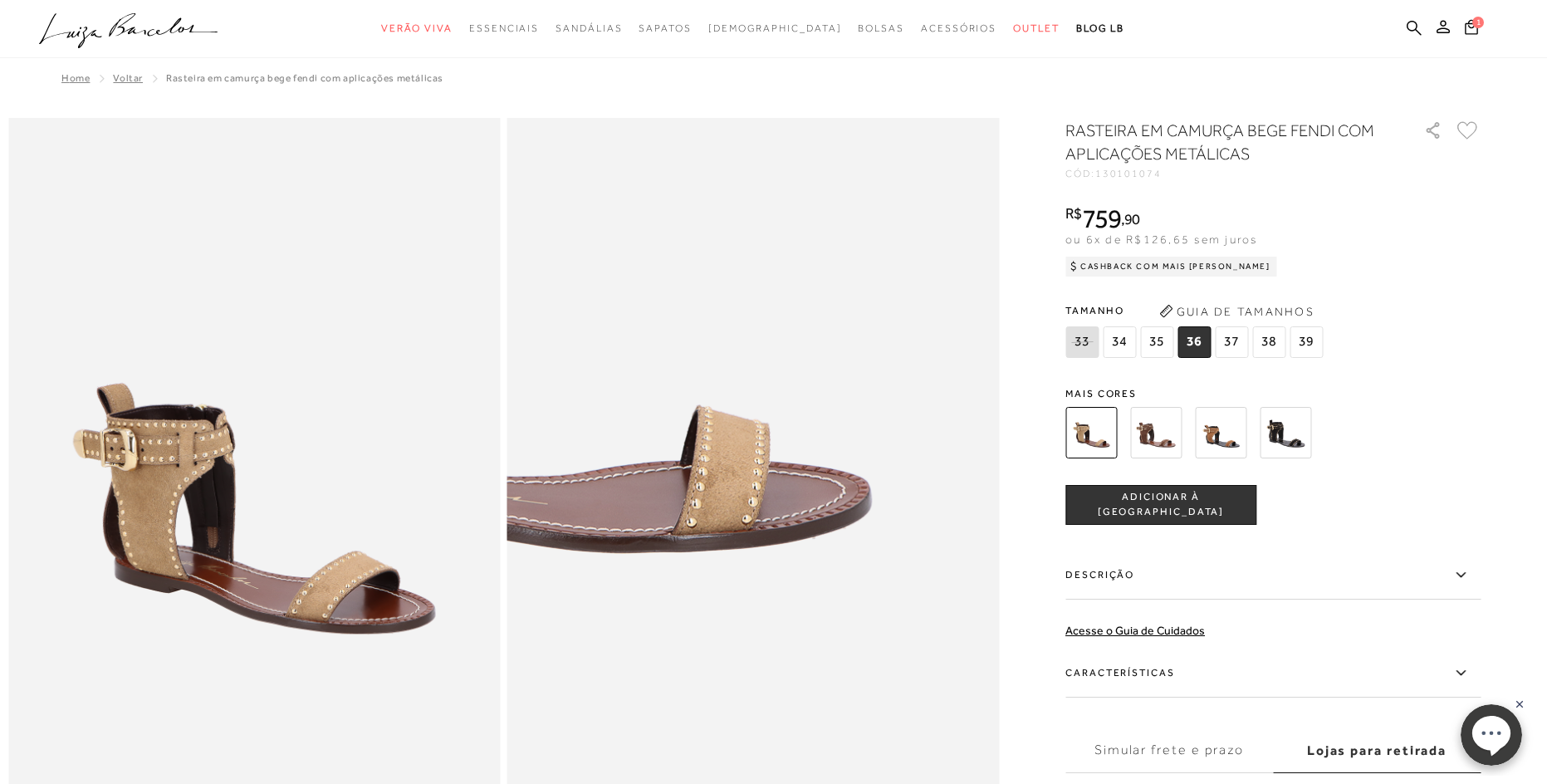
click at [1000, 724] on img at bounding box center [508, 257] width 984 height 1476
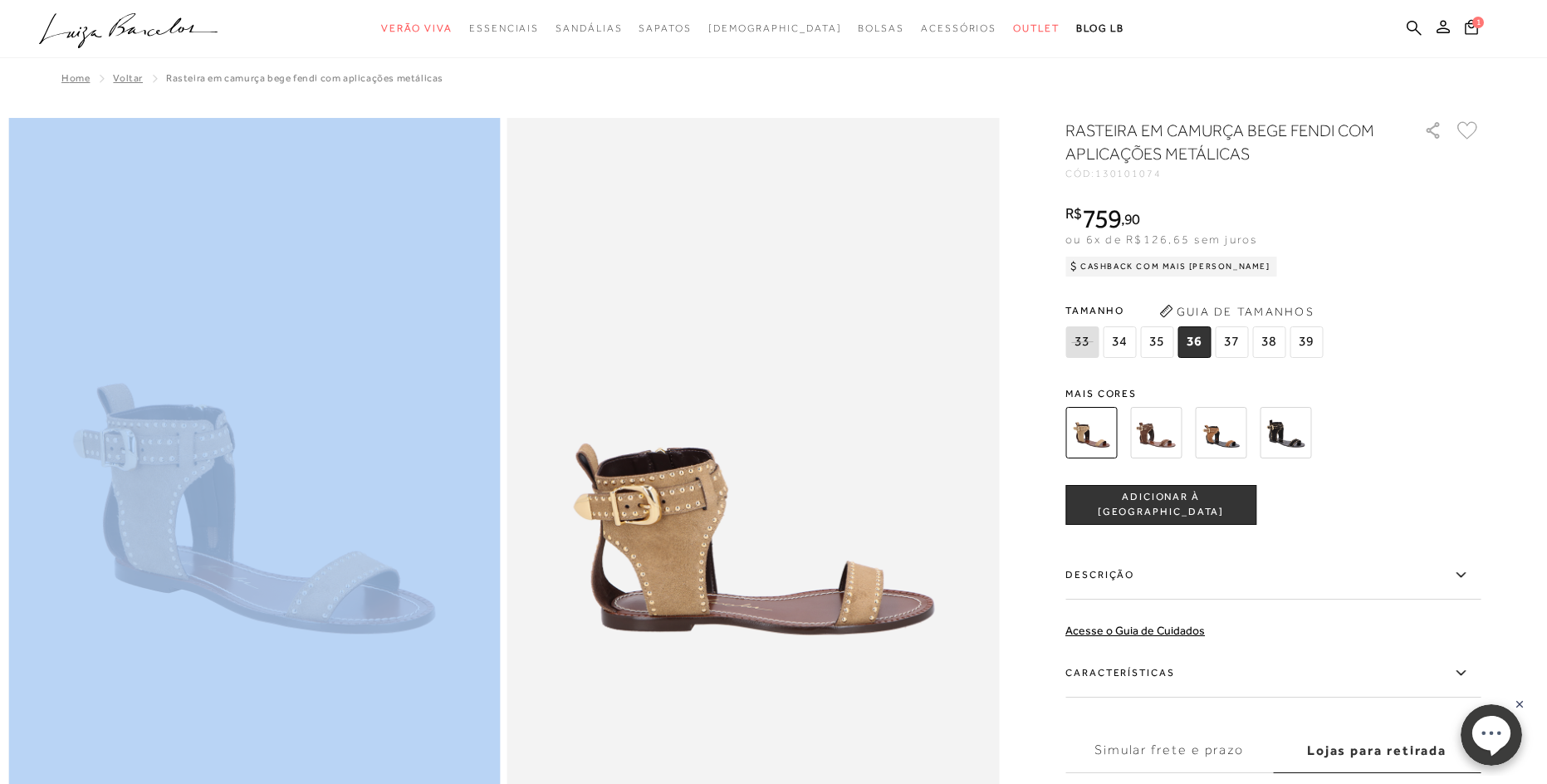
drag, startPoint x: 506, startPoint y: 527, endPoint x: 278, endPoint y: 575, distance: 233.0
click at [278, 575] on div at bounding box center [503, 486] width 990 height 738
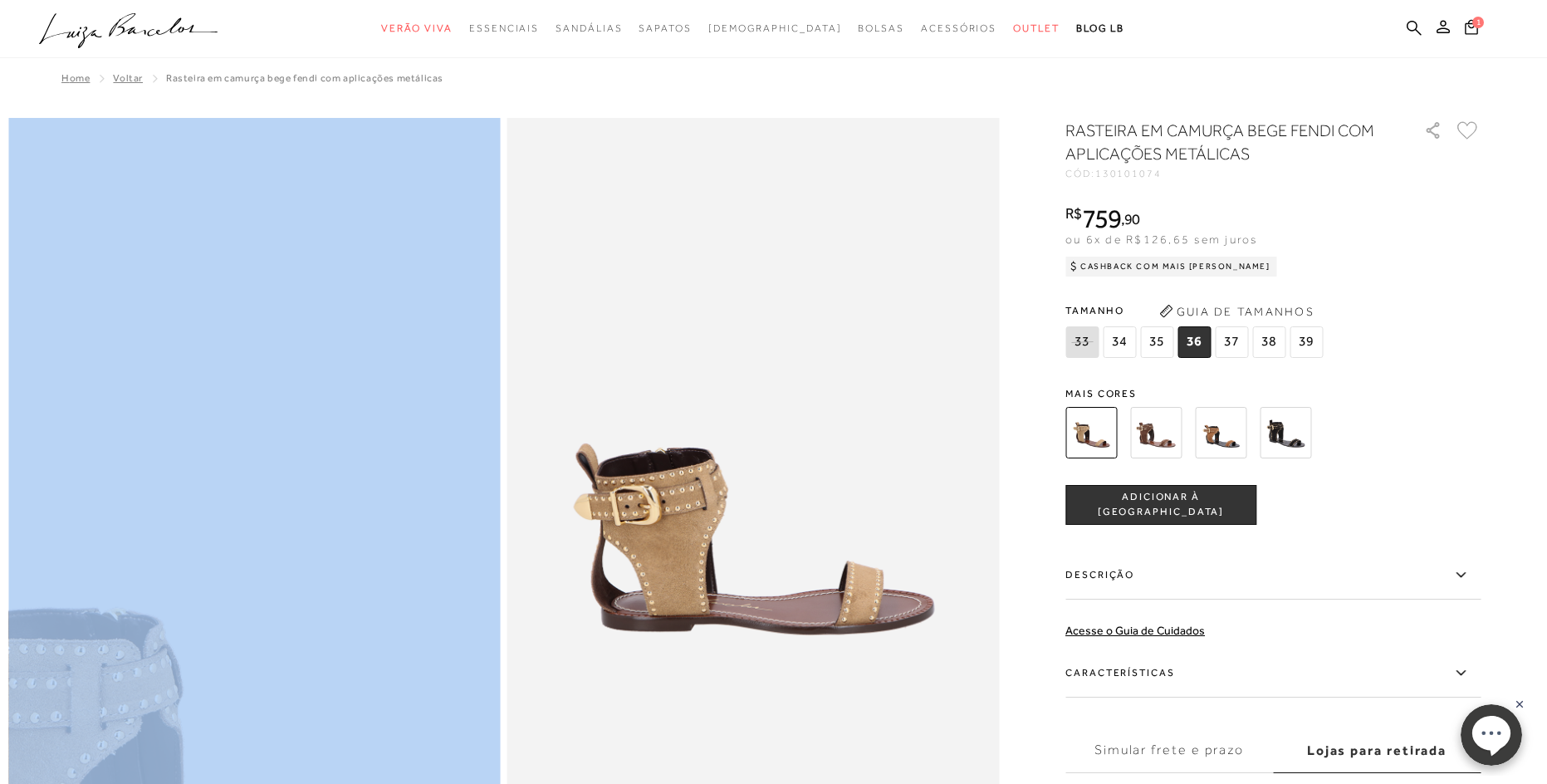
click at [278, 203] on img at bounding box center [222, 772] width 984 height 1476
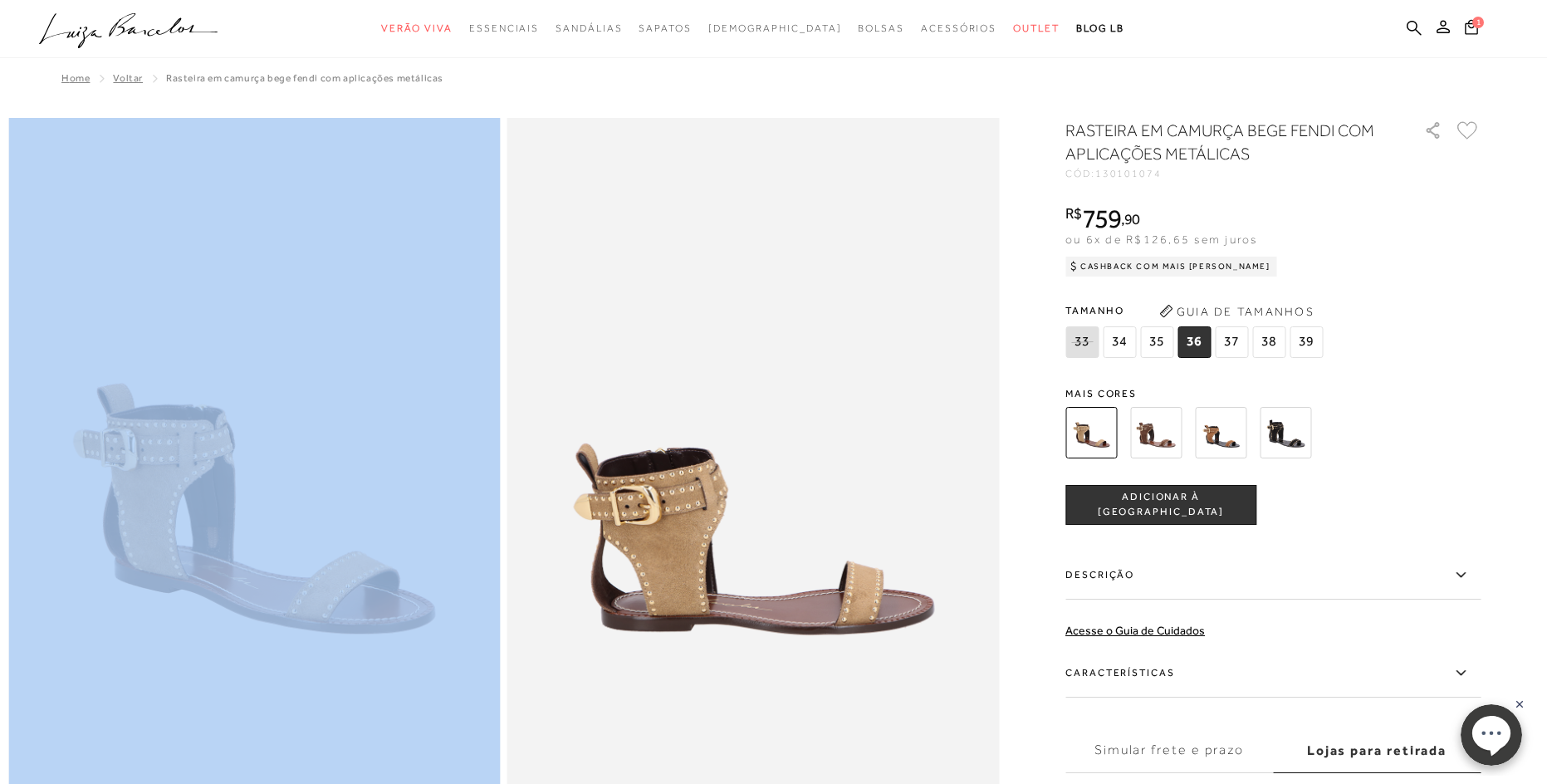
click at [1196, 495] on button "ADICIONAR À [GEOGRAPHIC_DATA]" at bounding box center [1161, 505] width 191 height 40
click at [1416, 24] on icon at bounding box center [1414, 27] width 15 height 15
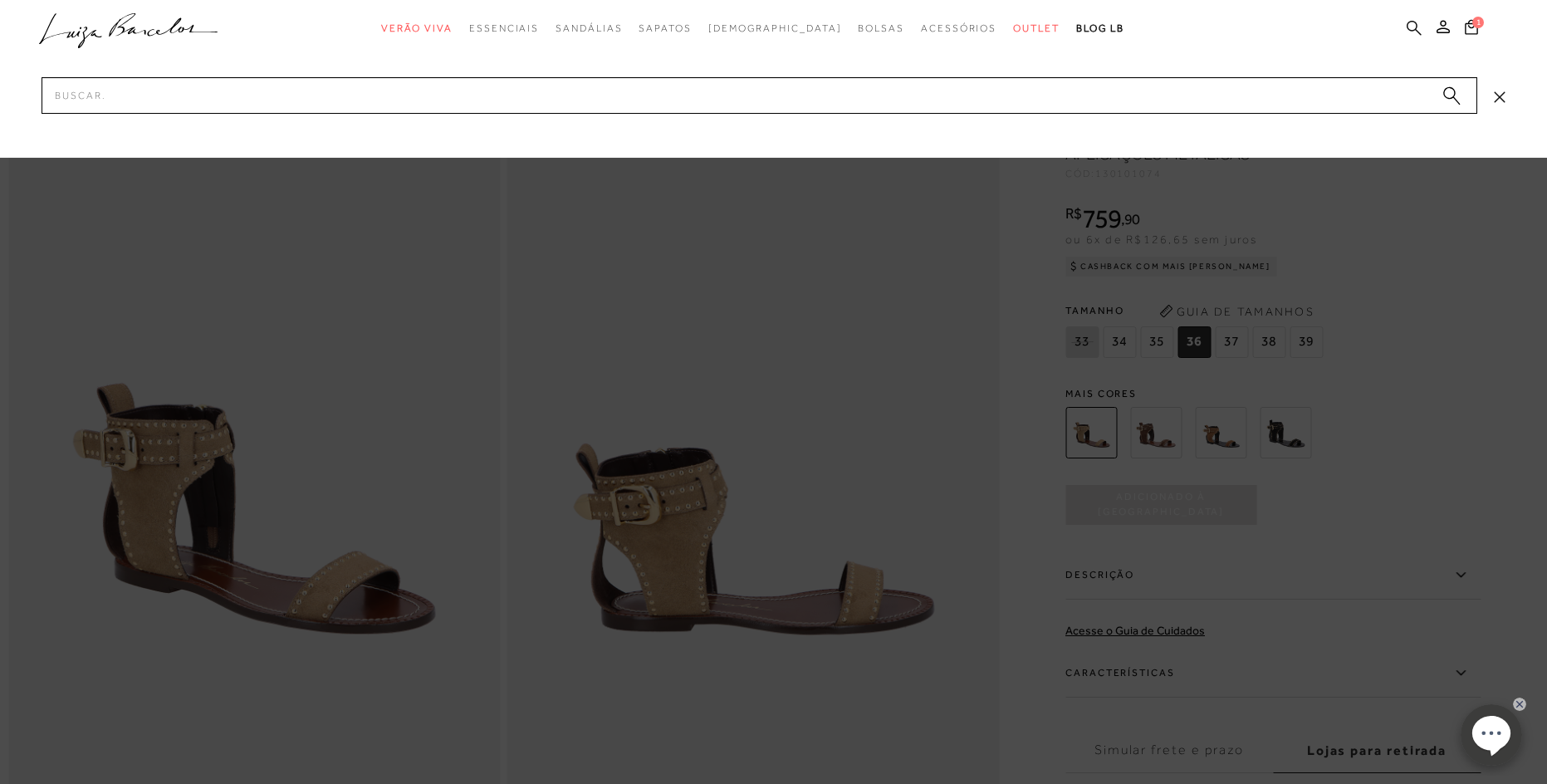
click at [1416, 24] on icon at bounding box center [1414, 27] width 15 height 15
click at [1347, 102] on input "Pesquisar" at bounding box center [760, 95] width 1436 height 36
click at [727, 321] on div at bounding box center [774, 392] width 1547 height 784
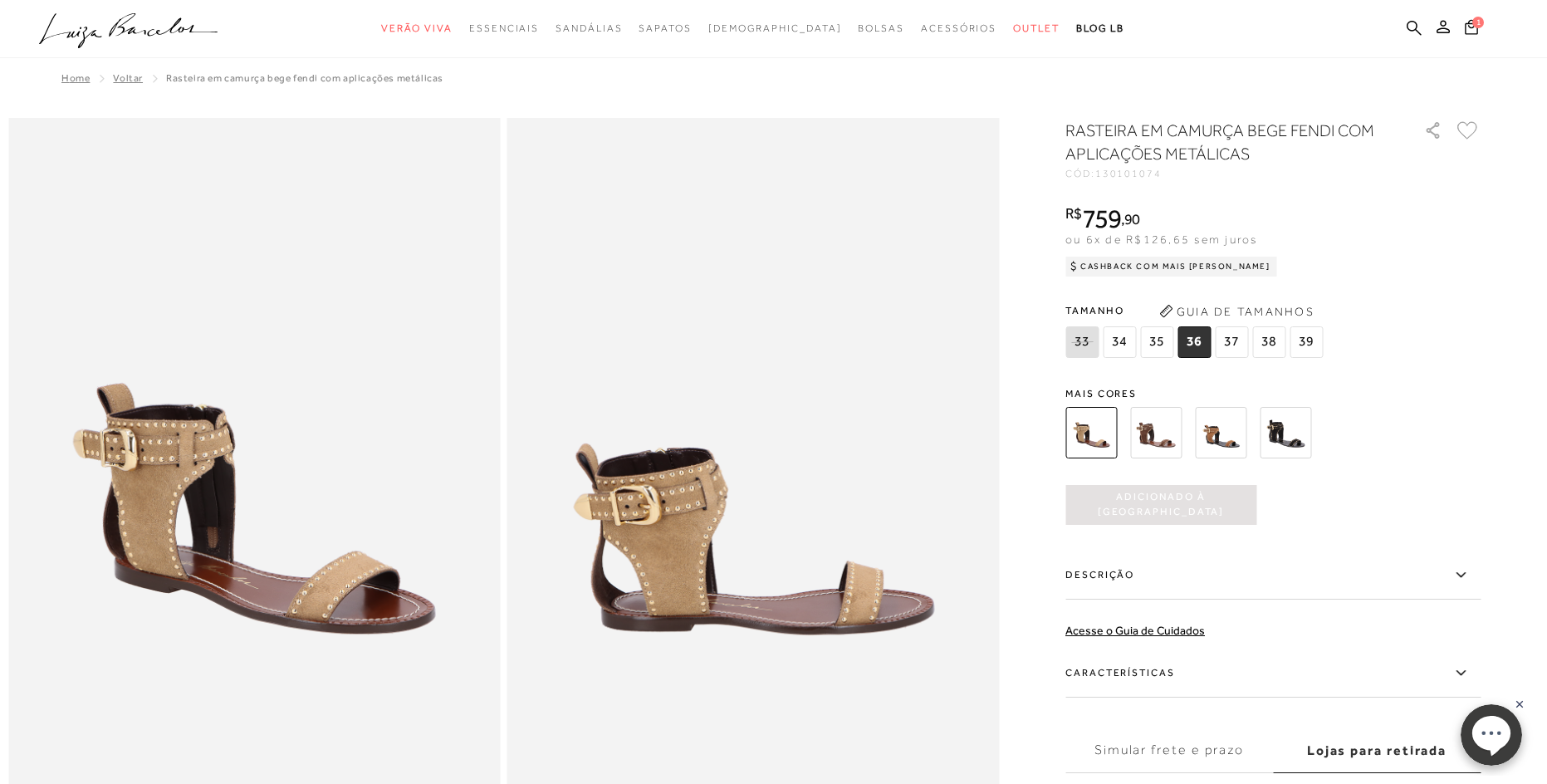
drag, startPoint x: 1160, startPoint y: 773, endPoint x: 1147, endPoint y: 564, distance: 209.4
click at [1148, 570] on div "RASTEIRA EM CAMURÇA BEGE FENDI COM APLICAÇÕES METÁLICAS CÓD: 130101074 × É nece…" at bounding box center [1273, 519] width 415 height 801
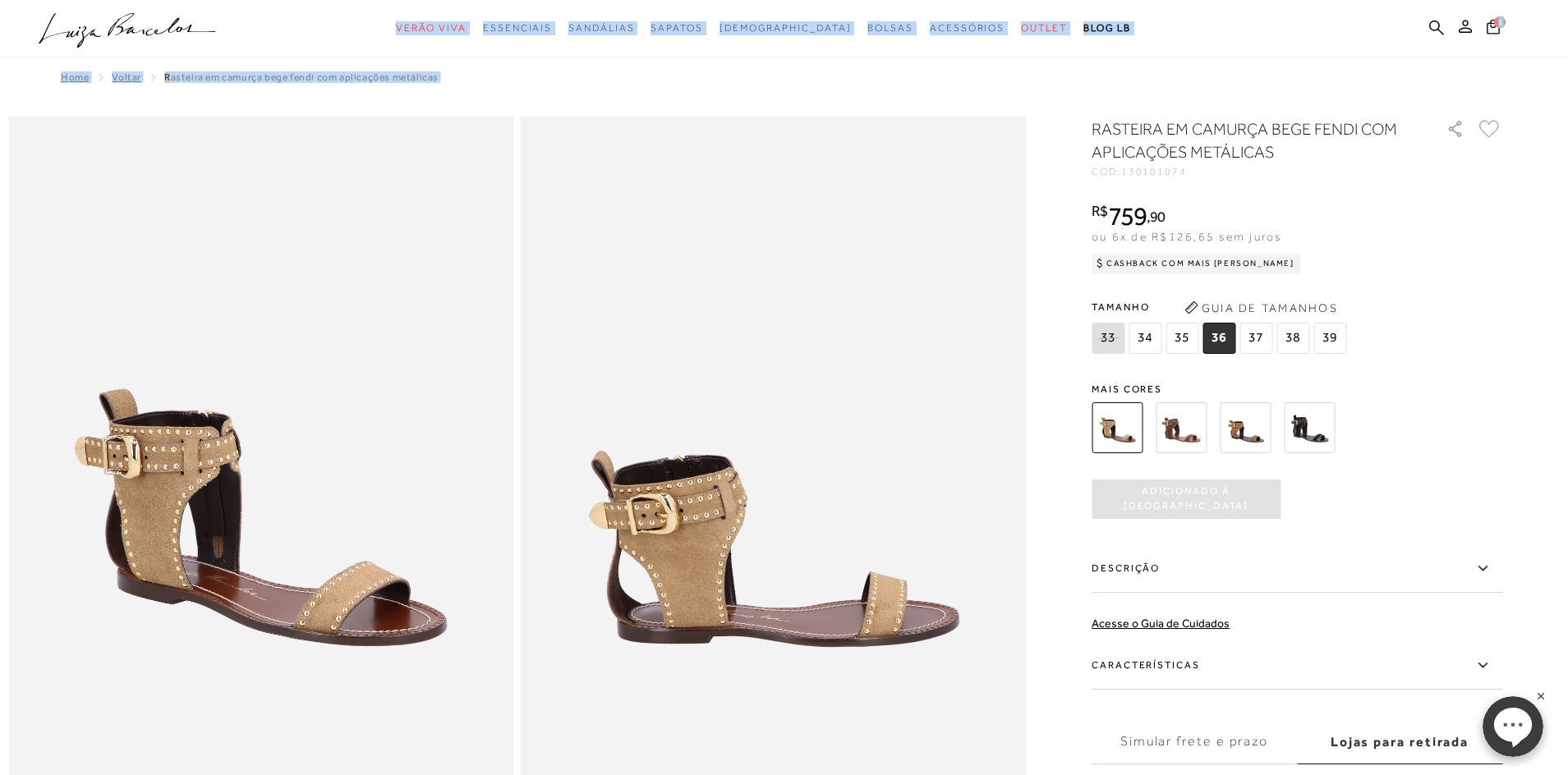
drag, startPoint x: 1, startPoint y: 586, endPoint x: -112, endPoint y: 576, distance: 113.4
click at [0, 576] on html "Página de detalhes do produto de RASTEIRA EM CAMURÇA BEGE FENDI COM APLICAÇÕES …" at bounding box center [784, 388] width 1568 height 775
click at [1194, 15] on ul ".a{fill-rule:evenodd;} Verão Viva Em alta Favoritos das Influenciadoras Apostas…" at bounding box center [771, 29] width 1466 height 30
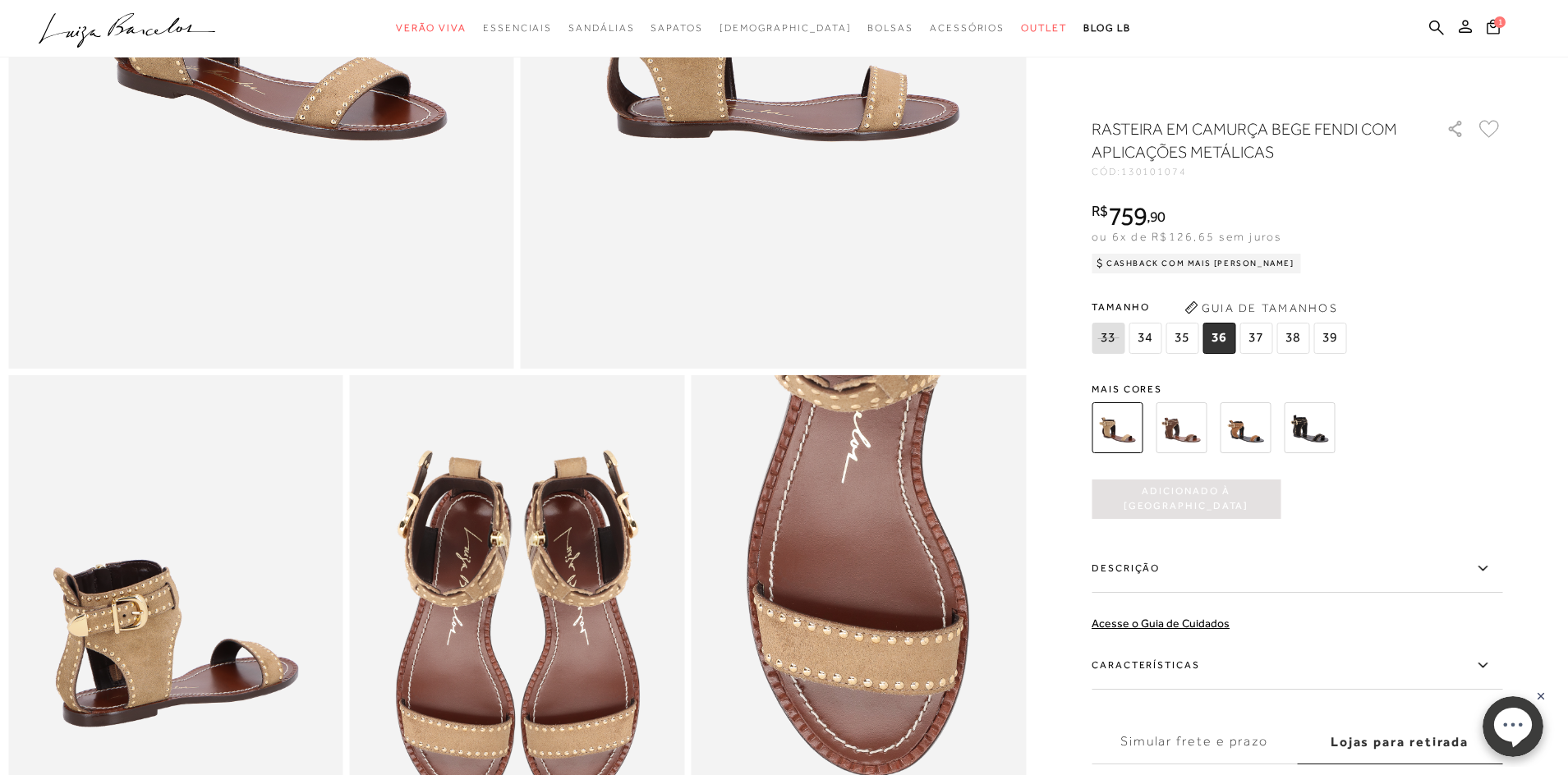
scroll to position [738, 0]
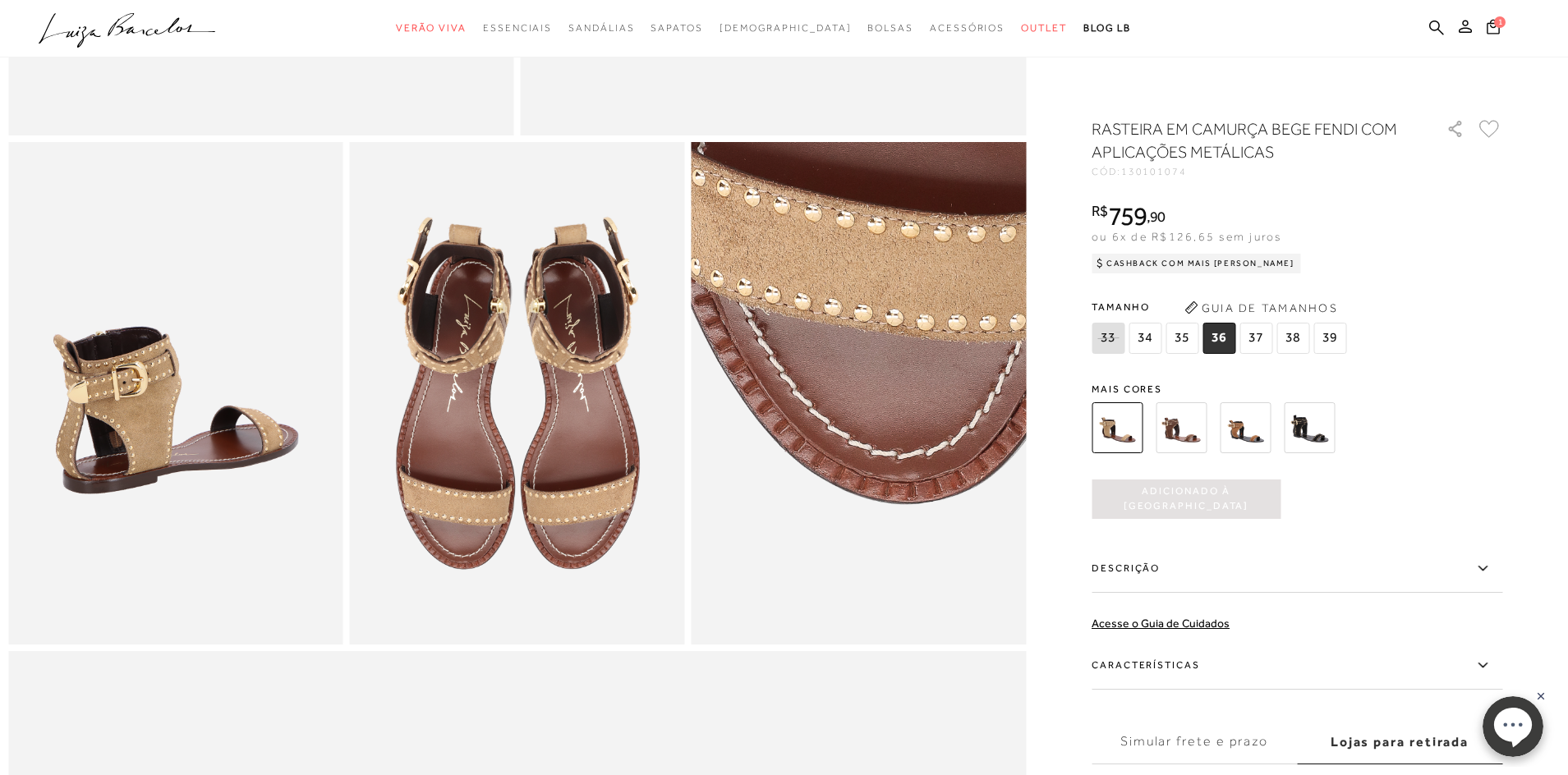
drag, startPoint x: 845, startPoint y: 596, endPoint x: 902, endPoint y: 623, distance: 63.1
click at [902, 623] on img at bounding box center [875, 204] width 670 height 1004
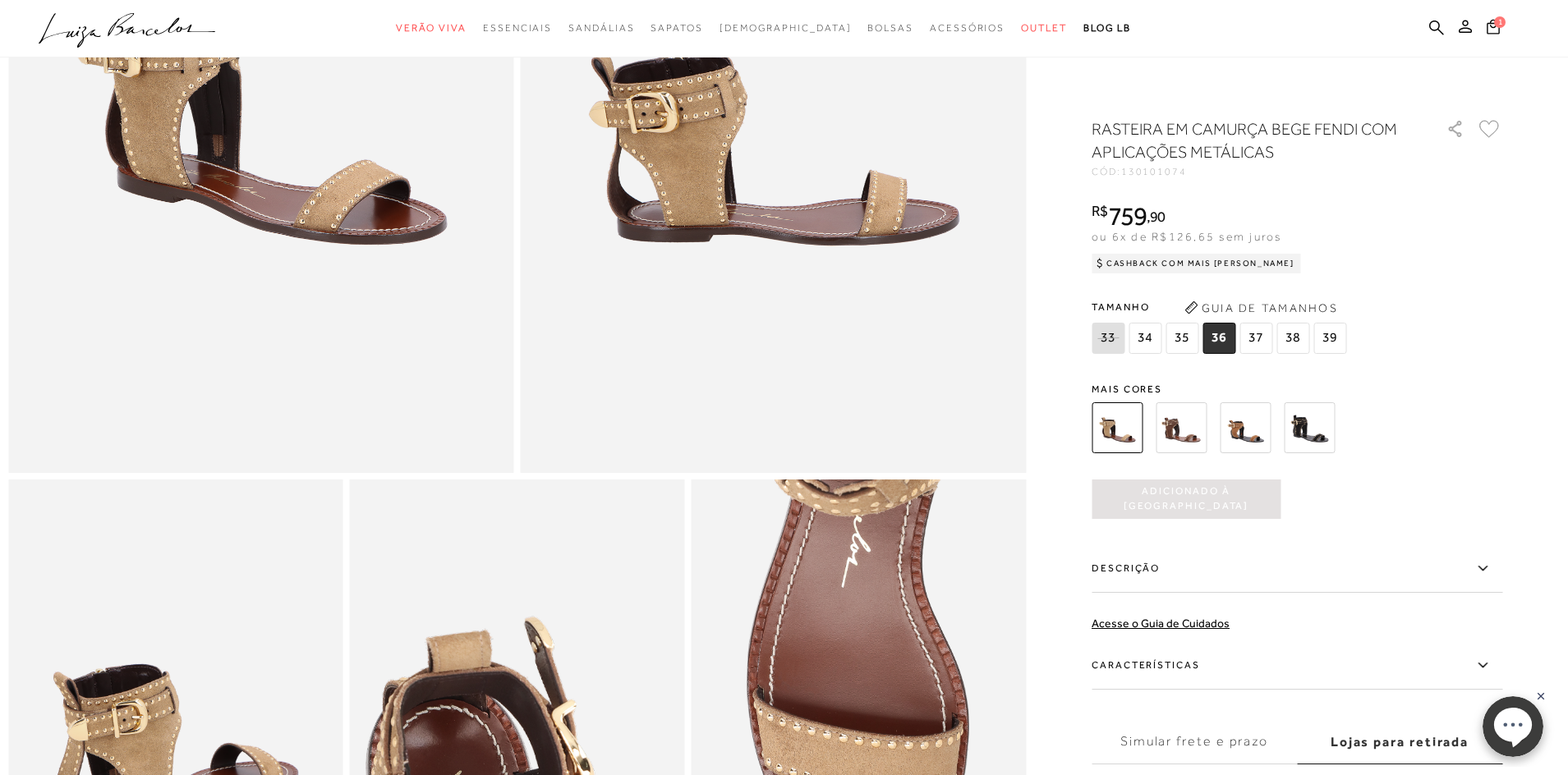
scroll to position [410, 0]
